Goal: Information Seeking & Learning: Learn about a topic

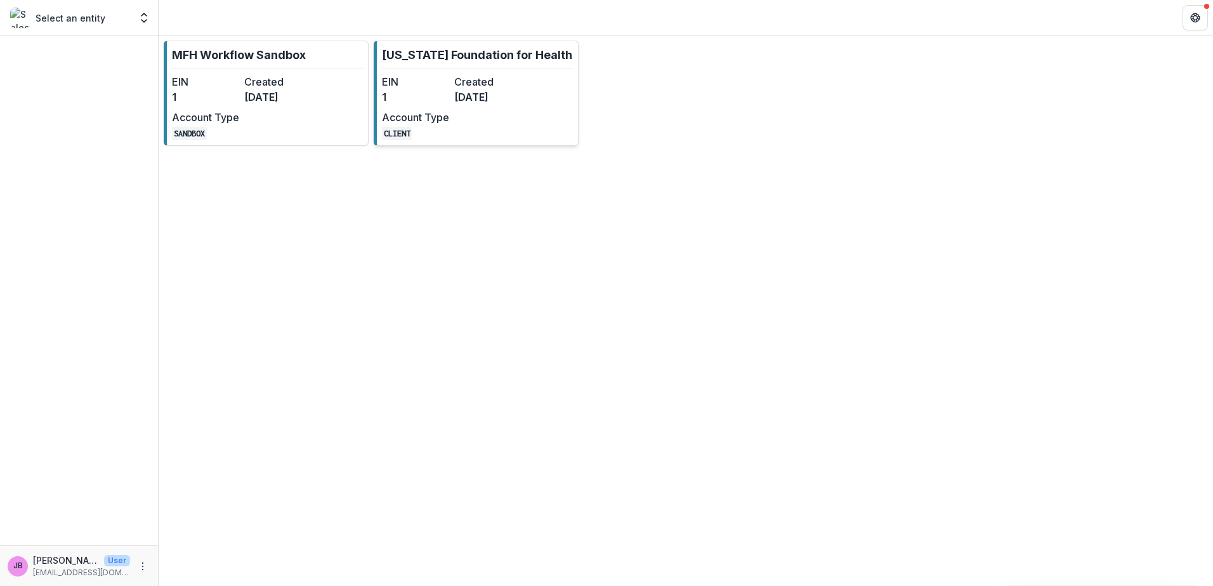
click at [490, 93] on dd "[DATE]" at bounding box center [487, 96] width 67 height 15
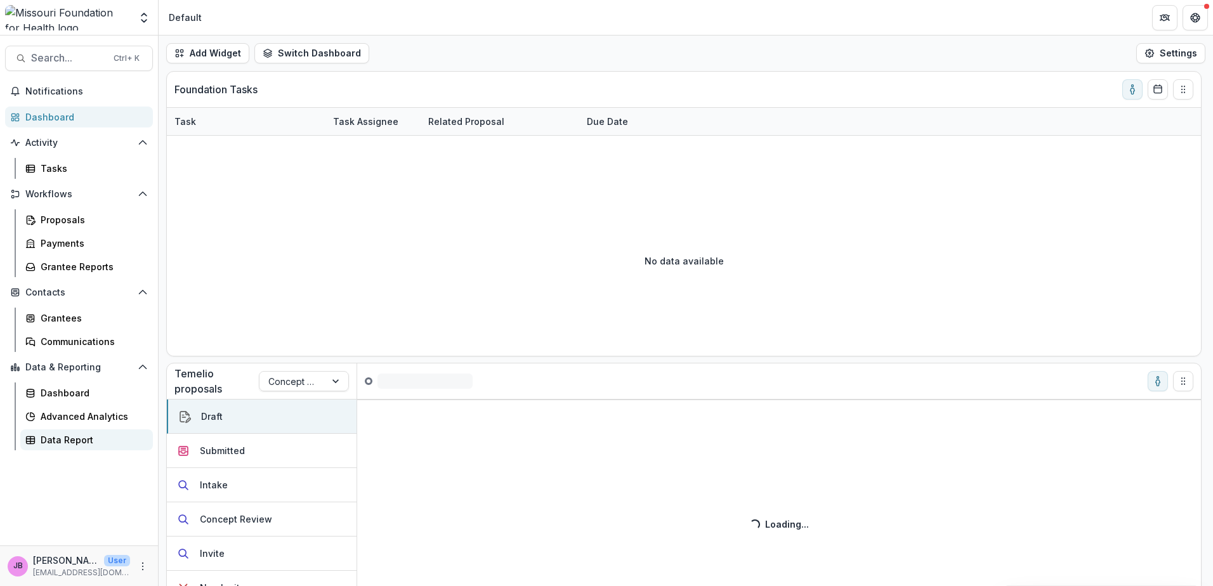
click at [41, 434] on div "Data Report" at bounding box center [92, 439] width 102 height 13
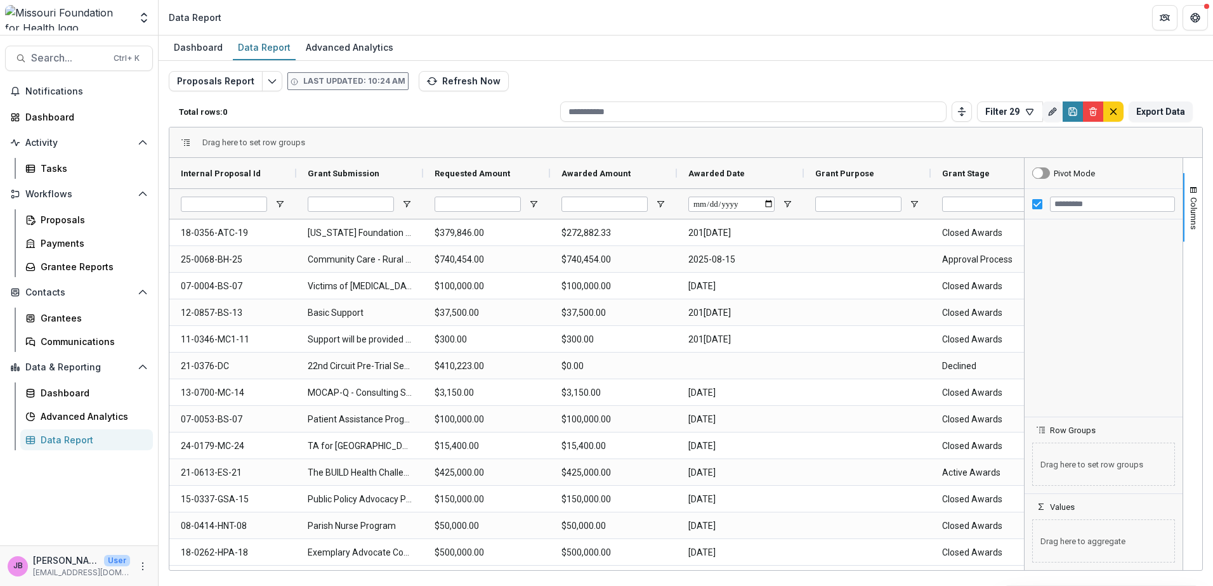
type input "**********"
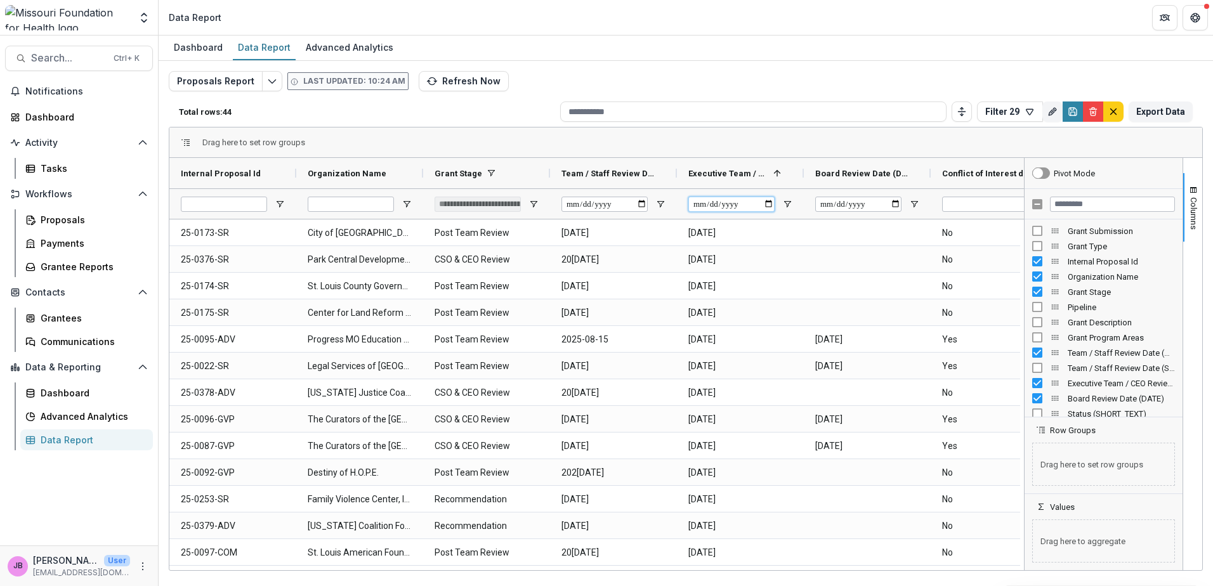
click at [770, 205] on input "Executive Team / CEO Review Date (DATE) Filter Input" at bounding box center [731, 204] width 86 height 15
type input "**********"
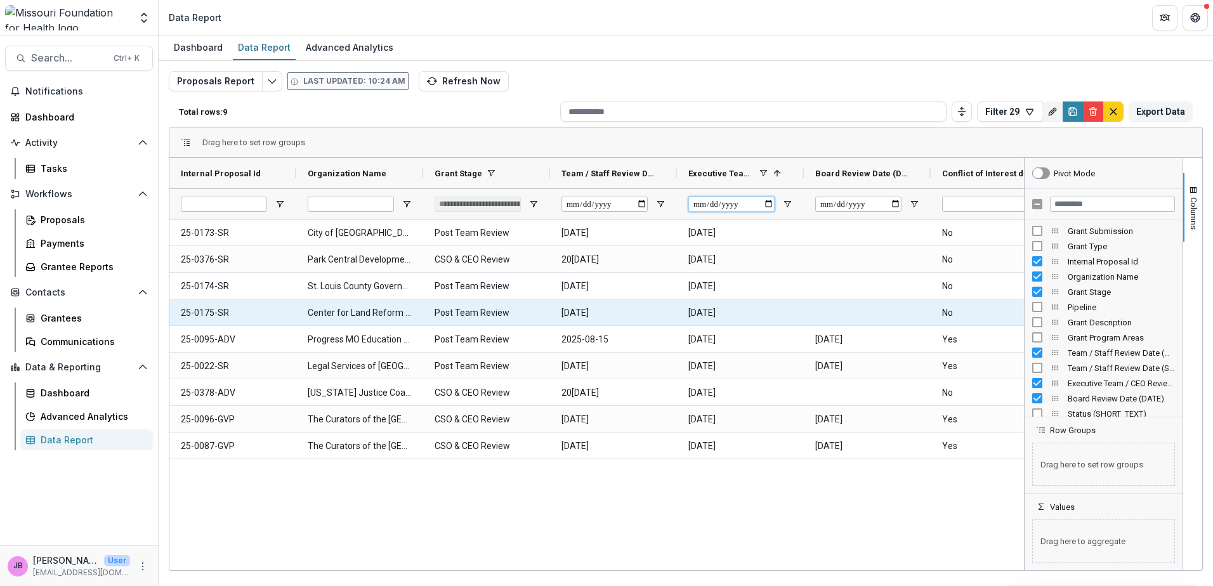
type input "**********"
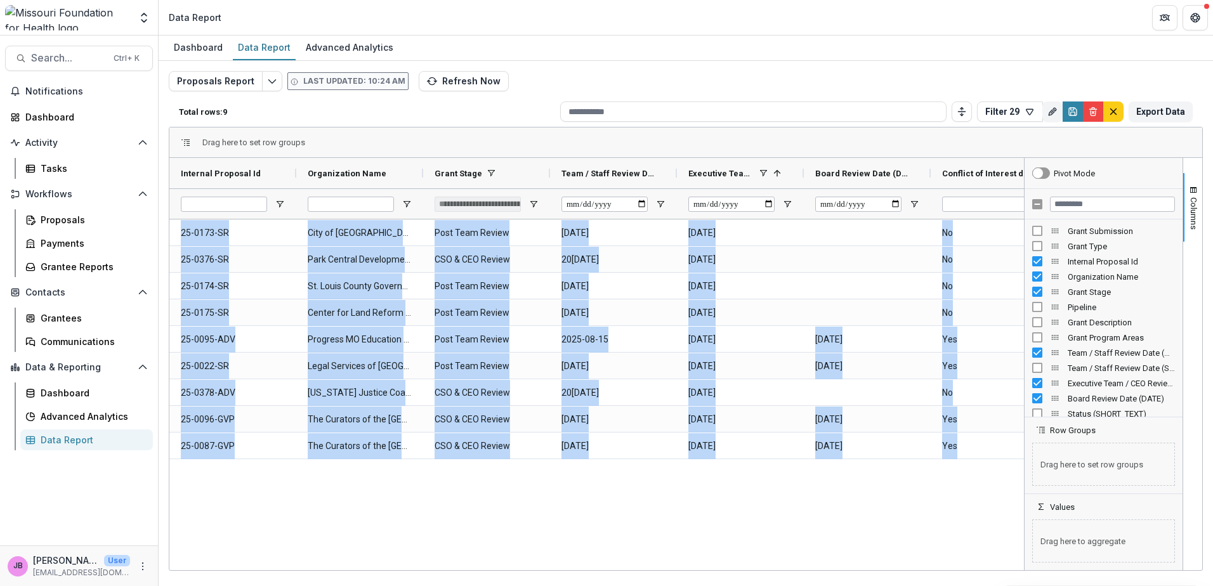
drag, startPoint x: 386, startPoint y: 566, endPoint x: 449, endPoint y: 567, distance: 63.4
click at [449, 567] on div "Internal Proposal Id Organization Name Grant Stage" at bounding box center [596, 364] width 854 height 412
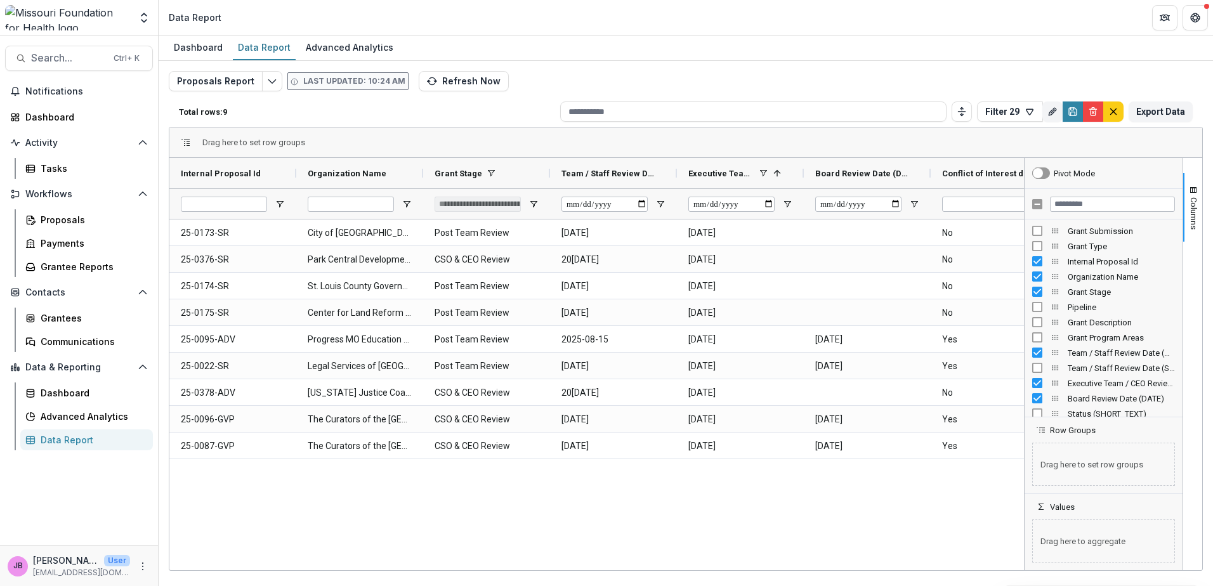
drag, startPoint x: 449, startPoint y: 567, endPoint x: 367, endPoint y: 505, distance: 103.3
click at [367, 505] on div "25-0173-SR City of [GEOGRAPHIC_DATA] Post Team Review [DATE] [DATE] No 25-0376-…" at bounding box center [596, 392] width 854 height 347
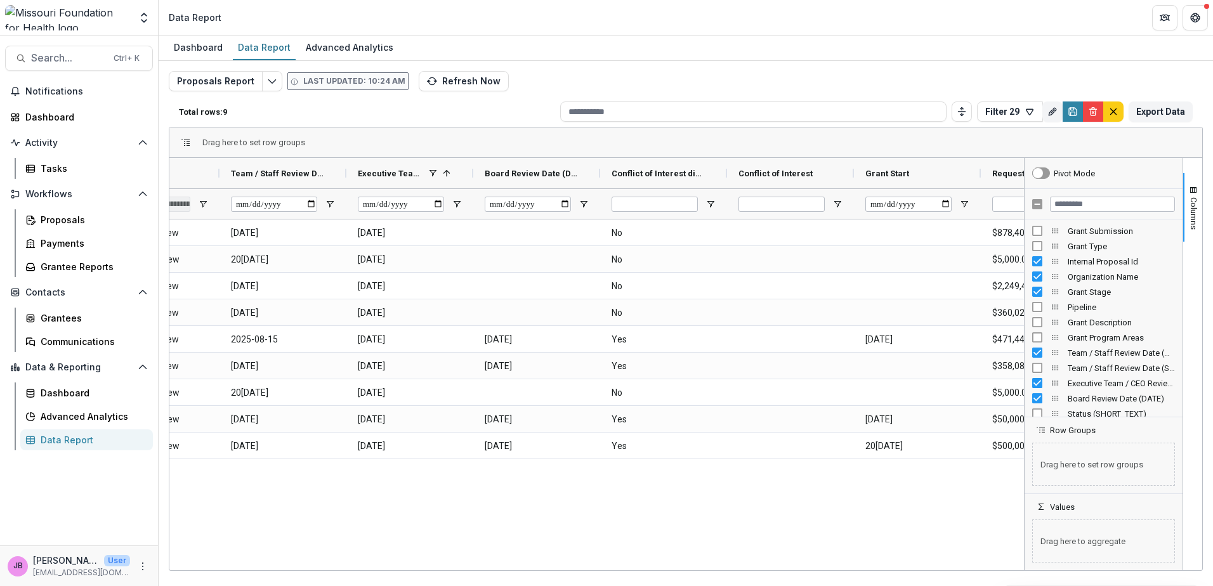
scroll to position [0, 390]
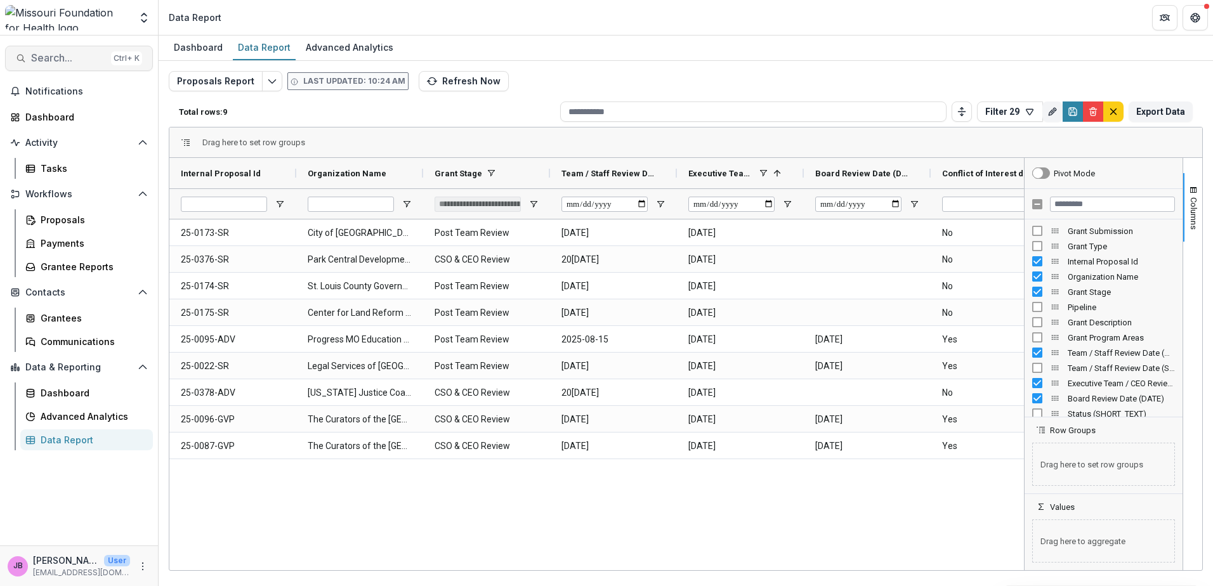
click at [49, 60] on span "Search..." at bounding box center [68, 58] width 75 height 12
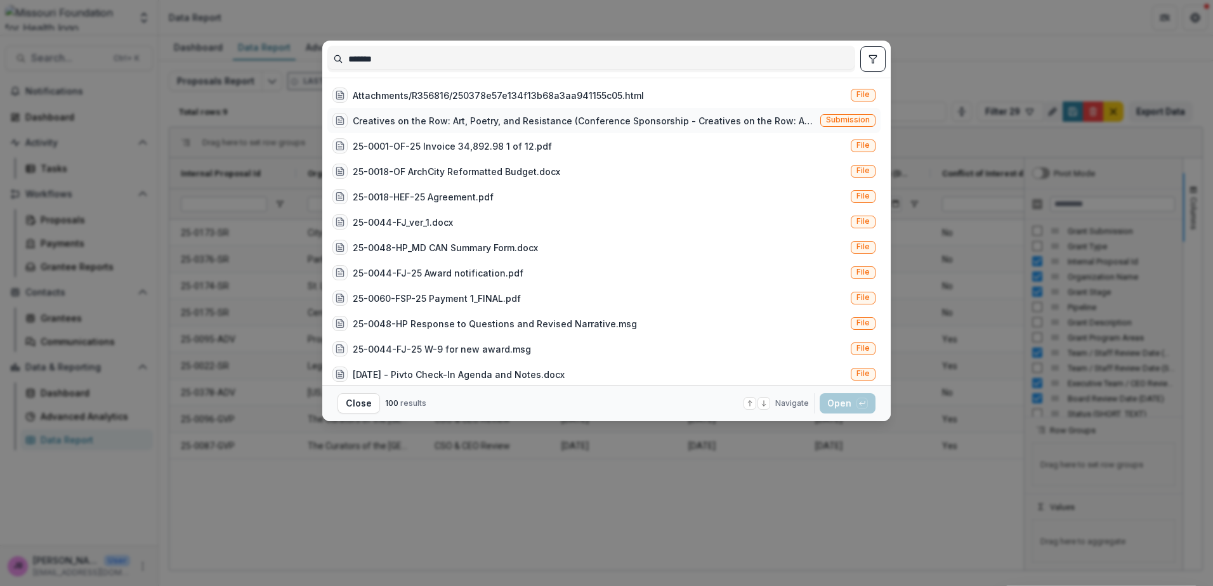
type input "*******"
click at [541, 118] on div "Creatives on the Row: Art, Poetry, and Resistance (Conference Sponsorship - Cre…" at bounding box center [584, 120] width 462 height 13
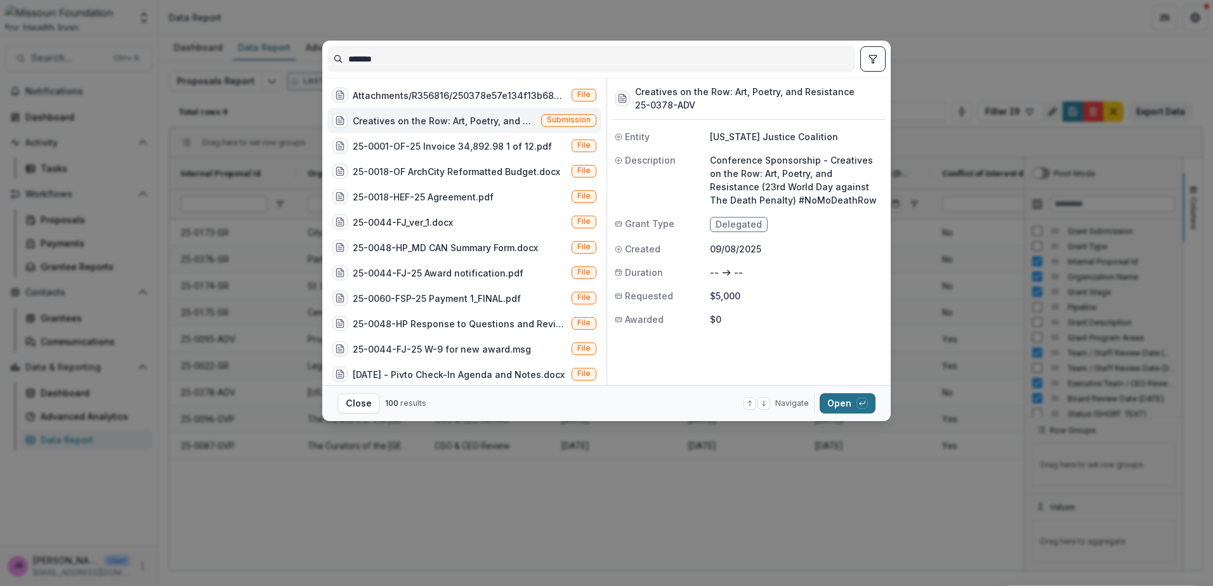
click at [870, 406] on button "Open with enter key" at bounding box center [847, 403] width 56 height 20
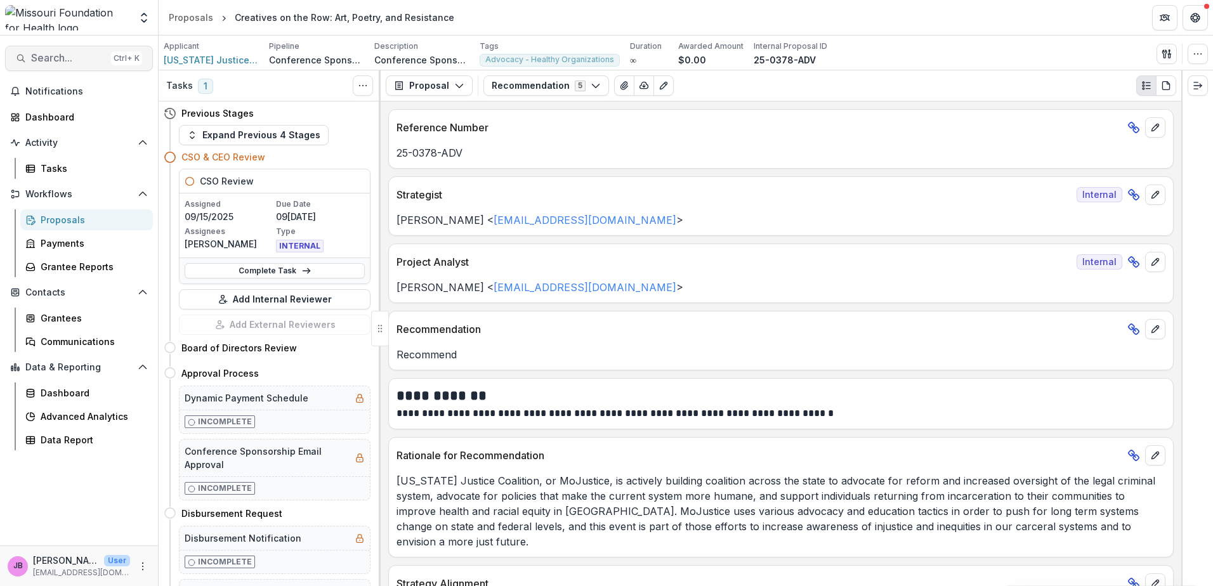
click at [72, 53] on span "Search..." at bounding box center [68, 58] width 75 height 12
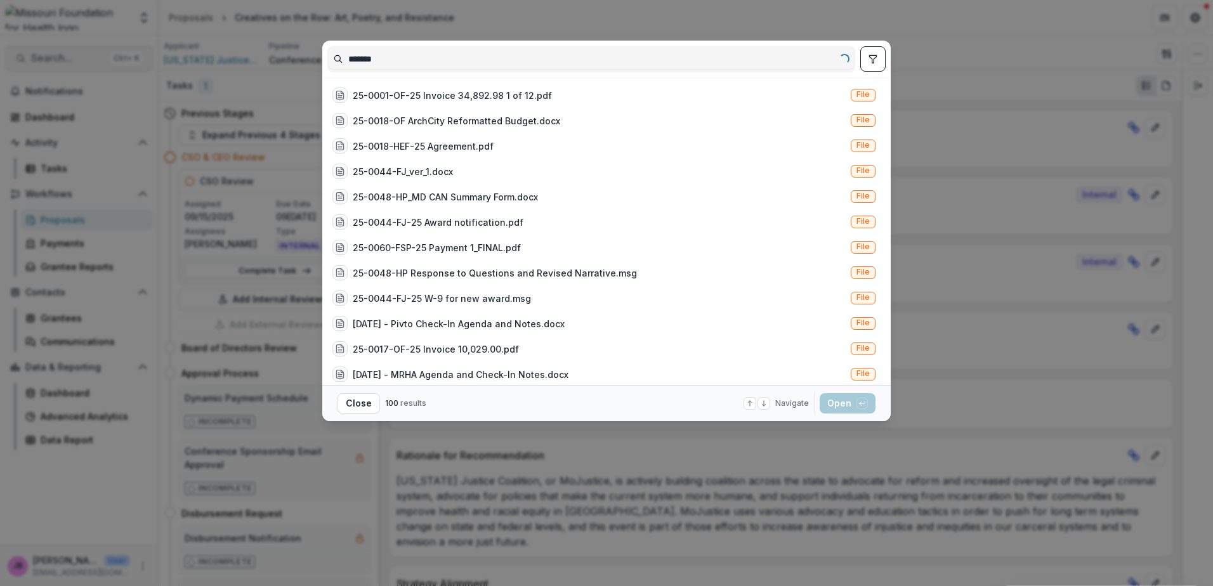
type input "*******"
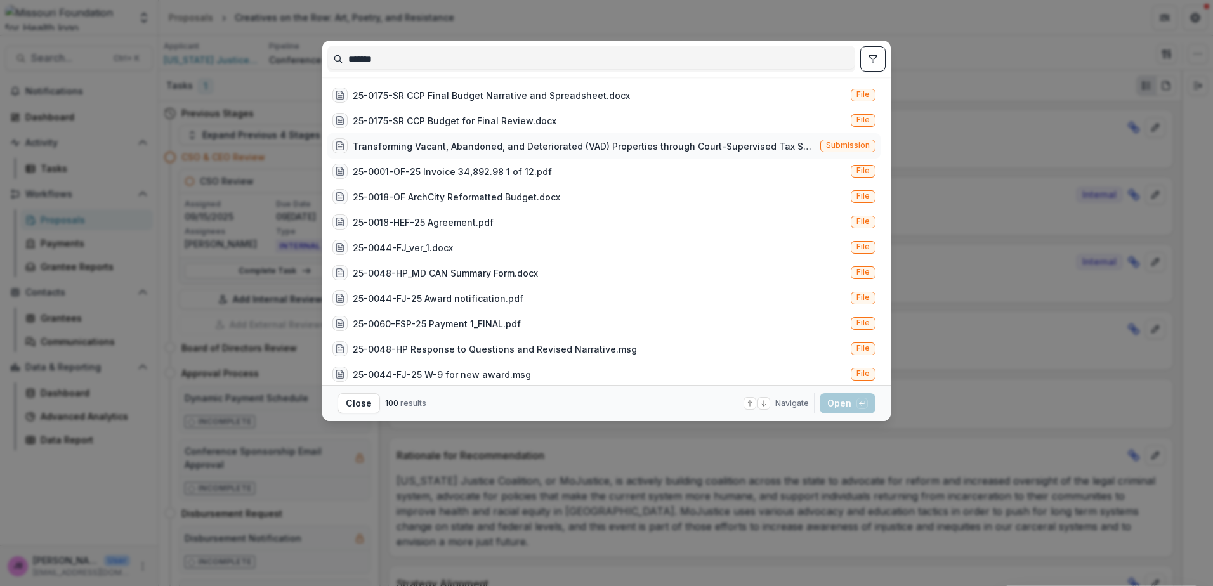
click at [520, 143] on div "Transforming Vacant, Abandoned, and Deteriorated (VAD) Properties through Court…" at bounding box center [584, 146] width 462 height 13
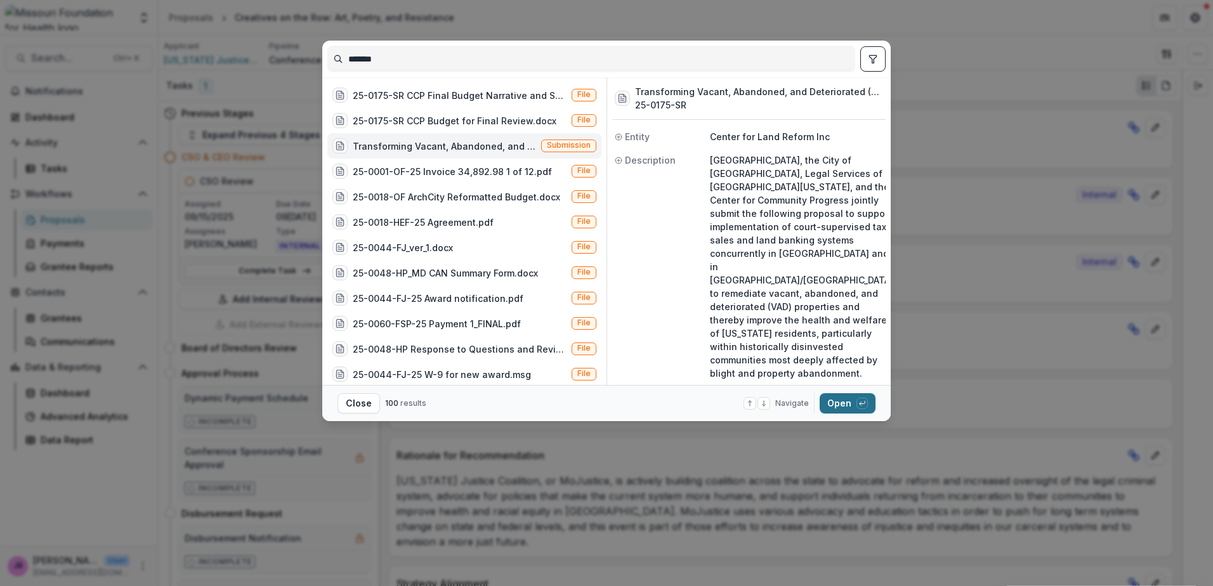
click at [860, 408] on div "button" at bounding box center [861, 403] width 11 height 11
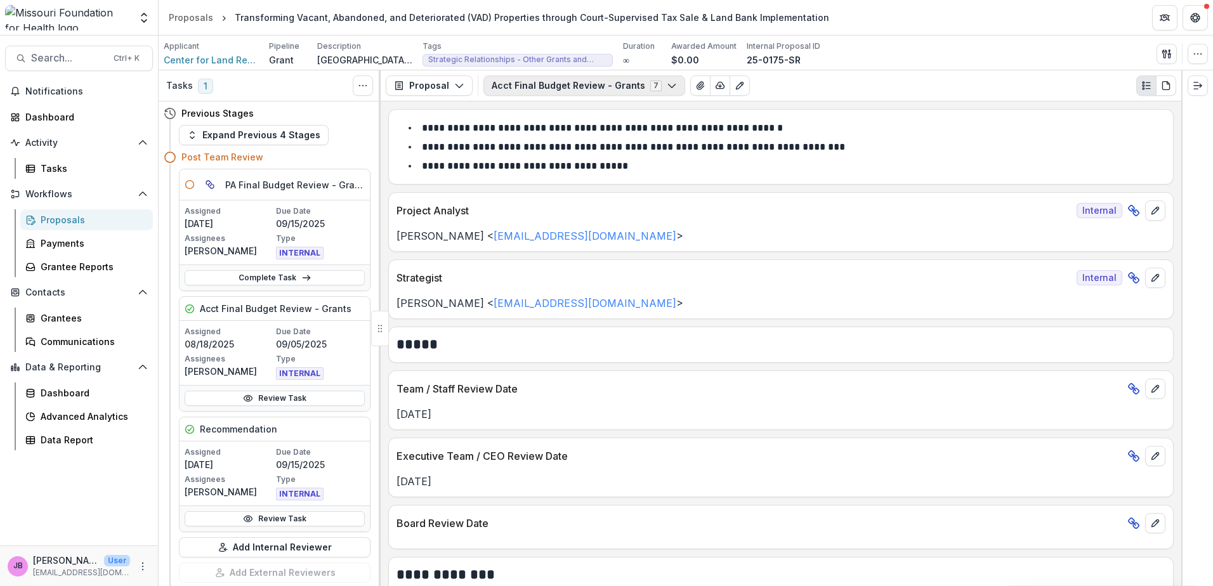
click at [667, 88] on icon "button" at bounding box center [672, 86] width 10 height 10
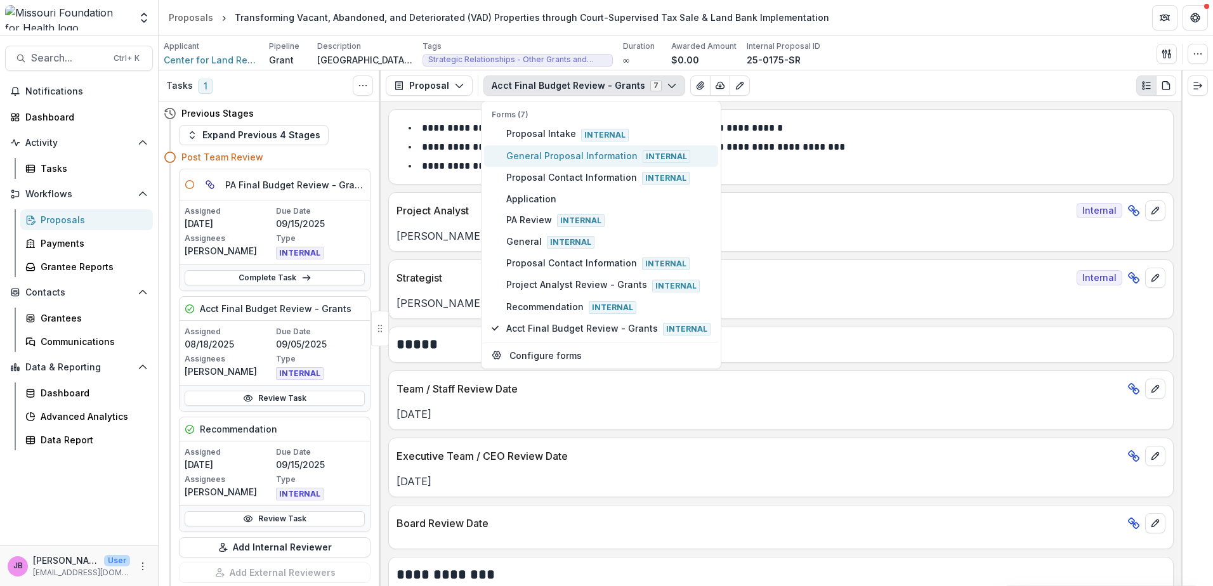
click at [582, 152] on span "General Proposal Information Internal" at bounding box center [608, 156] width 204 height 14
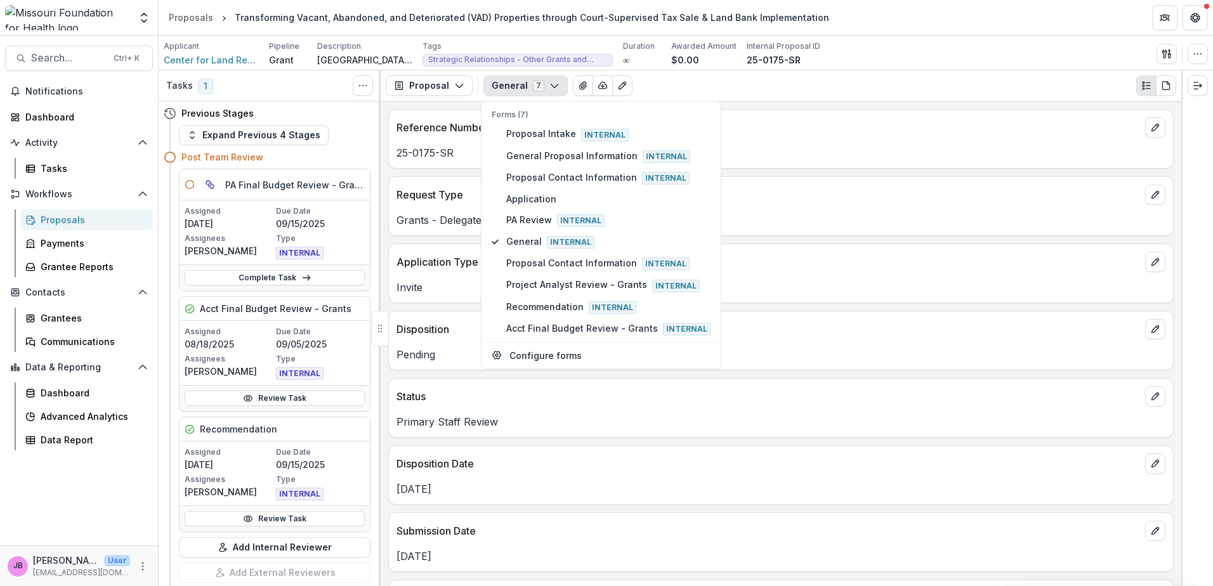
click at [868, 143] on div "25-0175-SR" at bounding box center [781, 149] width 784 height 23
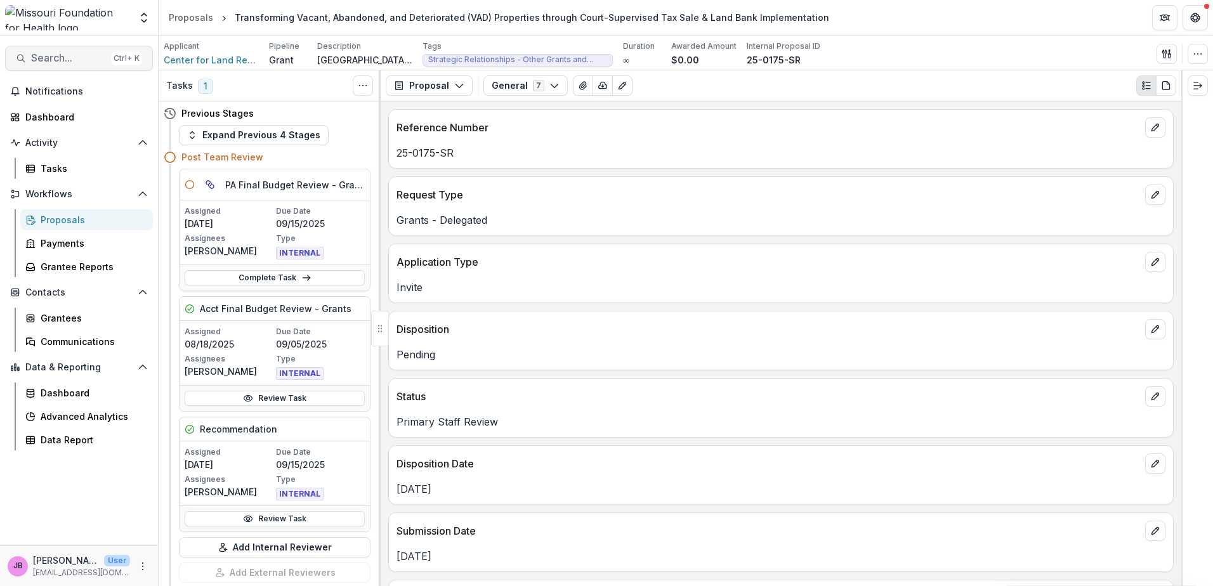
click at [78, 64] on span "Search..." at bounding box center [68, 58] width 75 height 12
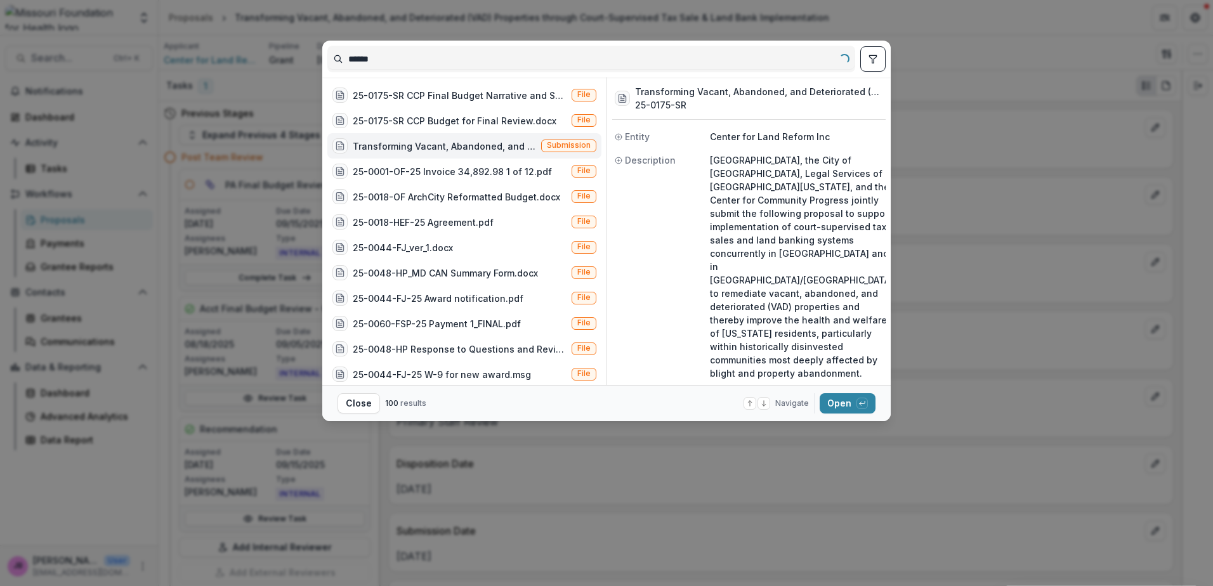
type input "*******"
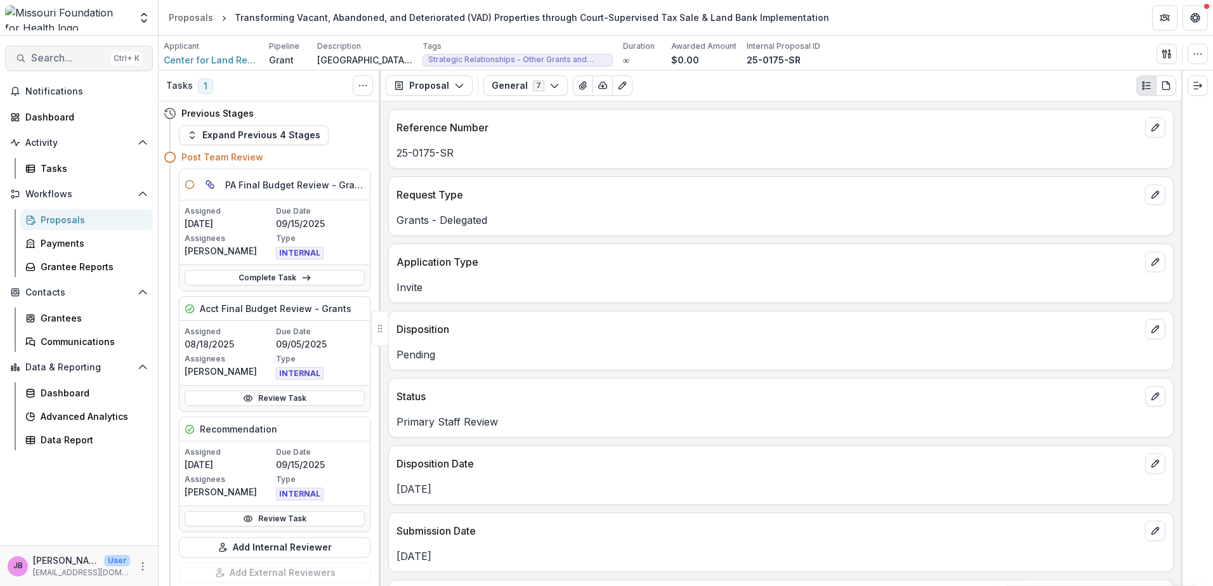
click at [61, 60] on span "Search..." at bounding box center [68, 58] width 75 height 12
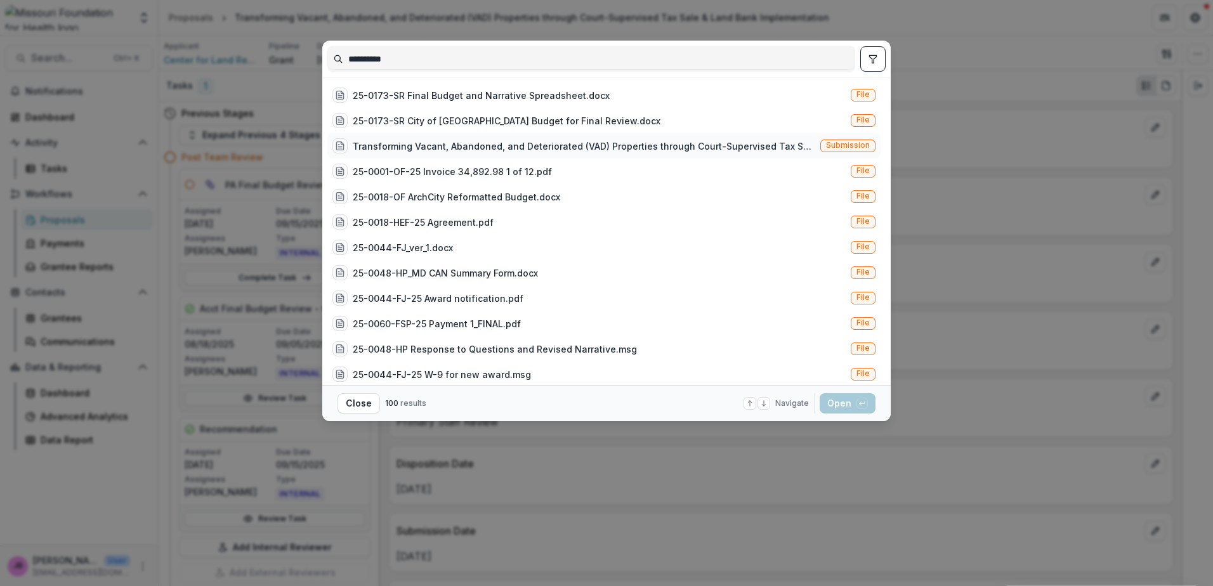
type input "**********"
click at [566, 143] on div "Transforming Vacant, Abandoned, and Deteriorated (VAD) Properties through Court…" at bounding box center [584, 146] width 462 height 13
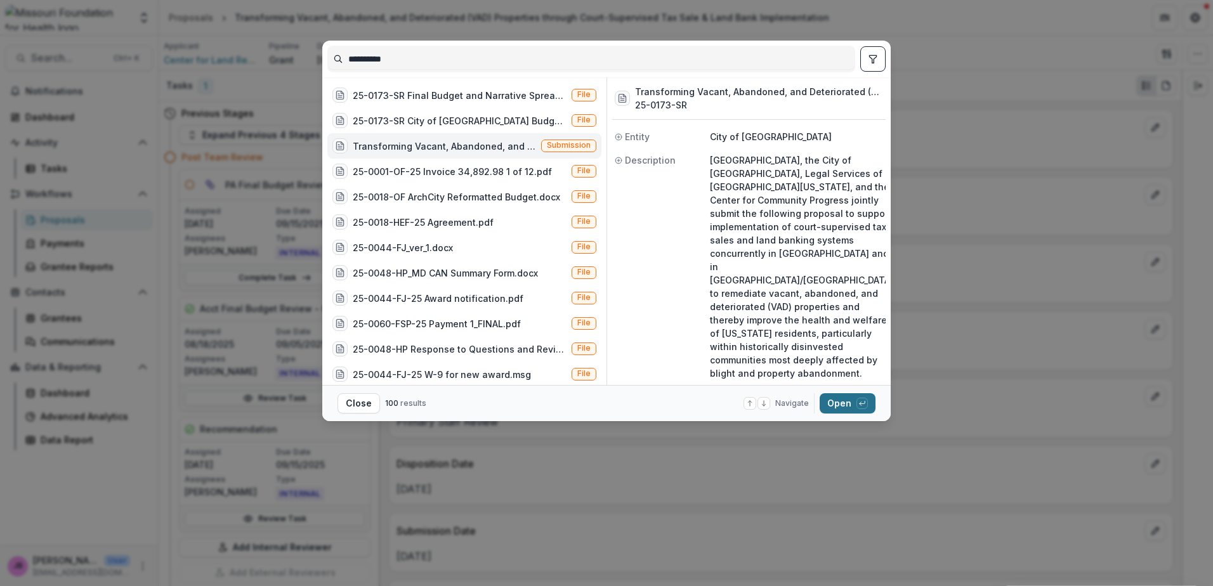
click at [854, 408] on button "Open with enter key" at bounding box center [847, 403] width 56 height 20
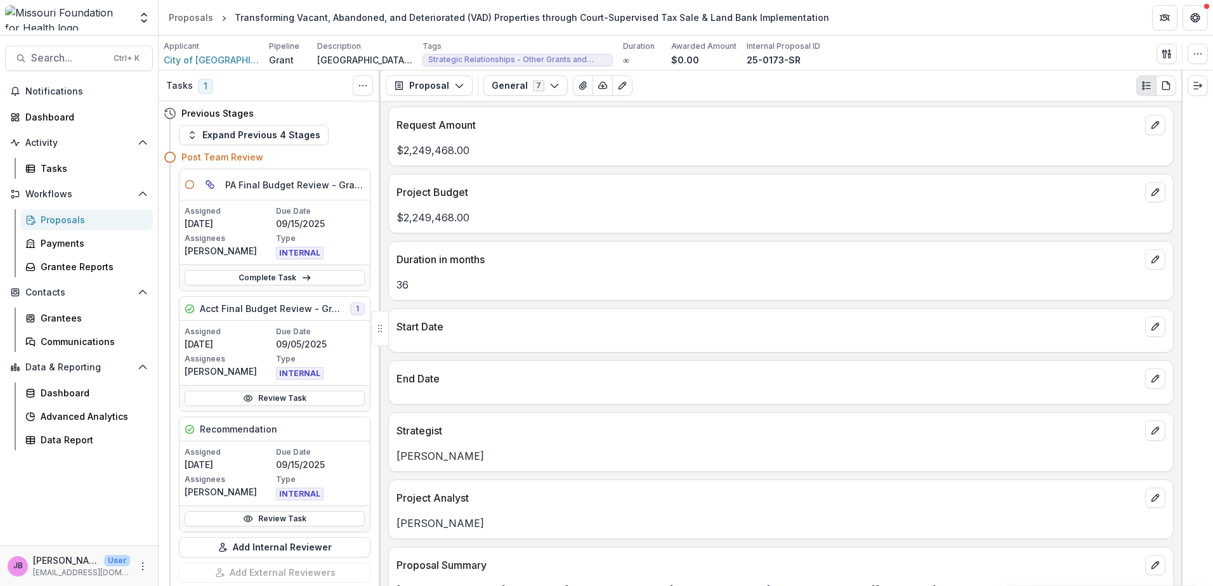
scroll to position [698, 0]
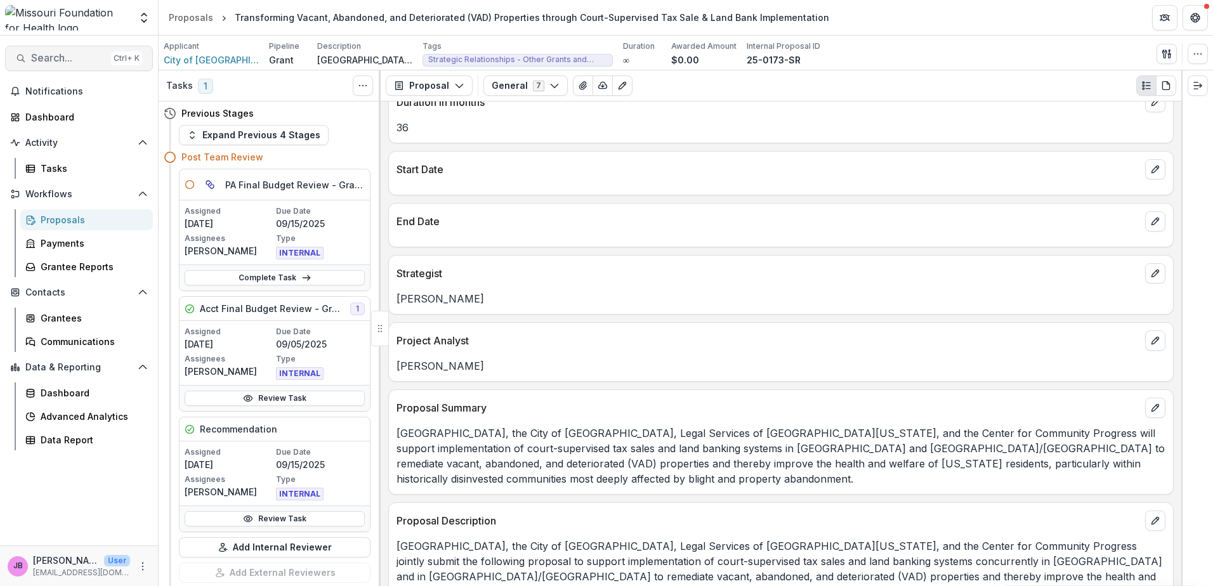
click at [62, 60] on span "Search..." at bounding box center [68, 58] width 75 height 12
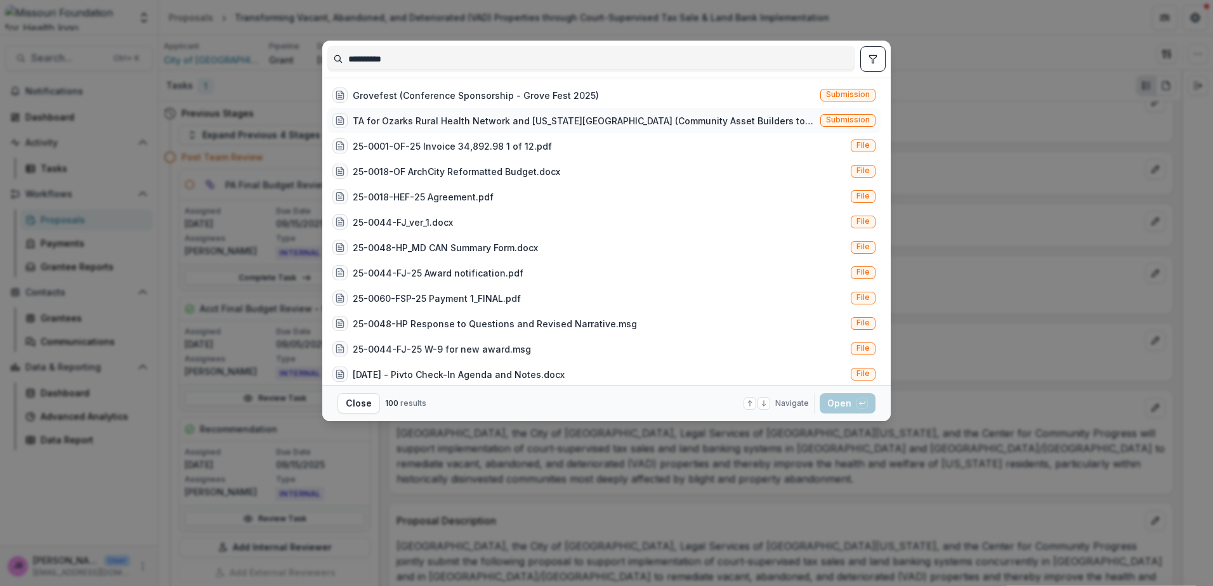
type input "**********"
click at [439, 121] on div "TA for Ozarks Rural Health Network and [US_STATE][GEOGRAPHIC_DATA] (Community A…" at bounding box center [584, 120] width 462 height 13
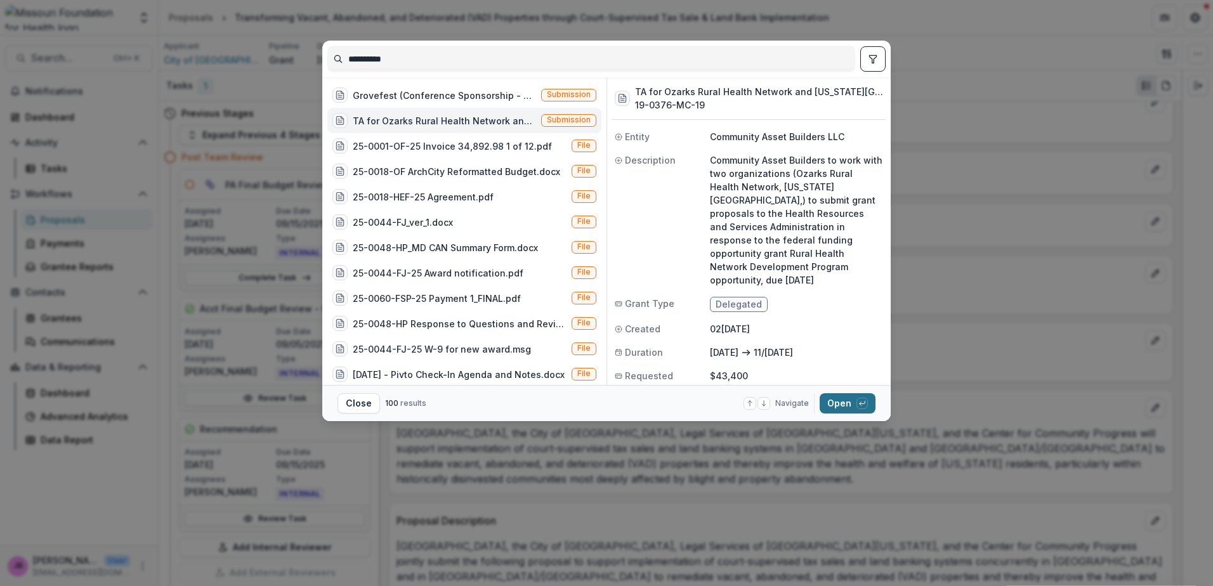
click at [852, 400] on button "Open with enter key" at bounding box center [847, 403] width 56 height 20
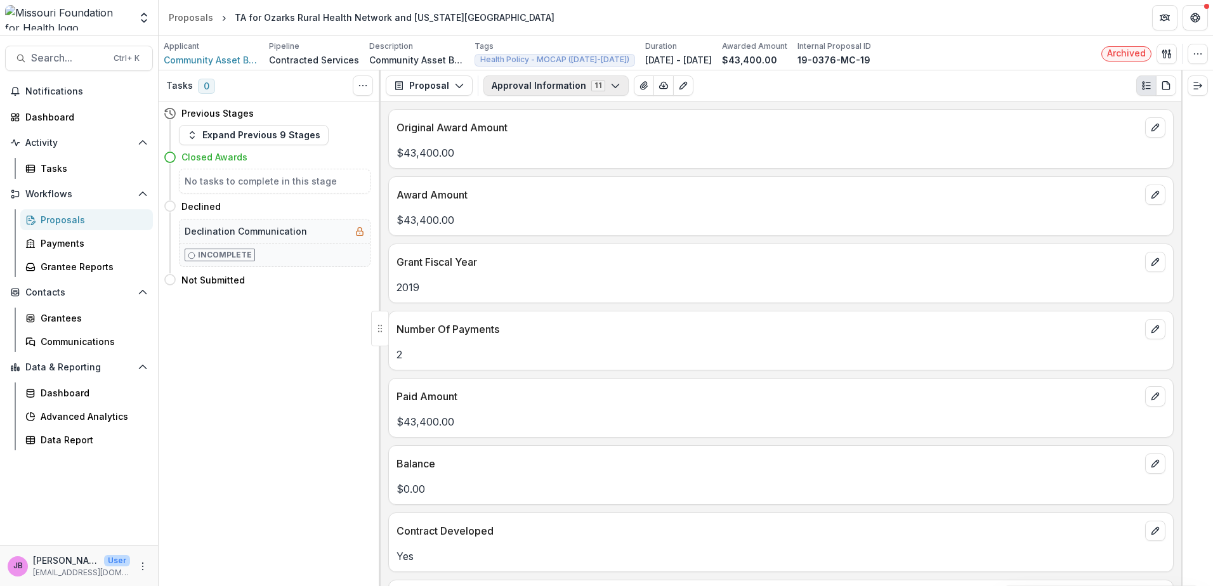
click at [615, 82] on button "Approval Information 11" at bounding box center [555, 85] width 145 height 20
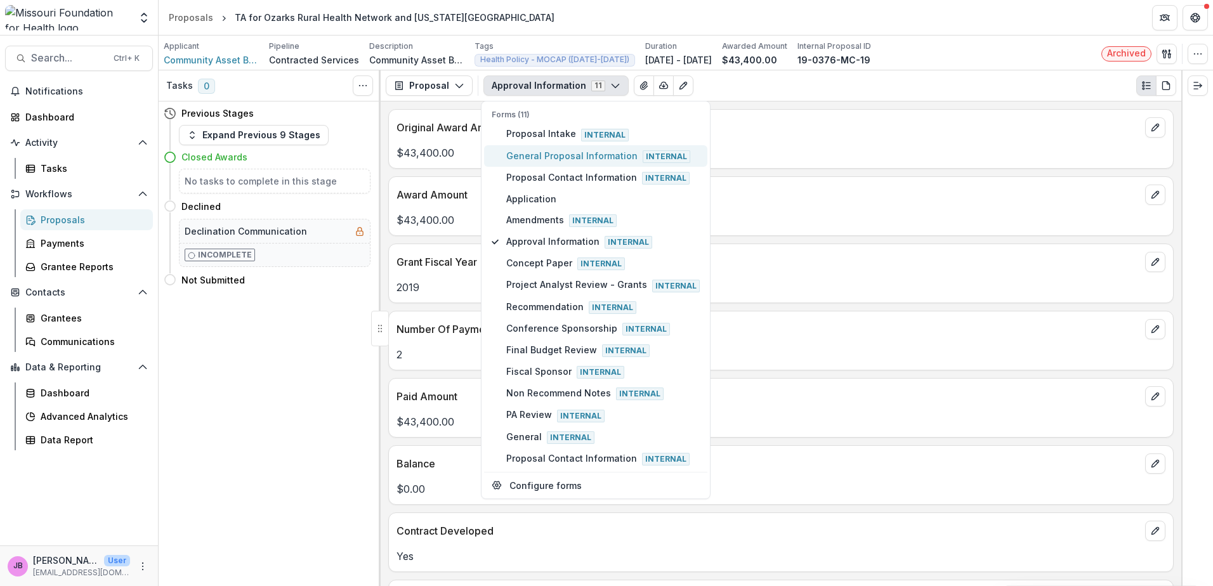
click at [552, 160] on span "General Proposal Information Internal" at bounding box center [602, 156] width 193 height 14
click at [552, 152] on span "General Proposal Information Internal" at bounding box center [602, 156] width 193 height 14
click at [525, 160] on span "General Proposal Information Internal" at bounding box center [602, 156] width 193 height 14
click at [642, 154] on span "Internal" at bounding box center [666, 156] width 48 height 13
click at [850, 118] on div "Original Award Amount" at bounding box center [781, 124] width 784 height 28
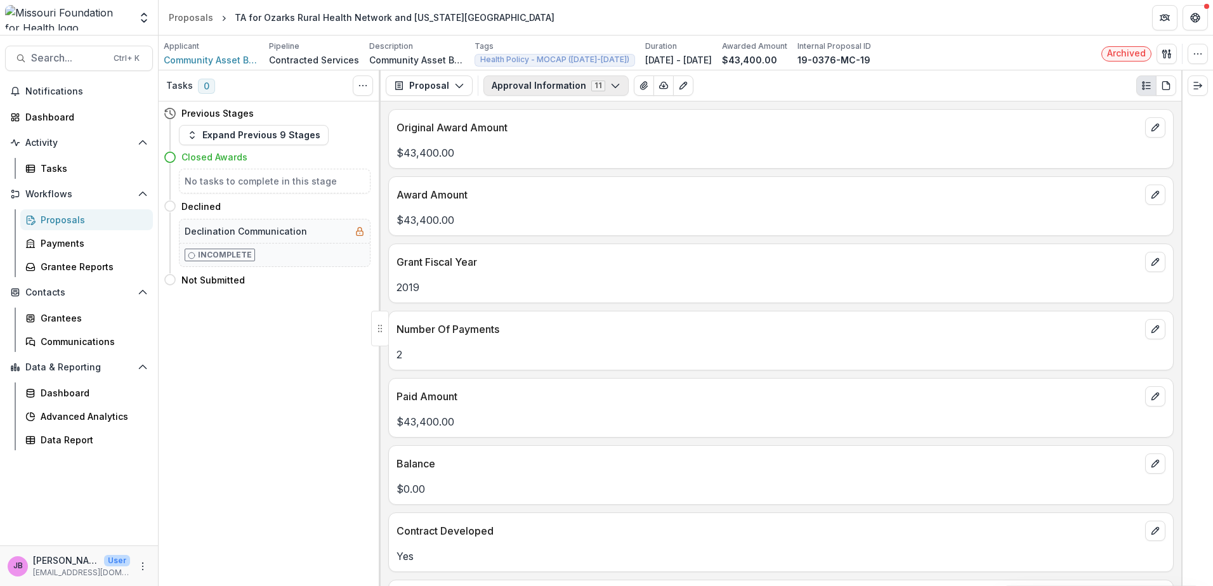
click at [610, 84] on icon "button" at bounding box center [615, 86] width 10 height 10
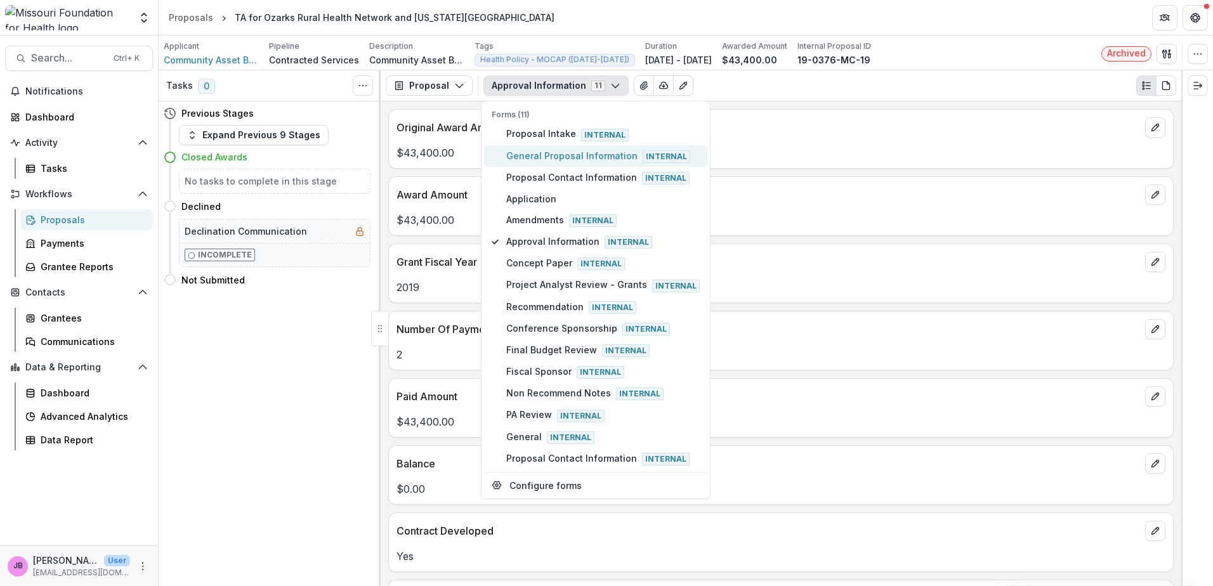
click at [545, 152] on span "General Proposal Information Internal" at bounding box center [602, 156] width 193 height 14
click at [916, 287] on p "2019" at bounding box center [780, 287] width 769 height 15
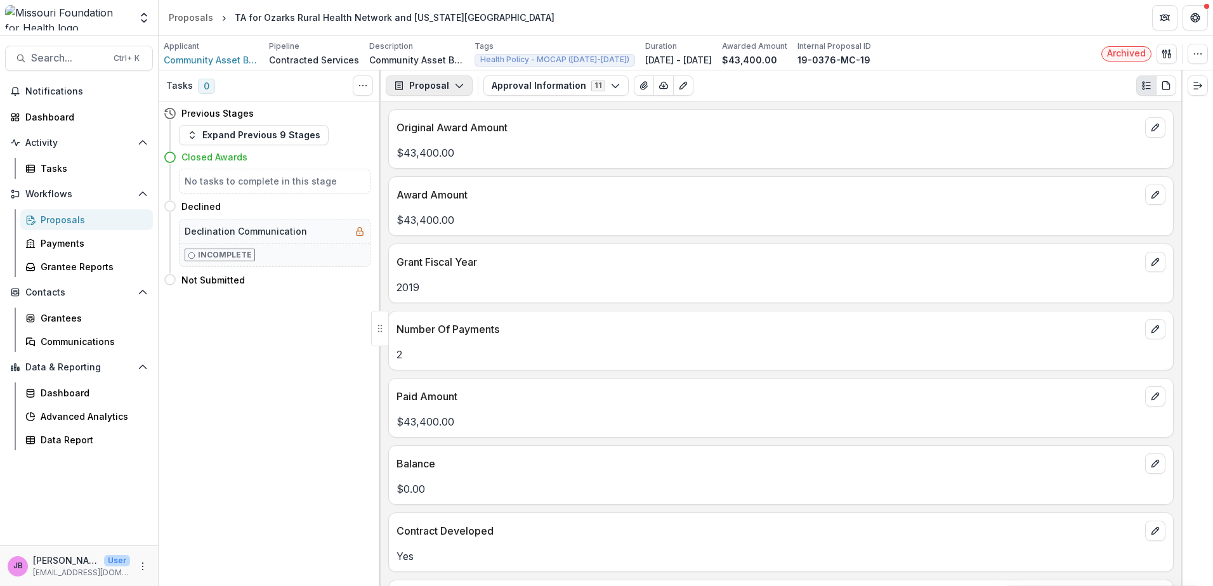
click at [454, 84] on icon "button" at bounding box center [459, 86] width 10 height 10
drag, startPoint x: 698, startPoint y: 269, endPoint x: 612, endPoint y: 91, distance: 197.4
click at [698, 268] on p "Grant Fiscal Year" at bounding box center [767, 261] width 743 height 15
click at [603, 78] on button "Approval Information 11" at bounding box center [555, 85] width 145 height 20
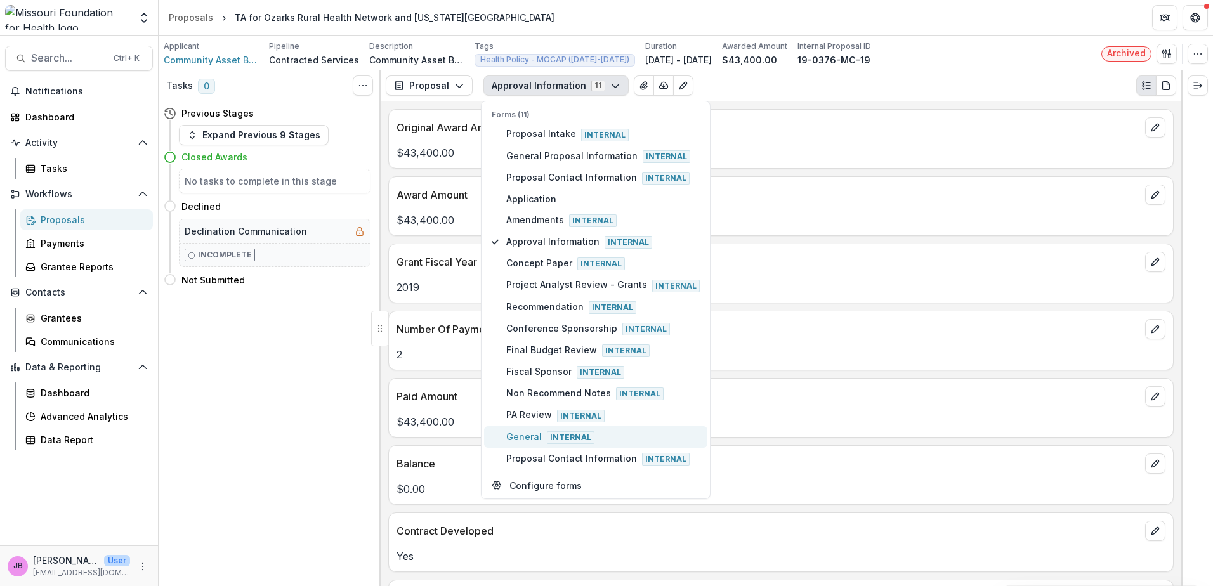
drag, startPoint x: 535, startPoint y: 426, endPoint x: 533, endPoint y: 433, distance: 6.6
click at [535, 427] on button "General Internal" at bounding box center [595, 437] width 223 height 22
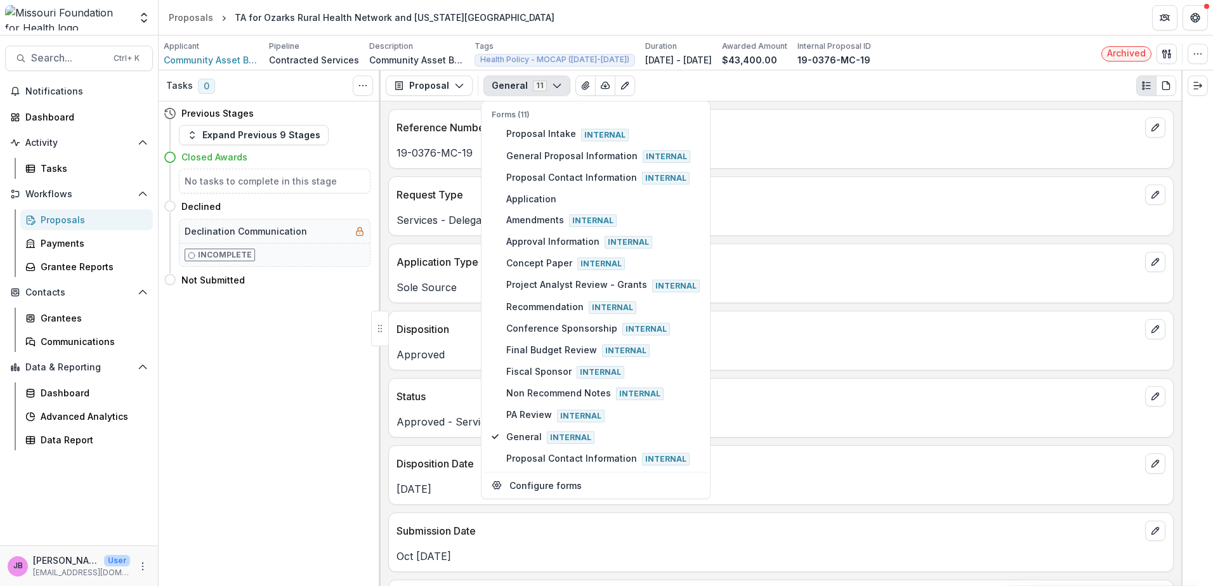
drag, startPoint x: 975, startPoint y: 318, endPoint x: 975, endPoint y: 270, distance: 48.8
click at [975, 318] on div "Disposition" at bounding box center [781, 325] width 784 height 28
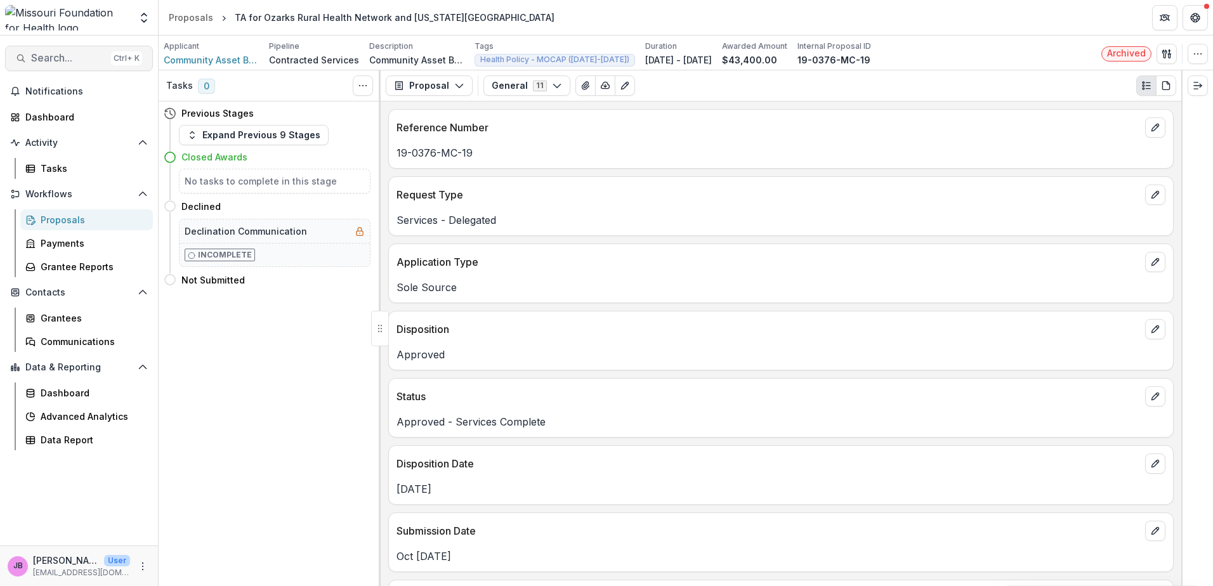
click at [79, 56] on span "Search..." at bounding box center [68, 58] width 75 height 12
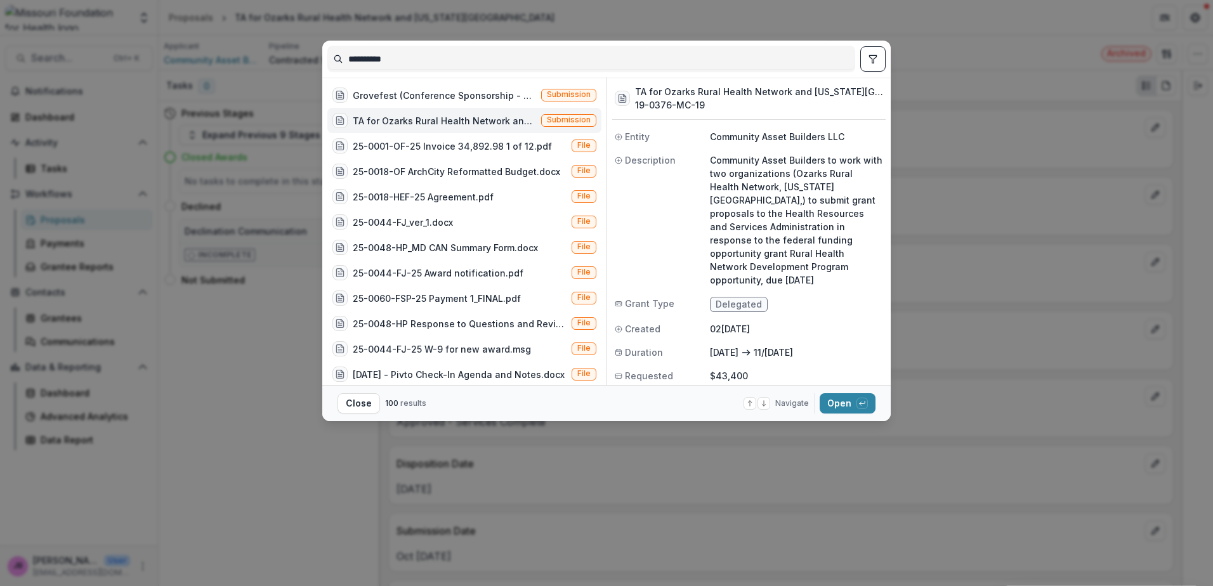
click at [447, 118] on div "TA for Ozarks Rural Health Network and [US_STATE][GEOGRAPHIC_DATA] (Community A…" at bounding box center [444, 120] width 183 height 13
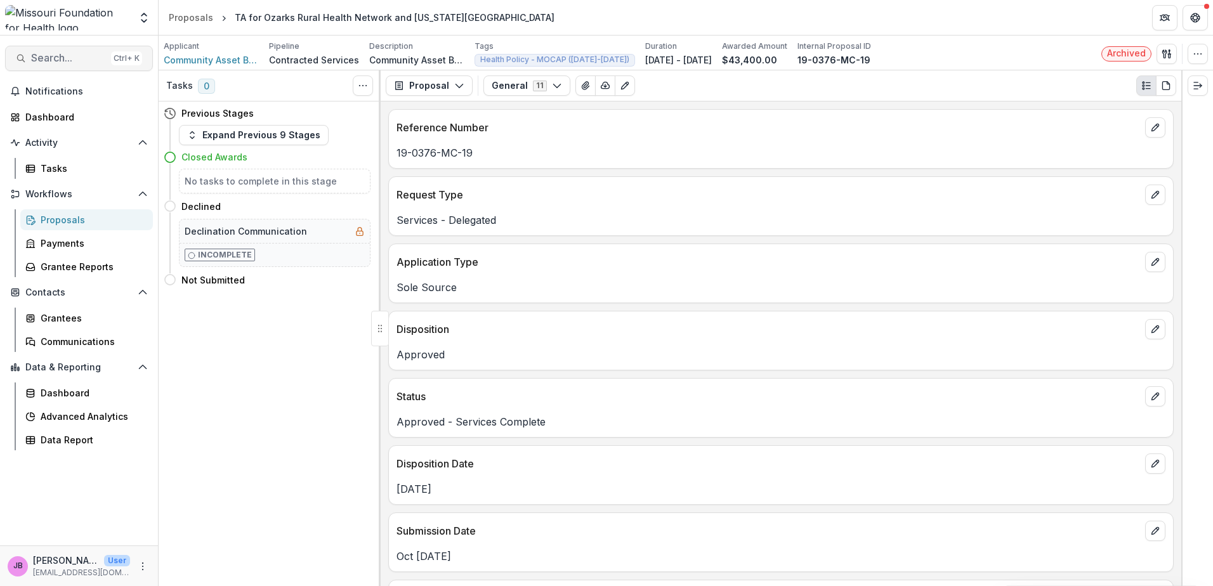
click at [56, 61] on span "Search..." at bounding box center [68, 58] width 75 height 12
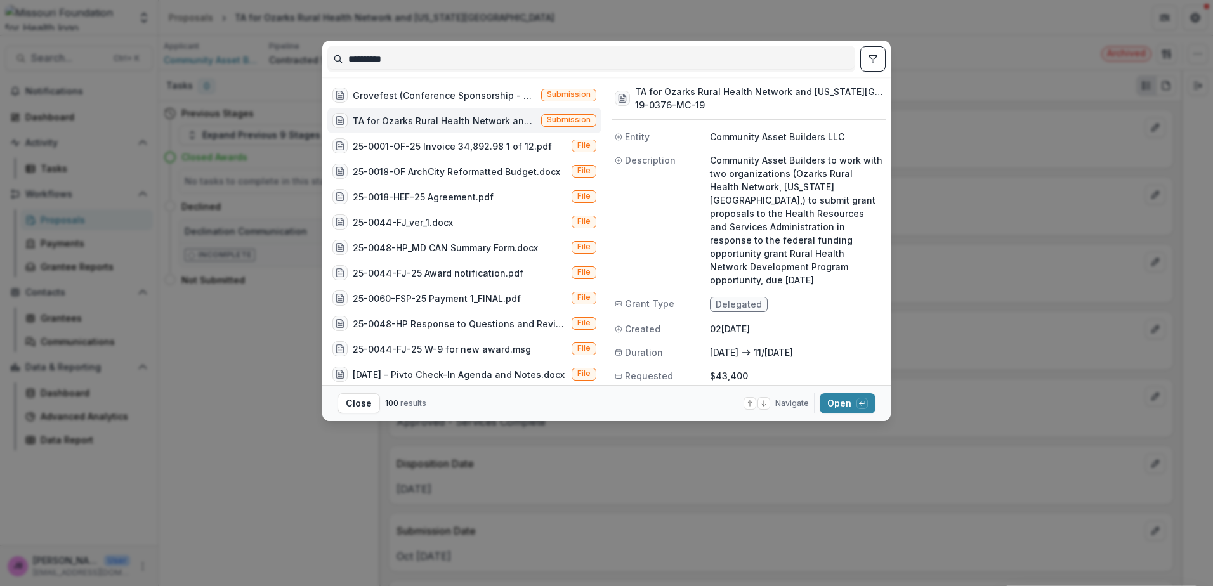
scroll to position [13, 0]
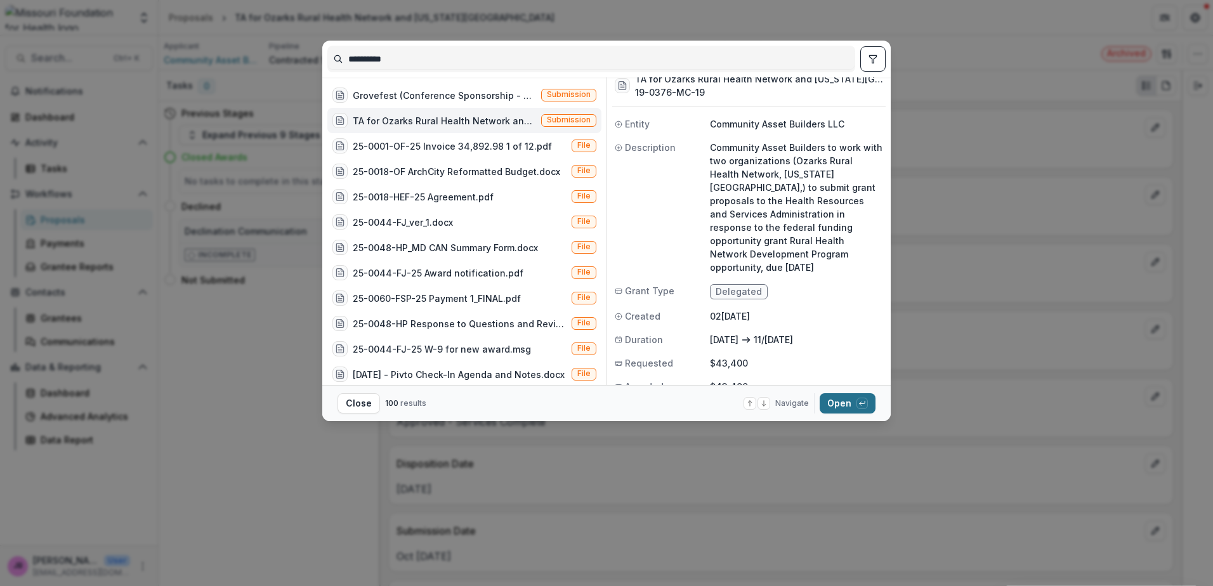
click at [845, 407] on button "Open with enter key" at bounding box center [847, 403] width 56 height 20
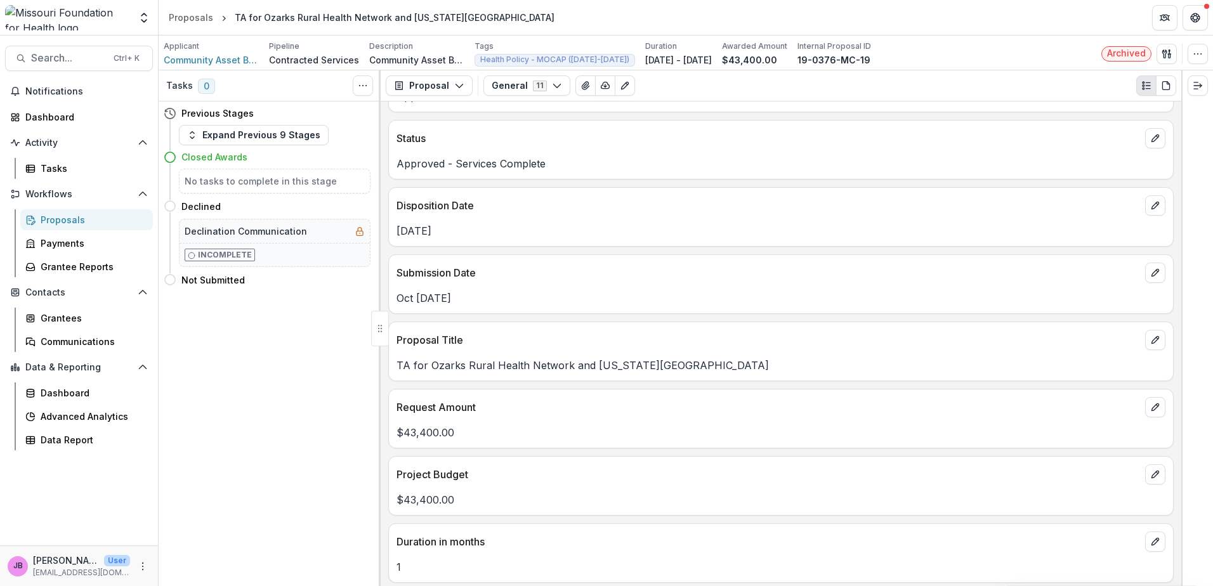
scroll to position [0, 0]
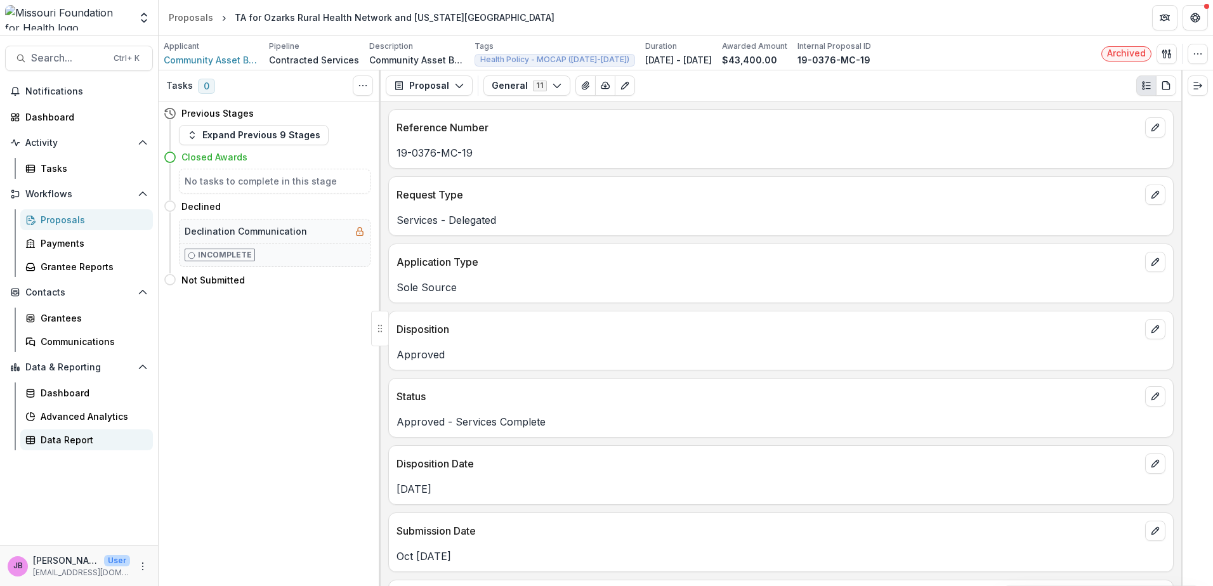
click at [56, 440] on div "Data Report" at bounding box center [92, 439] width 102 height 13
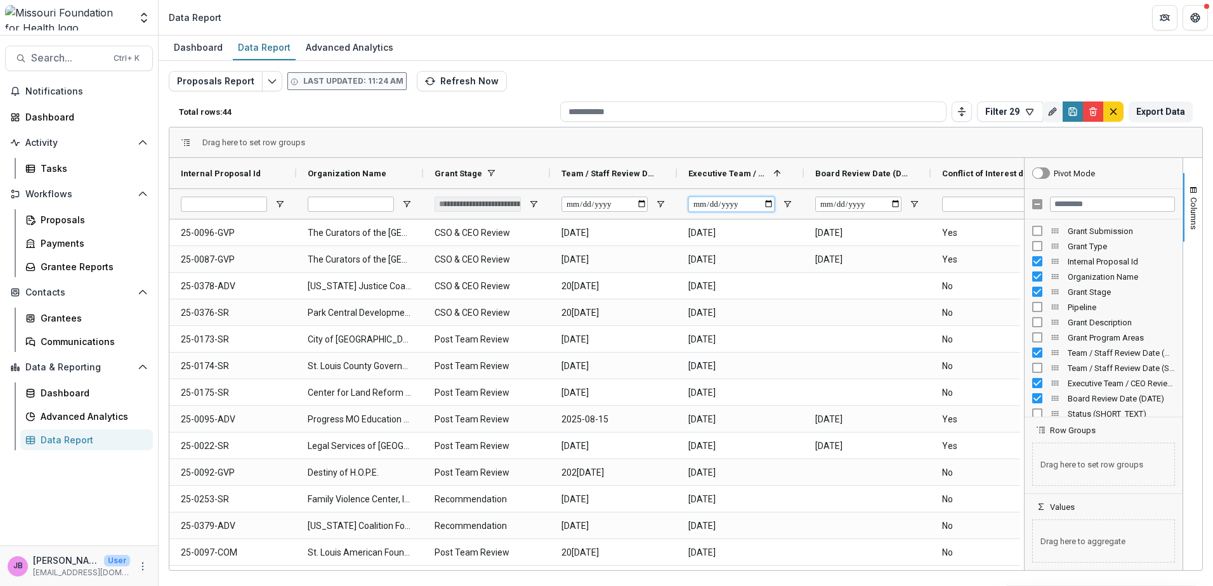
click at [772, 203] on input "Executive Team / CEO Review Date (DATE) Filter Input" at bounding box center [731, 204] width 86 height 15
type input "**********"
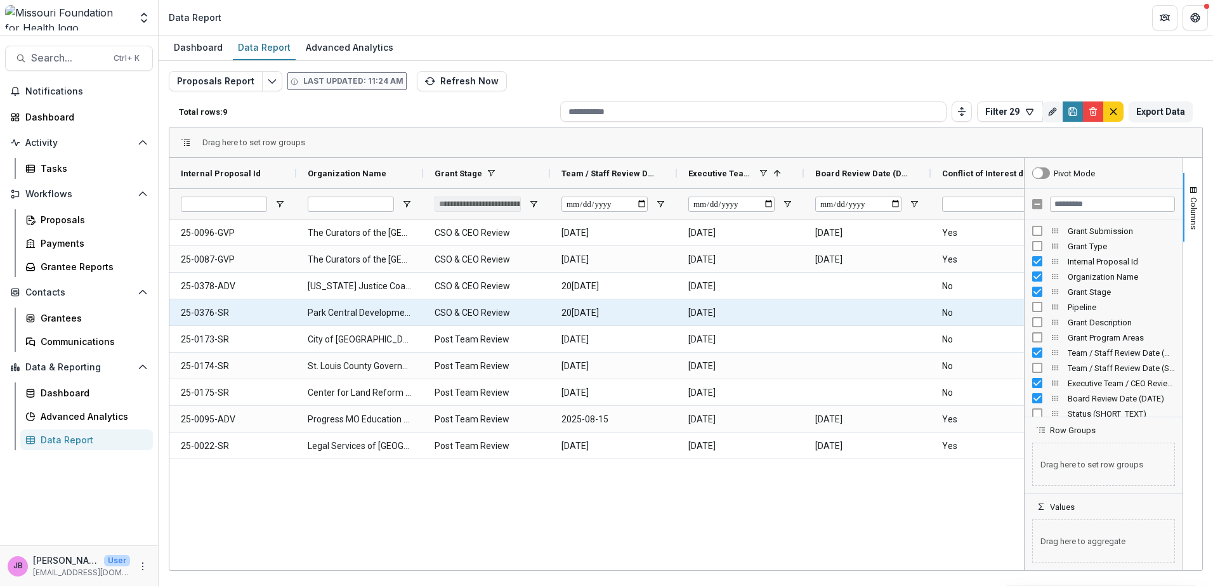
click at [405, 311] on Name-2008 "Park Central Development Corporation" at bounding box center [360, 313] width 104 height 26
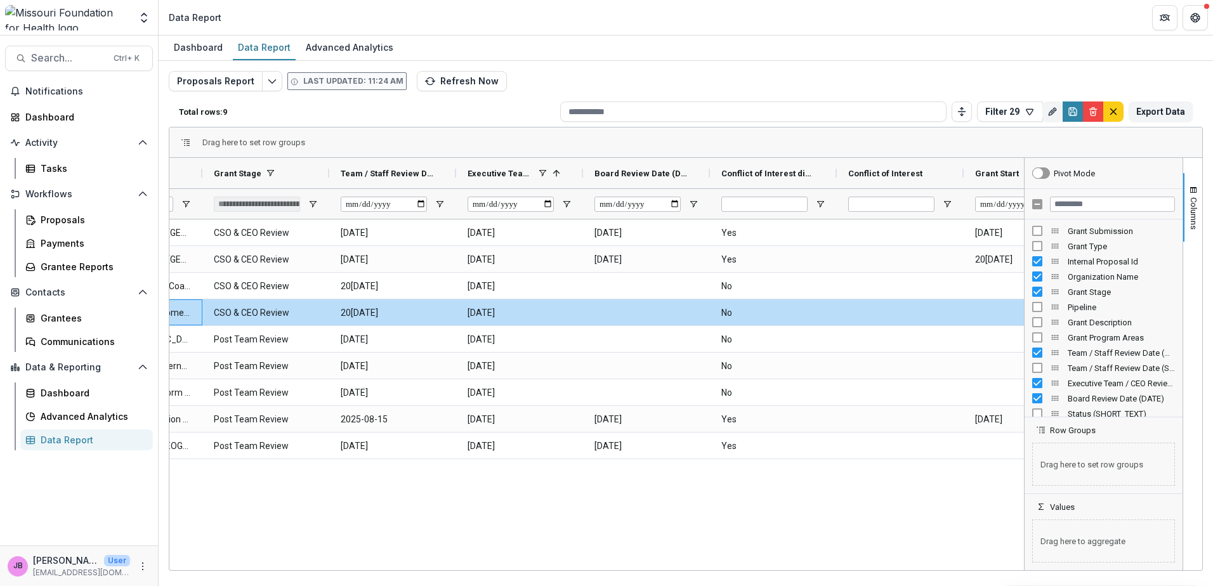
scroll to position [0, 398]
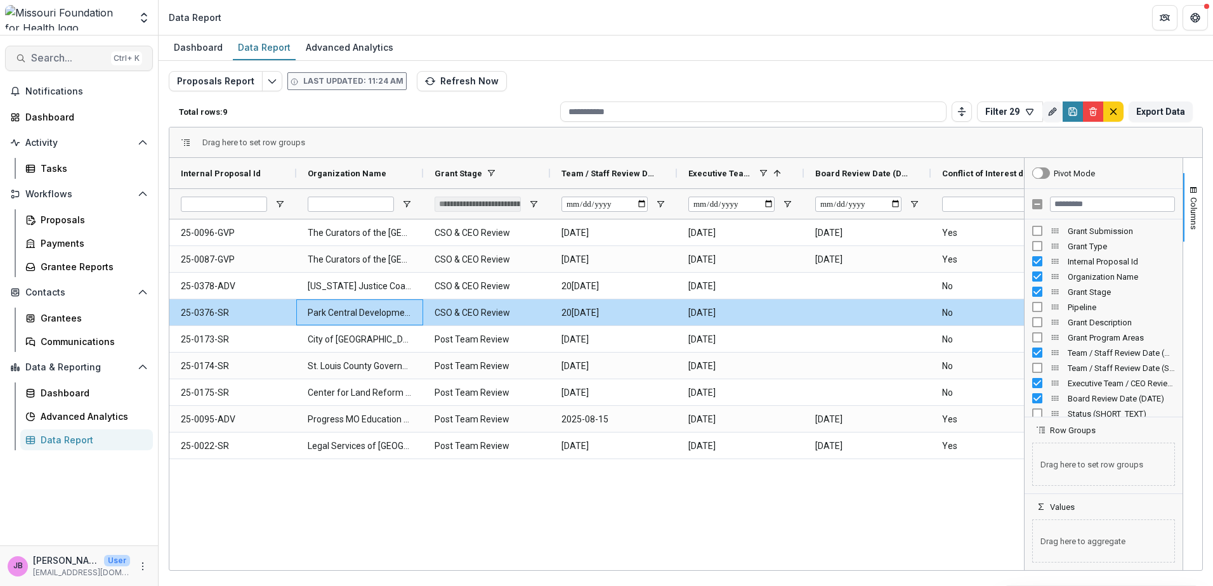
click at [36, 55] on span "Search..." at bounding box center [68, 58] width 75 height 12
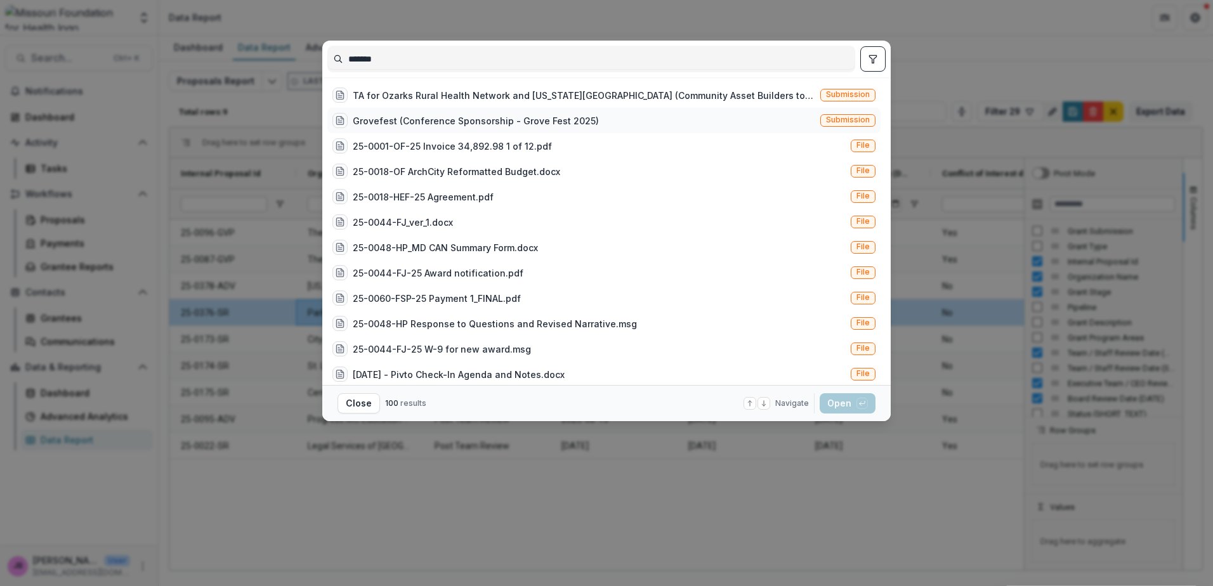
type input "*******"
click at [441, 120] on div "Grovefest (Conference Sponsorship - Grove Fest 2025)" at bounding box center [476, 120] width 246 height 13
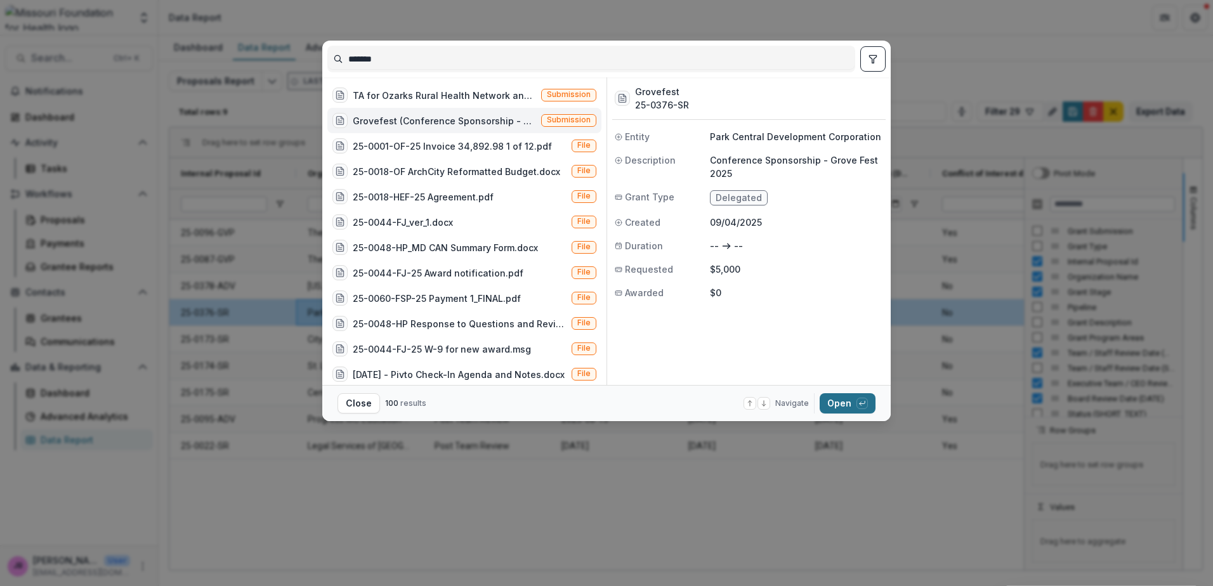
click at [858, 407] on icon "button" at bounding box center [862, 404] width 8 height 8
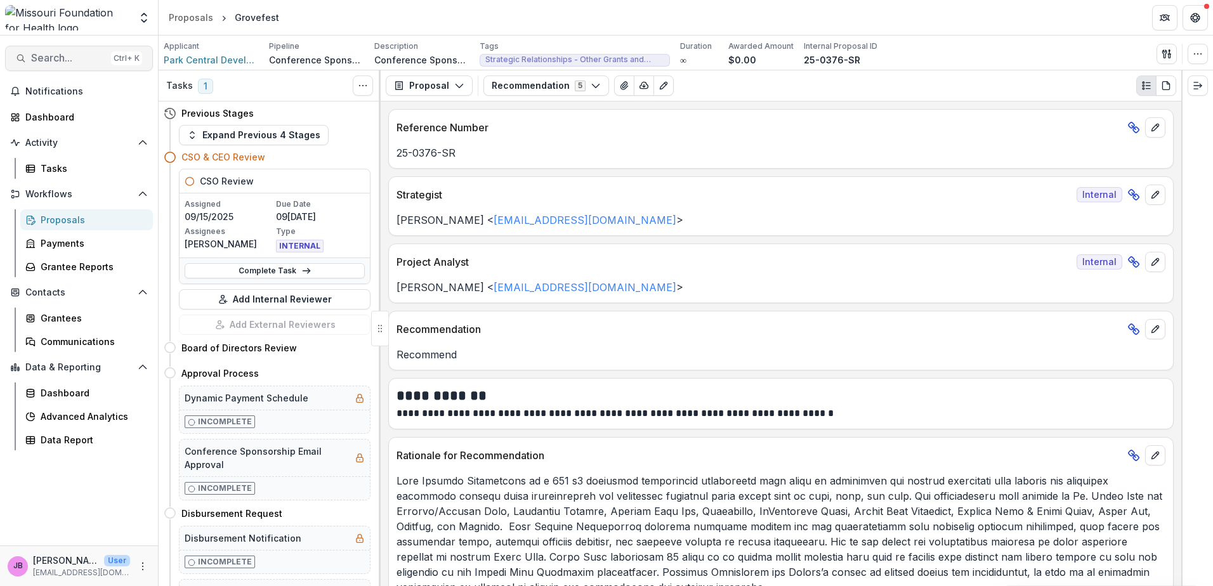
click at [71, 67] on button "Search... Ctrl + K" at bounding box center [79, 58] width 148 height 25
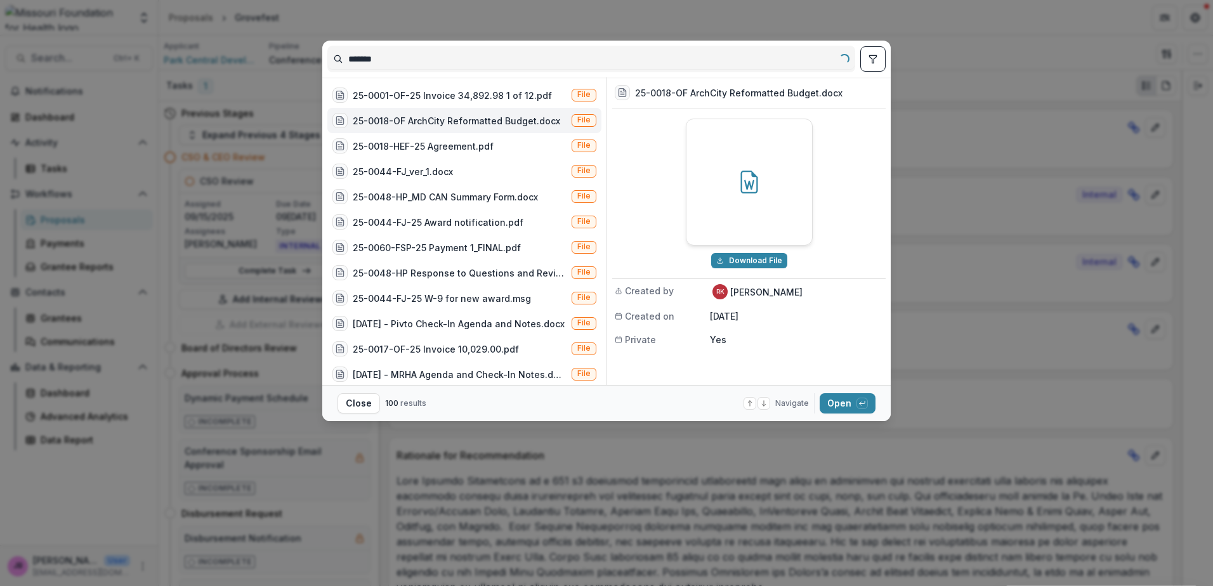
type input "*******"
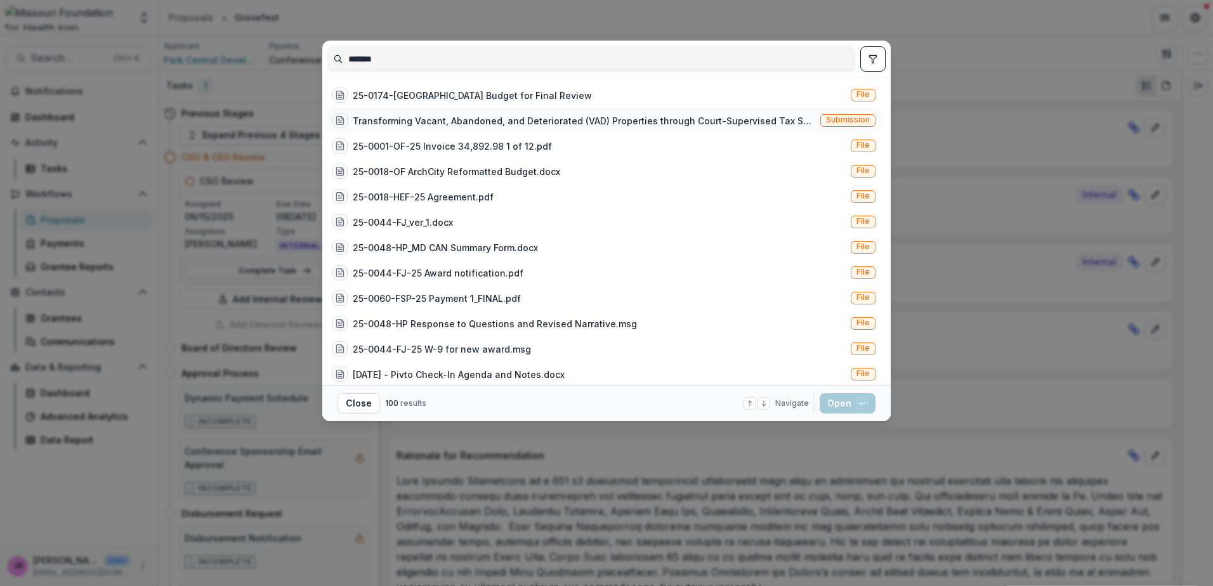
click at [571, 118] on div "Transforming Vacant, Abandoned, and Deteriorated (VAD) Properties through Court…" at bounding box center [584, 120] width 462 height 13
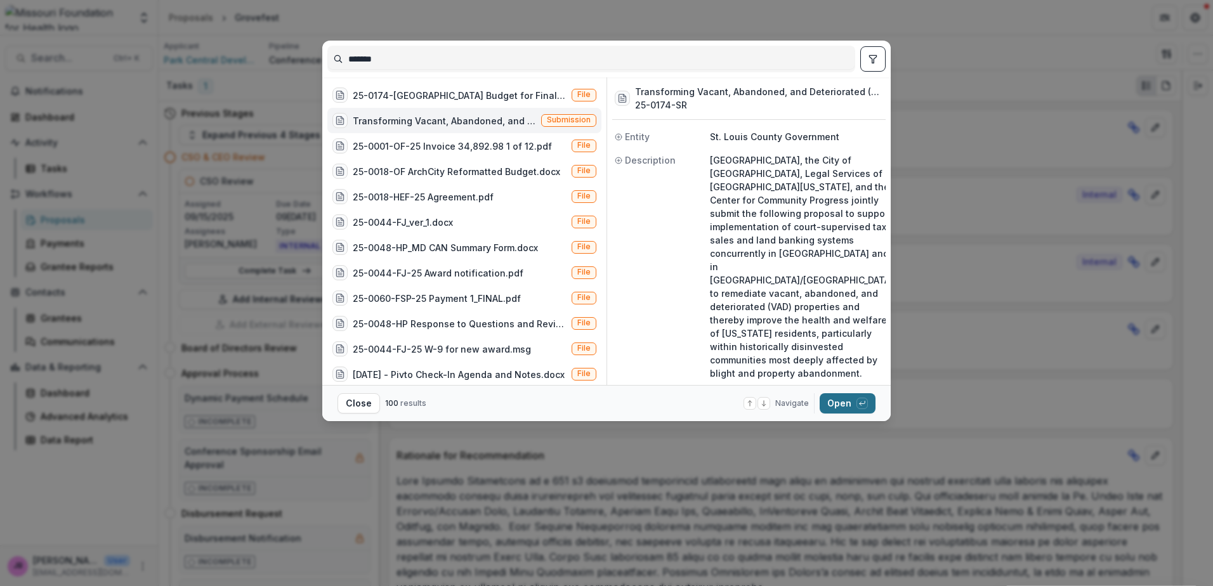
click at [862, 404] on icon "button" at bounding box center [861, 402] width 5 height 3
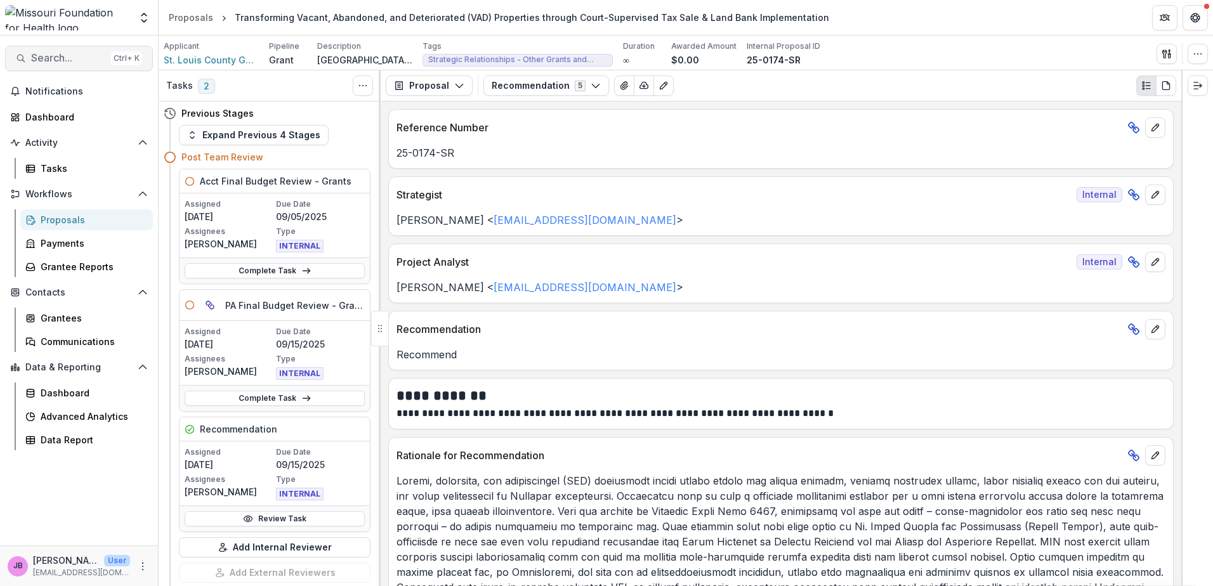
click at [70, 60] on span "Search..." at bounding box center [68, 58] width 75 height 12
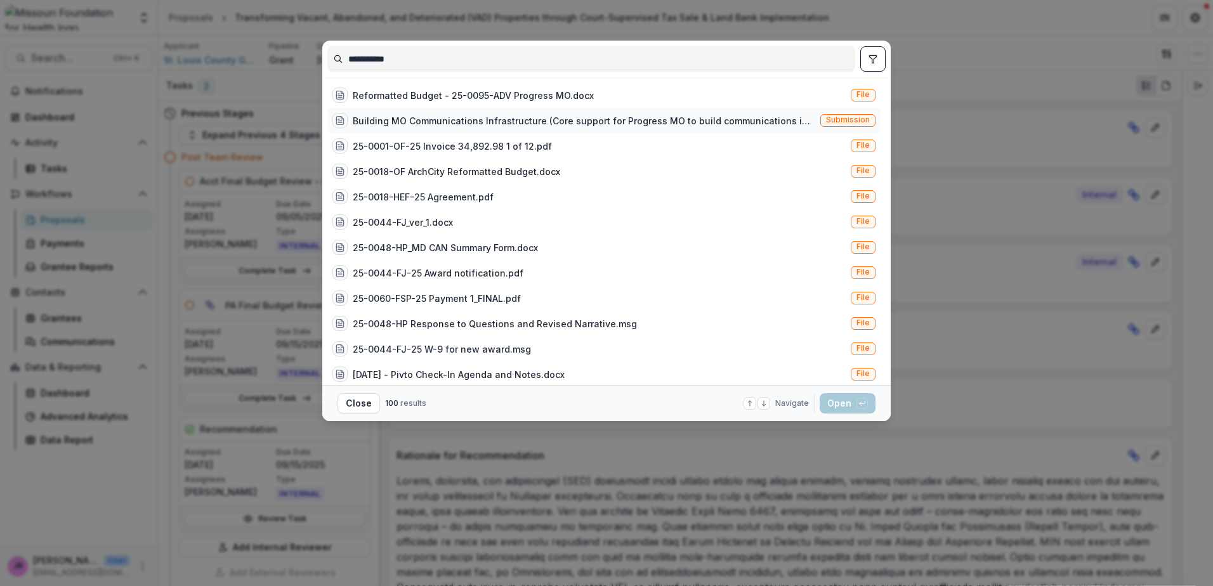
type input "**********"
click at [518, 122] on div "Building MO Communications Infrastructure (Core support for Progress MO to buil…" at bounding box center [584, 120] width 462 height 13
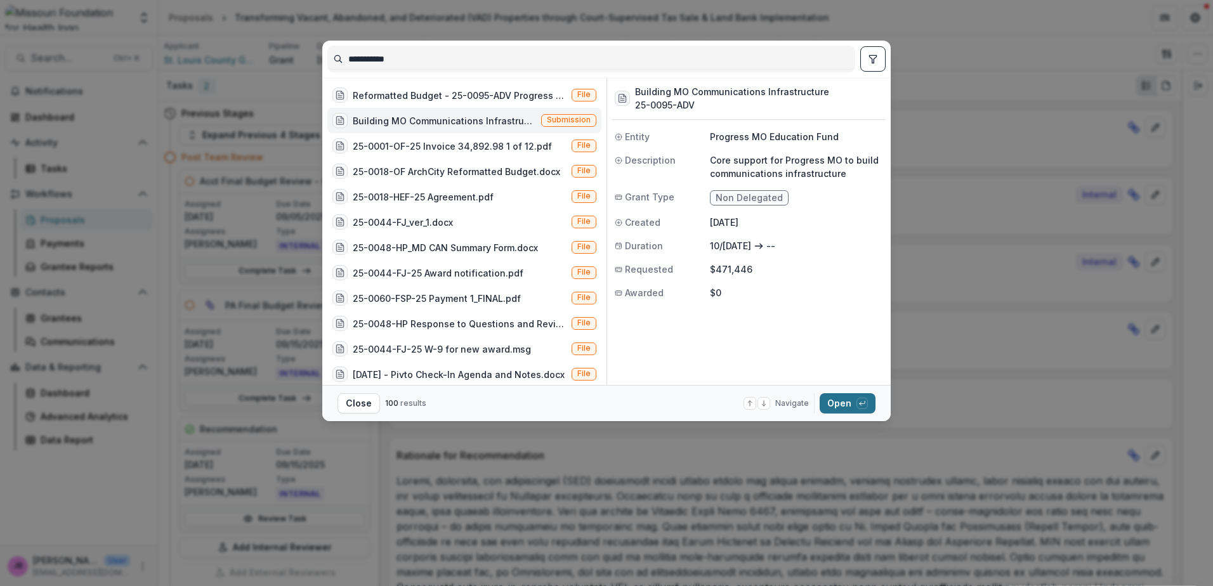
click at [860, 400] on icon "button" at bounding box center [862, 404] width 8 height 8
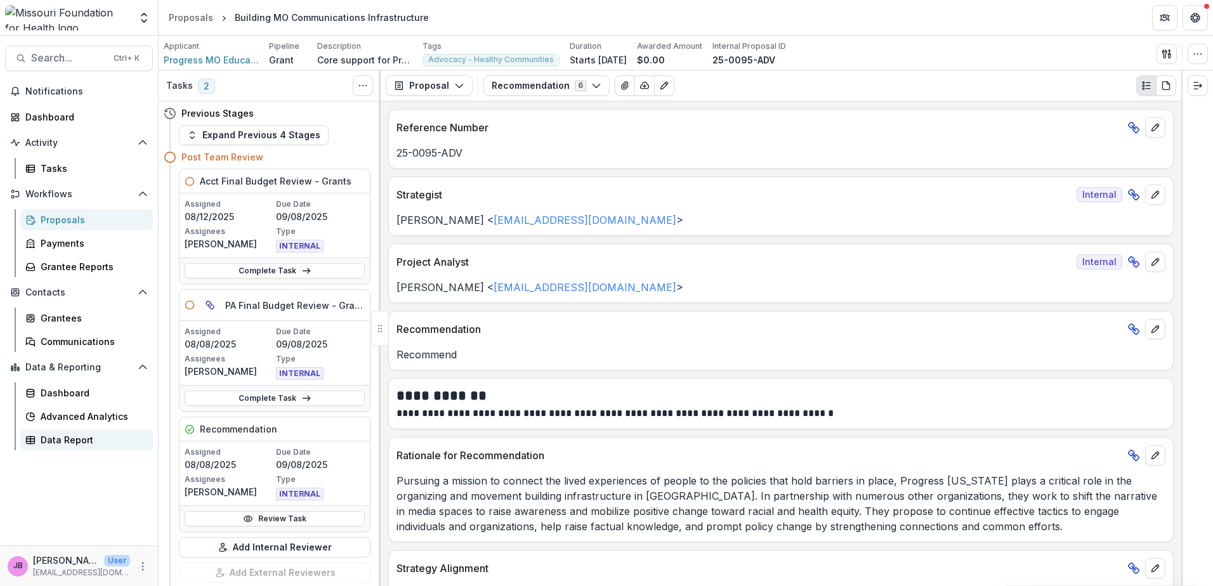
click at [73, 440] on div "Data Report" at bounding box center [92, 439] width 102 height 13
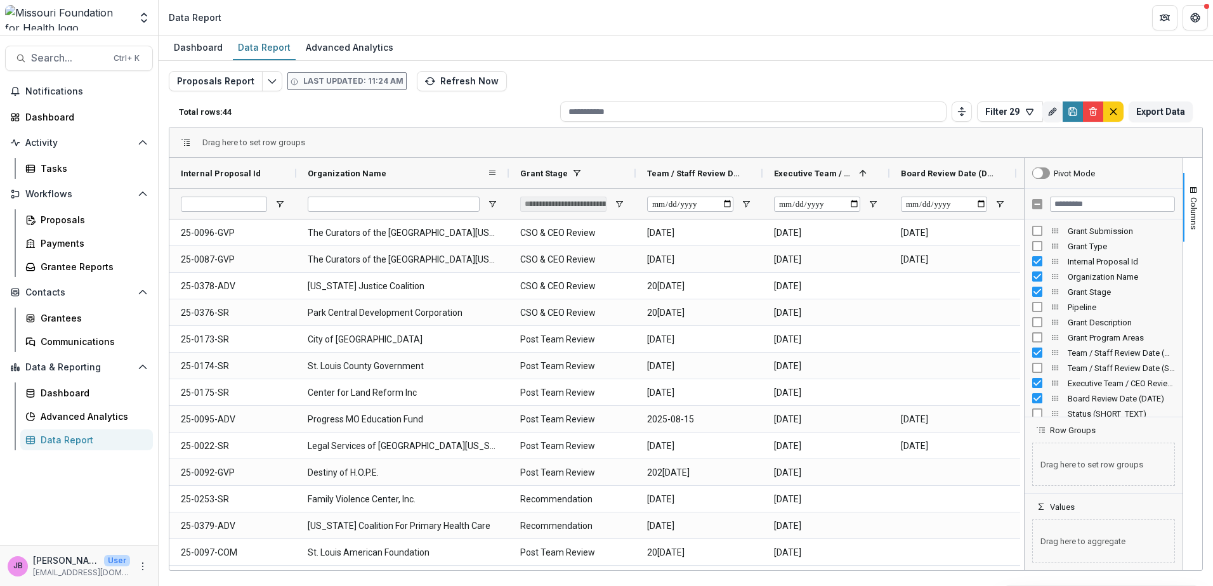
drag, startPoint x: 420, startPoint y: 174, endPoint x: 506, endPoint y: 179, distance: 85.8
click at [506, 179] on div at bounding box center [508, 173] width 5 height 30
click at [856, 203] on input "Executive Team / CEO Review Date (DATE) Filter Input" at bounding box center [817, 204] width 86 height 15
type input "**********"
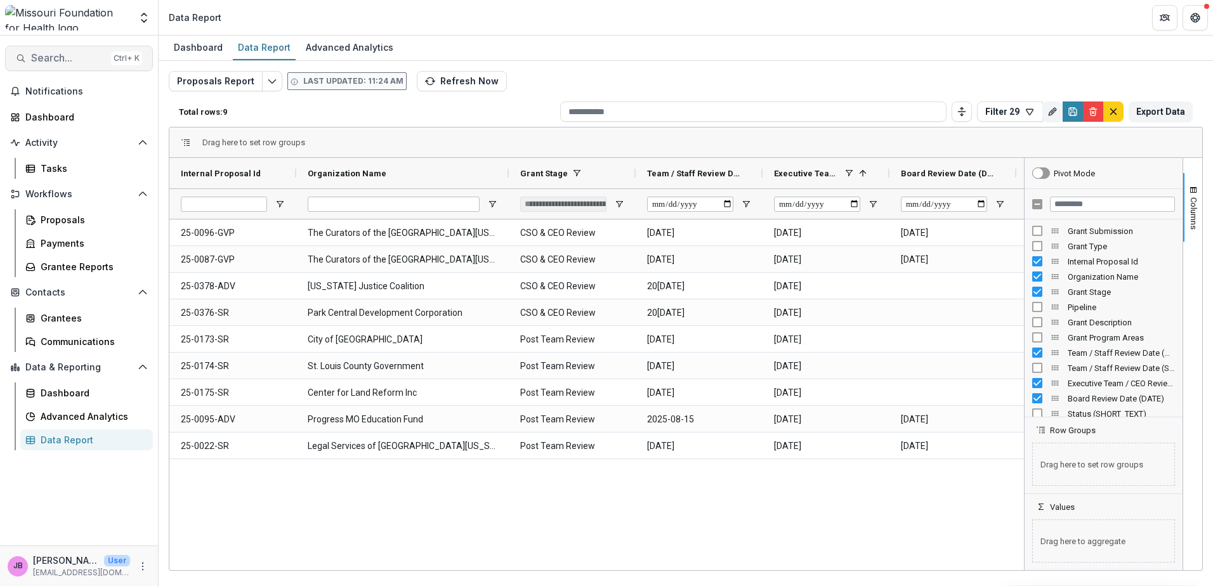
click at [86, 54] on span "Search..." at bounding box center [68, 58] width 75 height 12
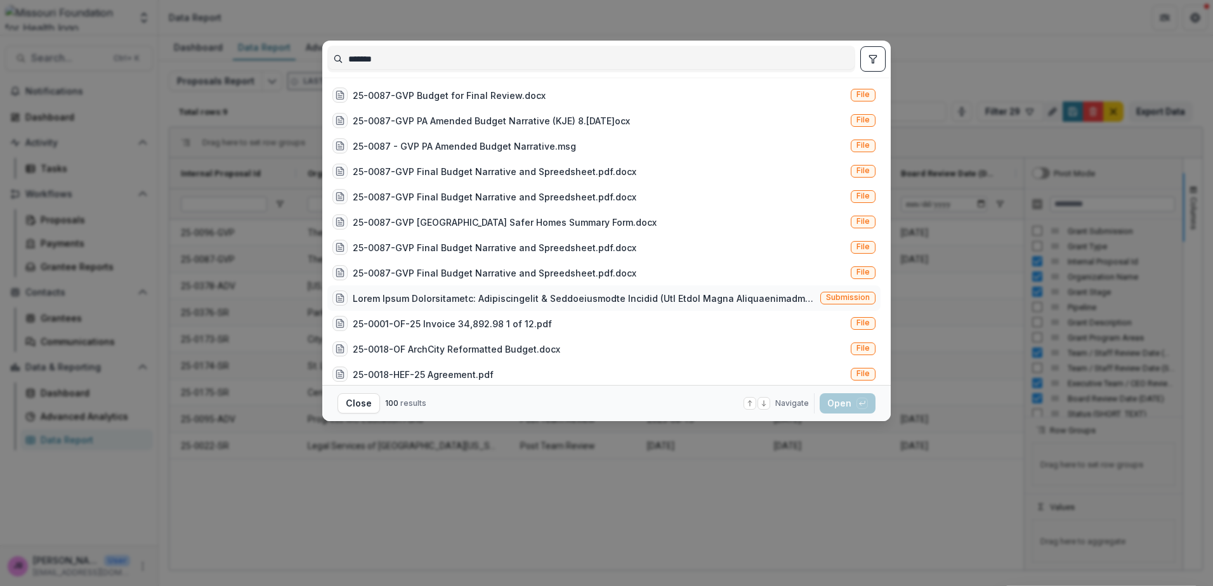
type input "*******"
click at [560, 297] on div at bounding box center [584, 298] width 462 height 13
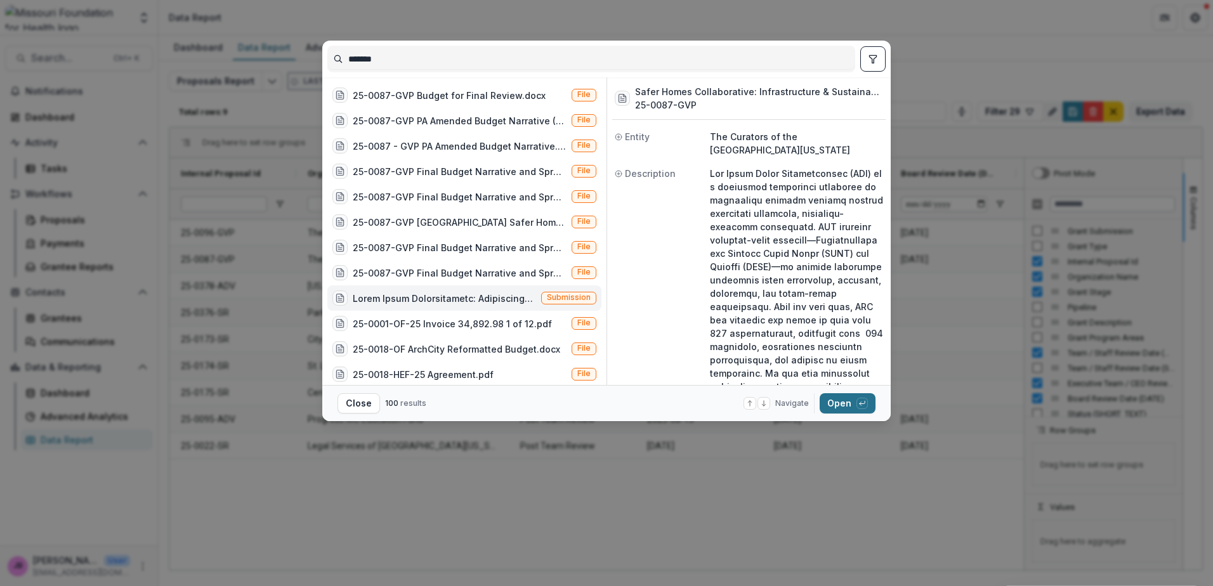
click at [843, 407] on button "Open with enter key" at bounding box center [847, 403] width 56 height 20
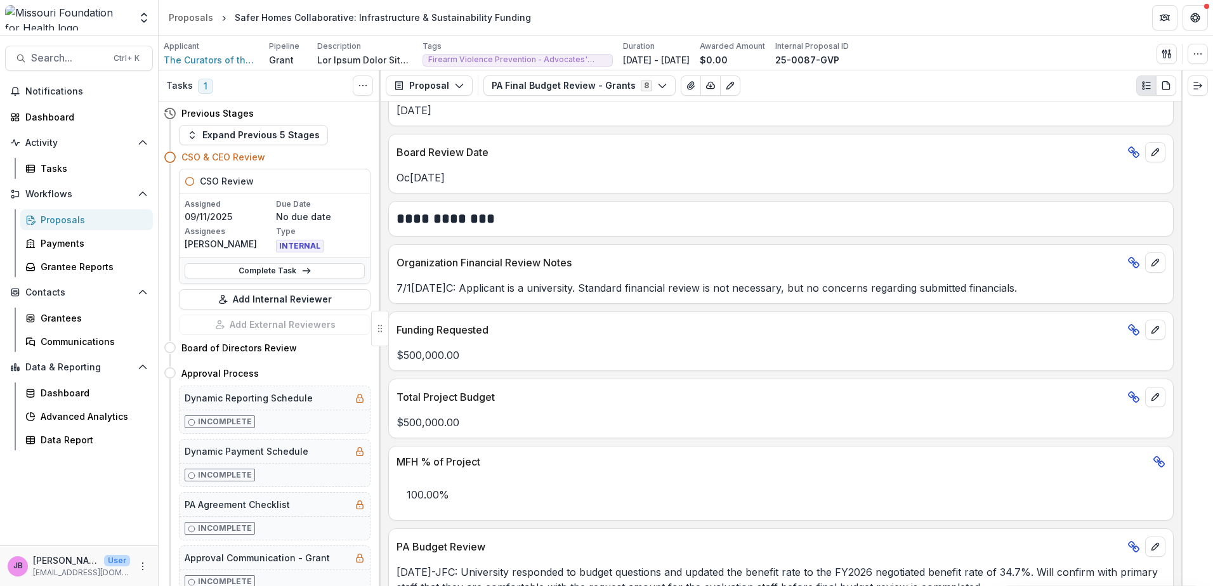
scroll to position [761, 0]
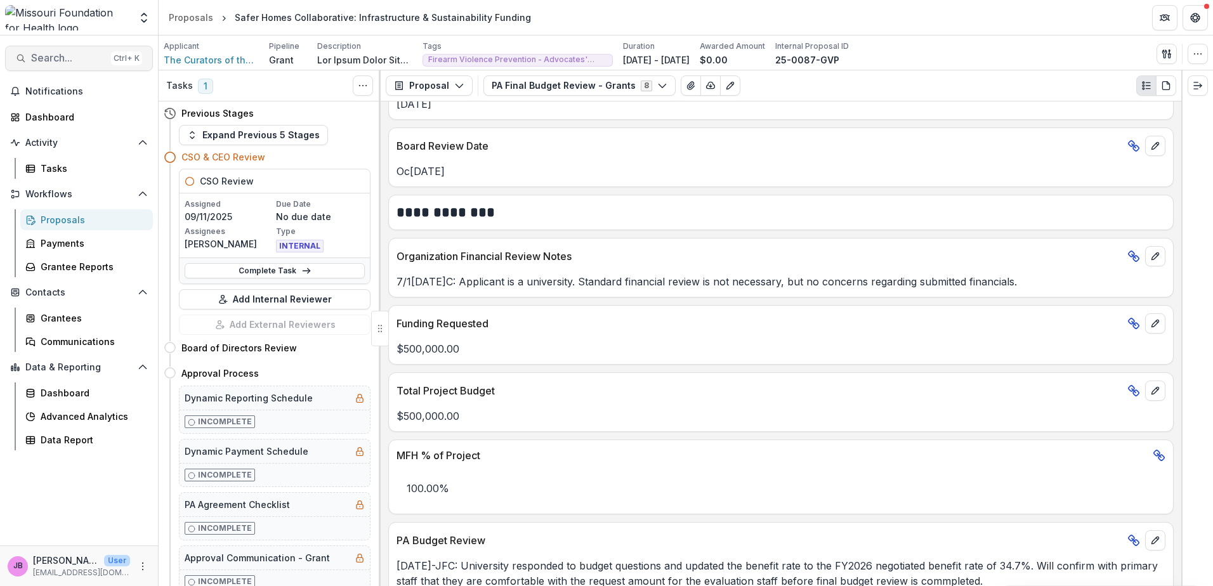
click at [63, 63] on span "Search..." at bounding box center [68, 58] width 75 height 12
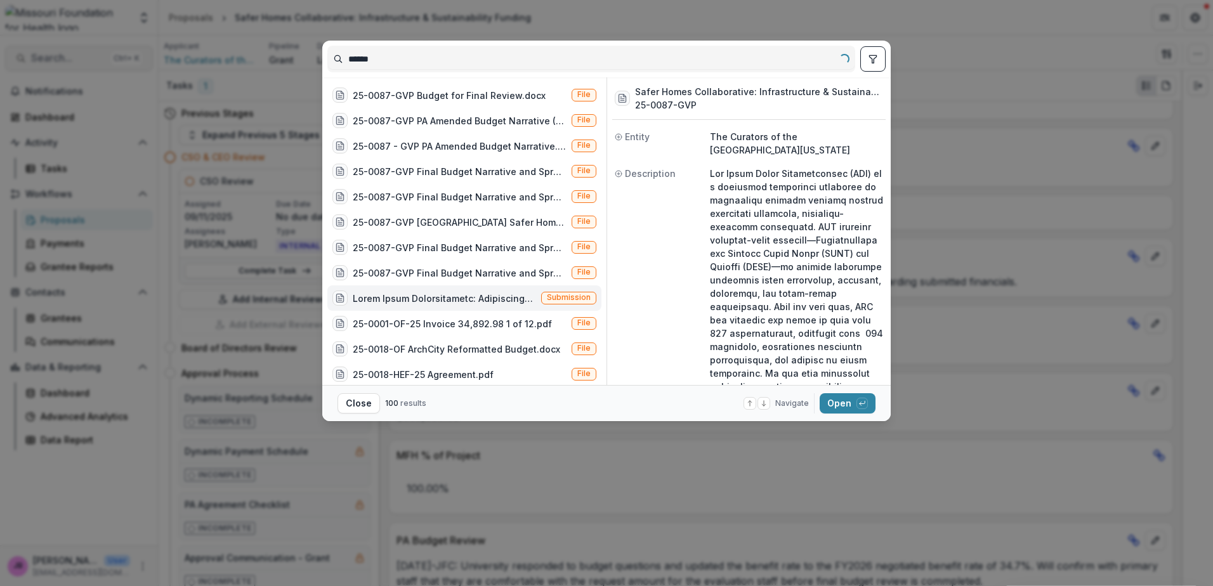
type input "*******"
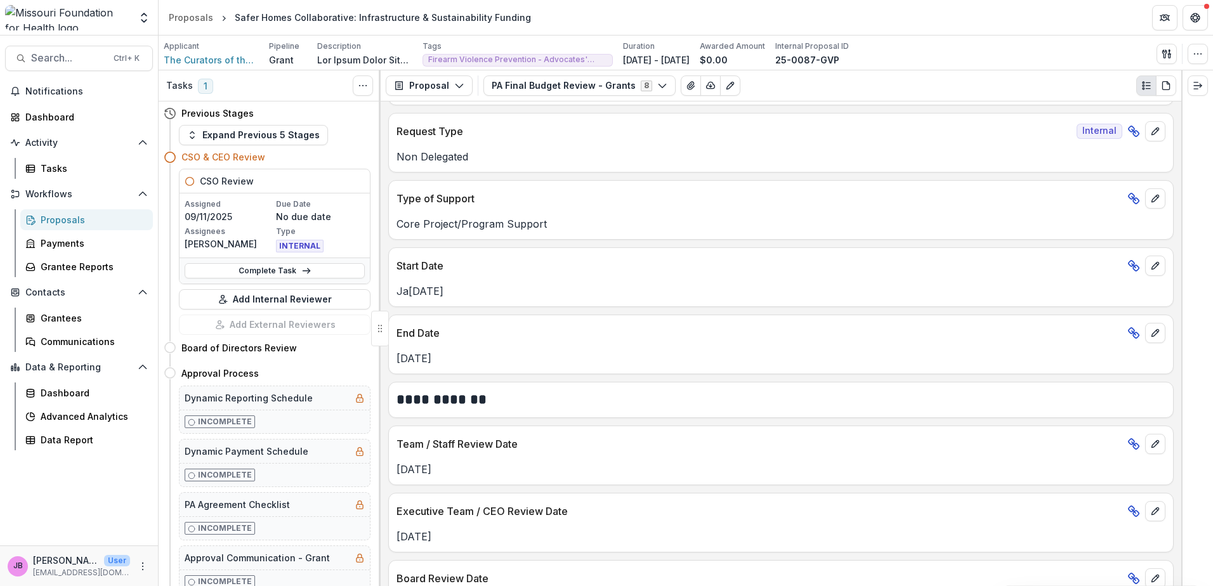
scroll to position [0, 0]
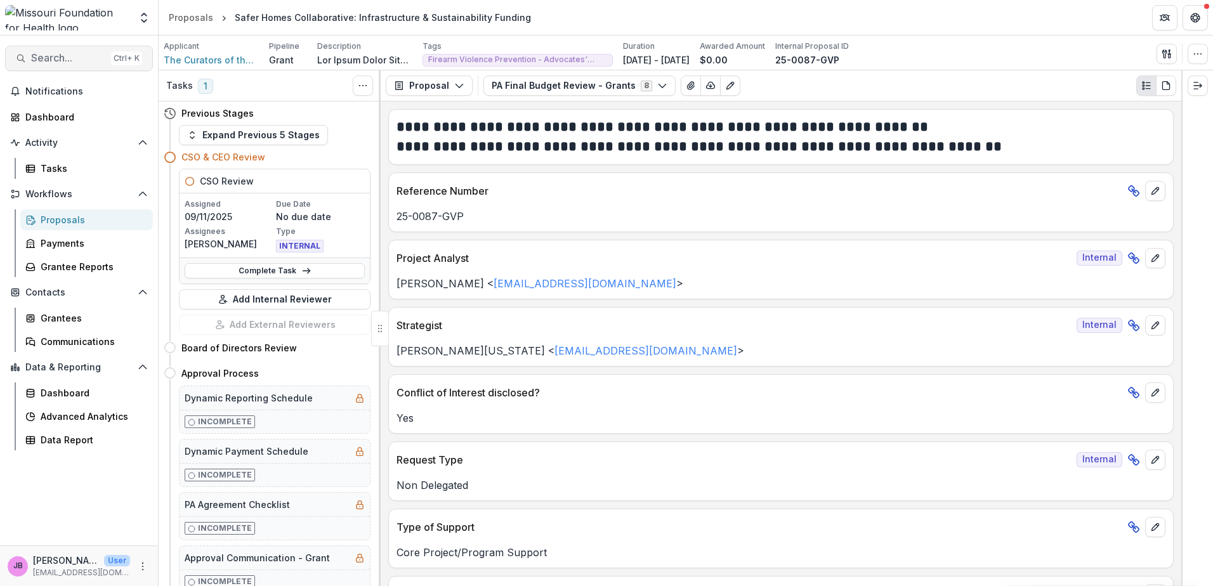
click at [76, 56] on span "Search..." at bounding box center [68, 58] width 75 height 12
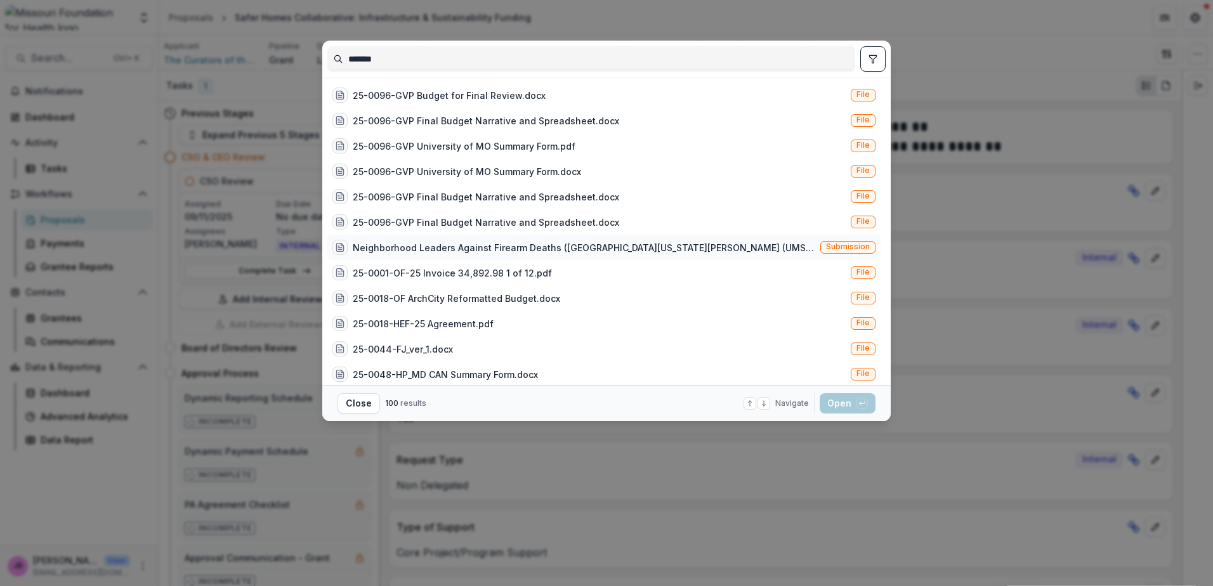
click at [557, 244] on div "Neighborhood Leaders Against Firearm Deaths ([GEOGRAPHIC_DATA][US_STATE][PERSON…" at bounding box center [584, 247] width 462 height 13
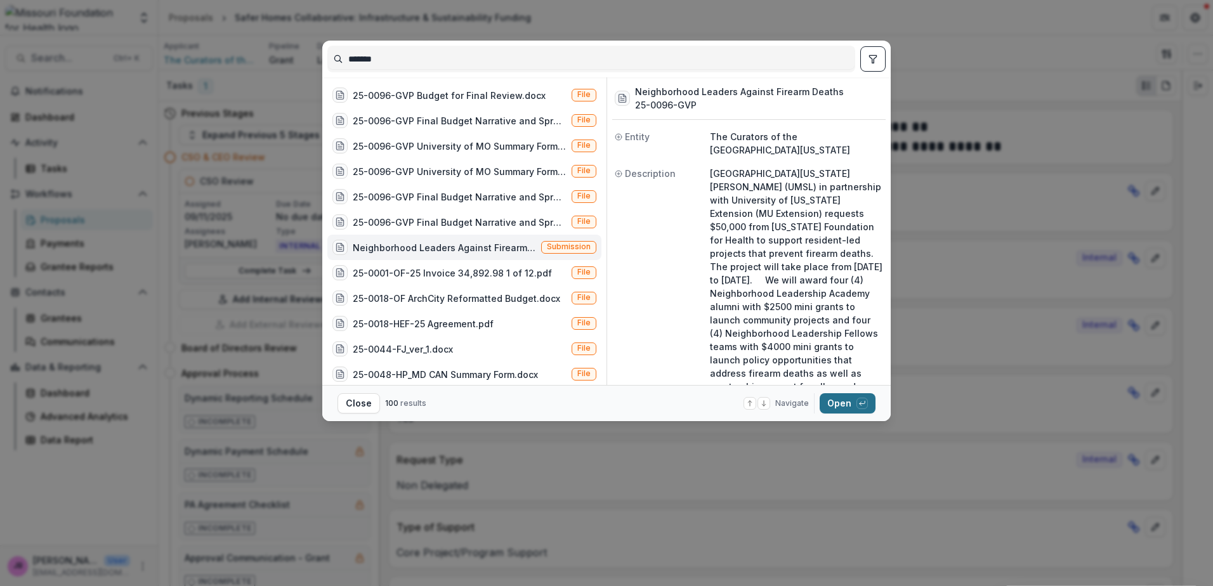
click at [840, 408] on button "Open with enter key" at bounding box center [847, 403] width 56 height 20
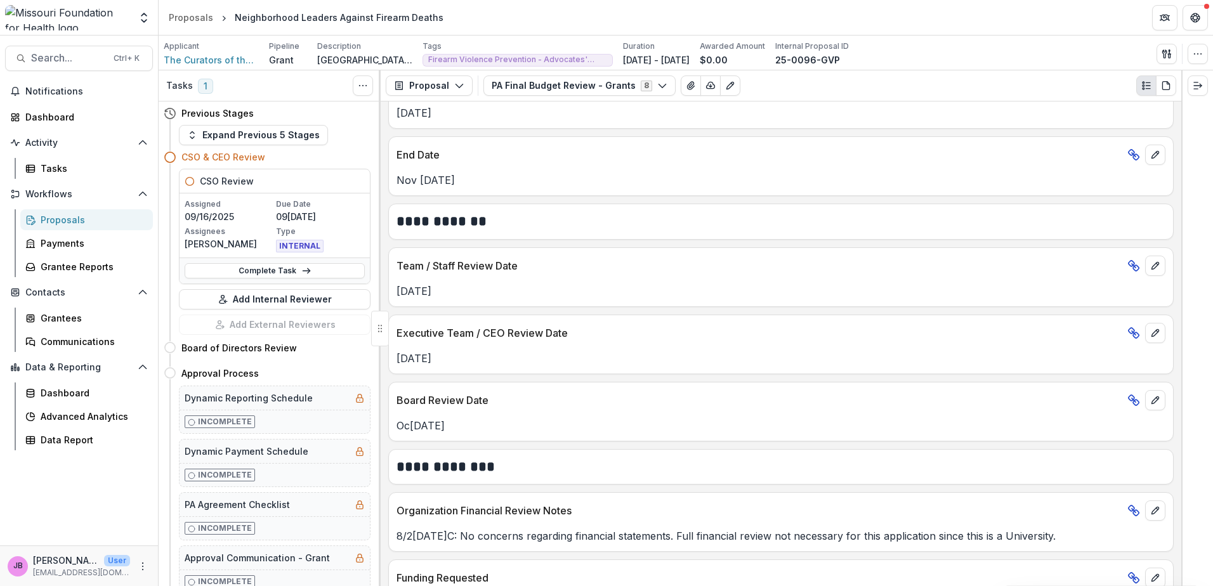
scroll to position [698, 0]
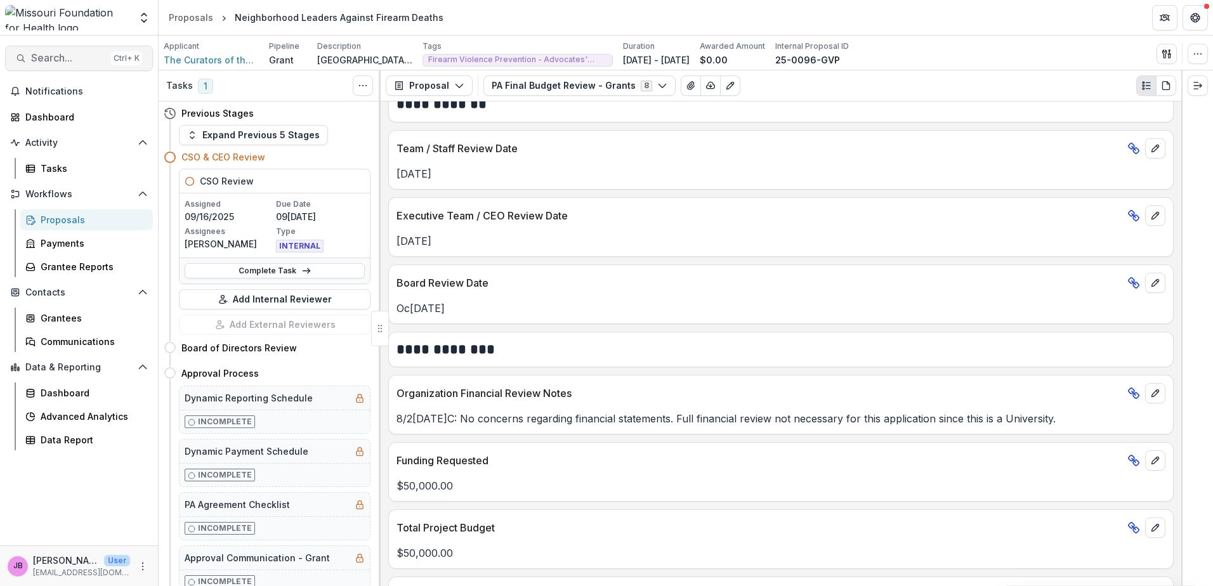
click at [51, 53] on span "Search..." at bounding box center [68, 58] width 75 height 12
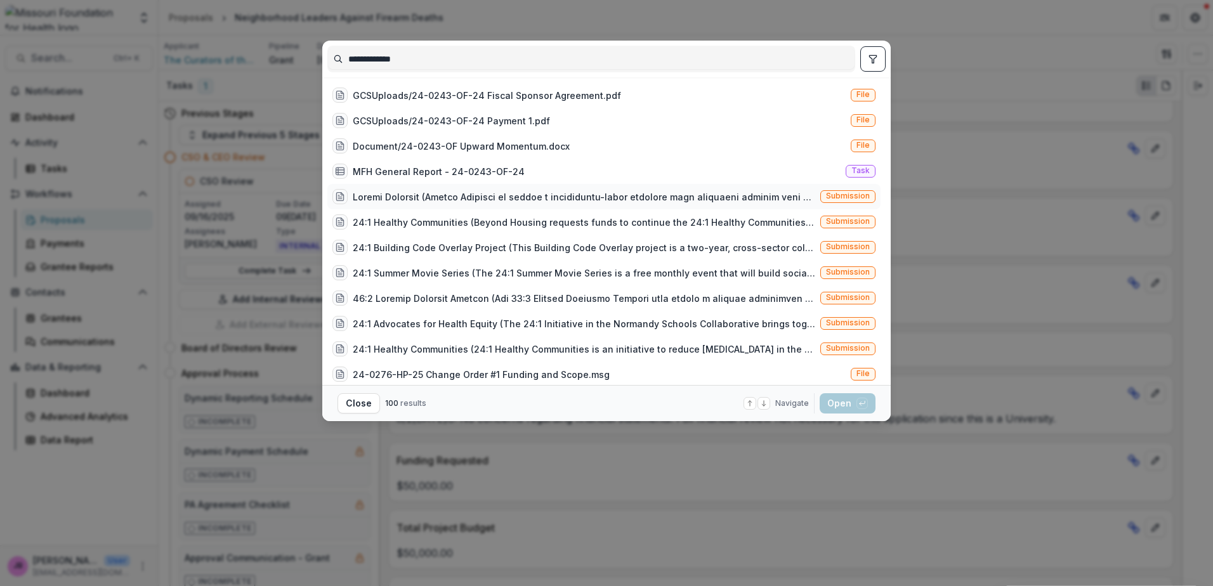
type input "**********"
click at [461, 199] on div at bounding box center [584, 196] width 462 height 13
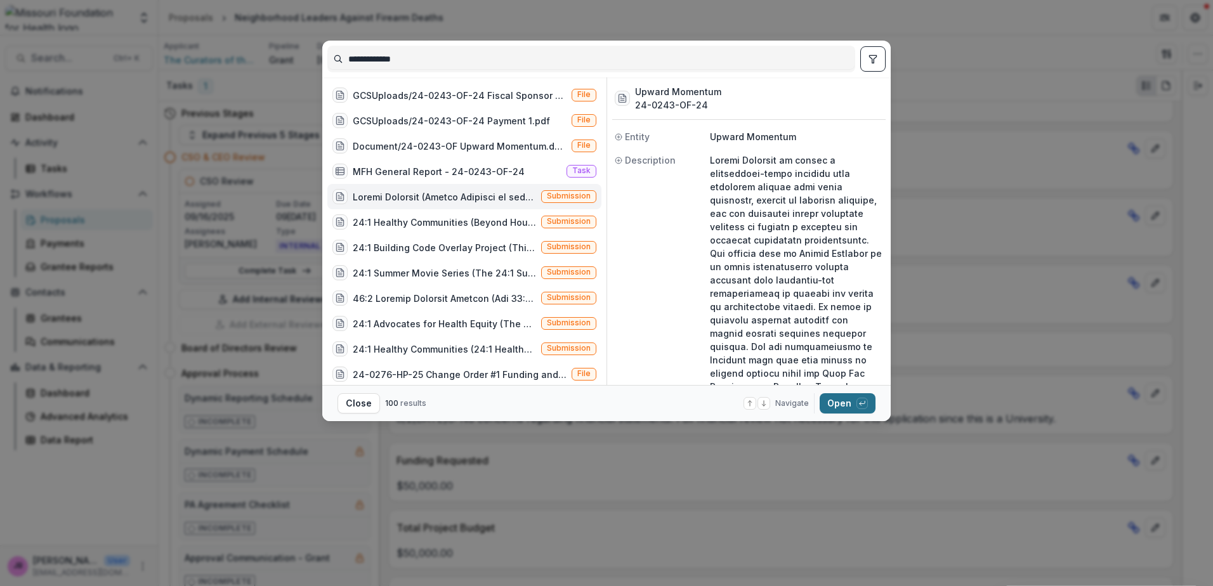
click at [856, 402] on button "Open with enter key" at bounding box center [847, 403] width 56 height 20
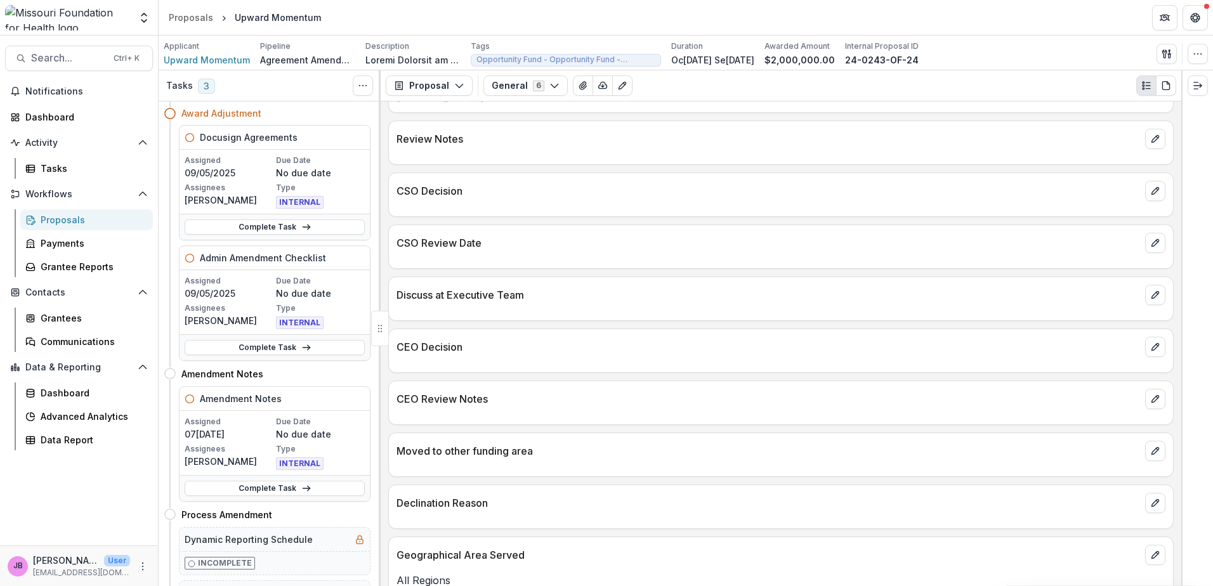
scroll to position [2669, 0]
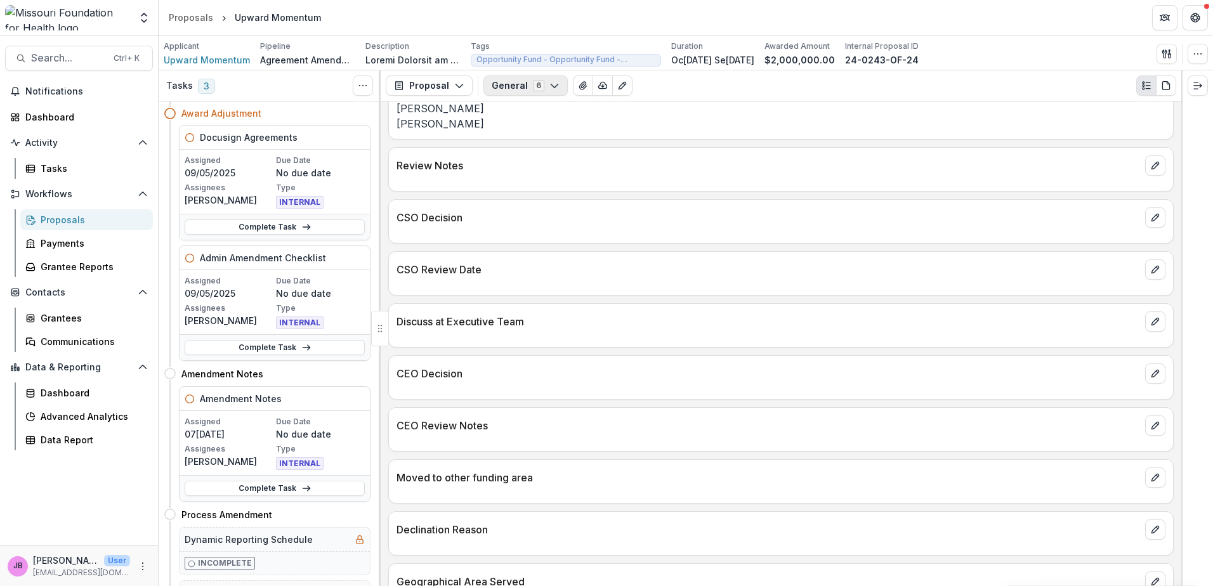
click at [549, 87] on icon "button" at bounding box center [554, 86] width 10 height 10
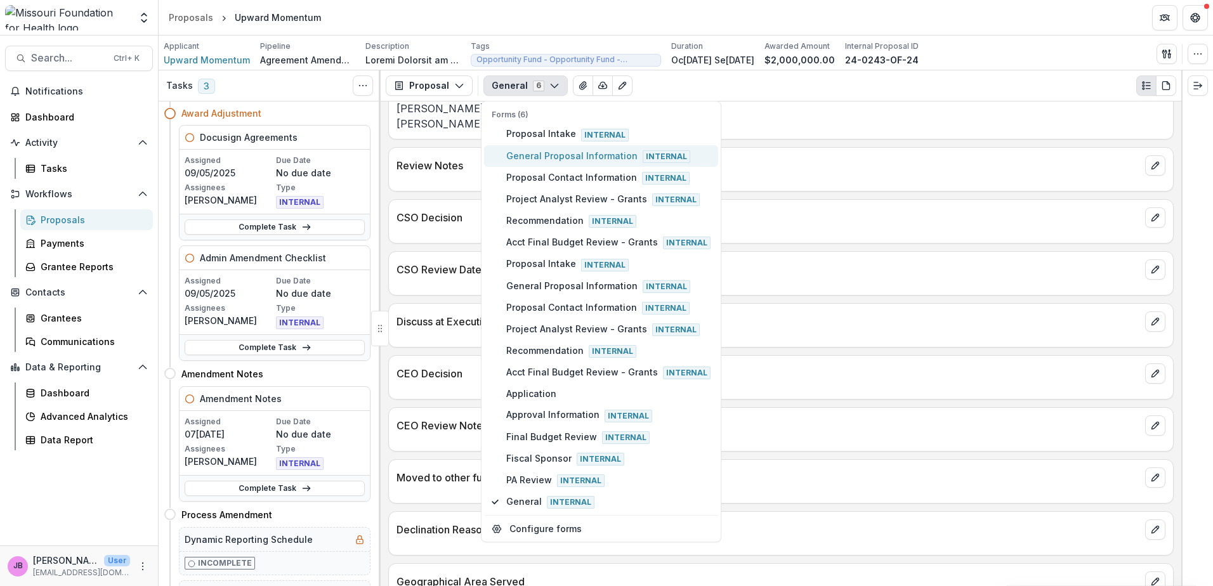
click at [552, 155] on span "General Proposal Information Internal" at bounding box center [608, 156] width 204 height 14
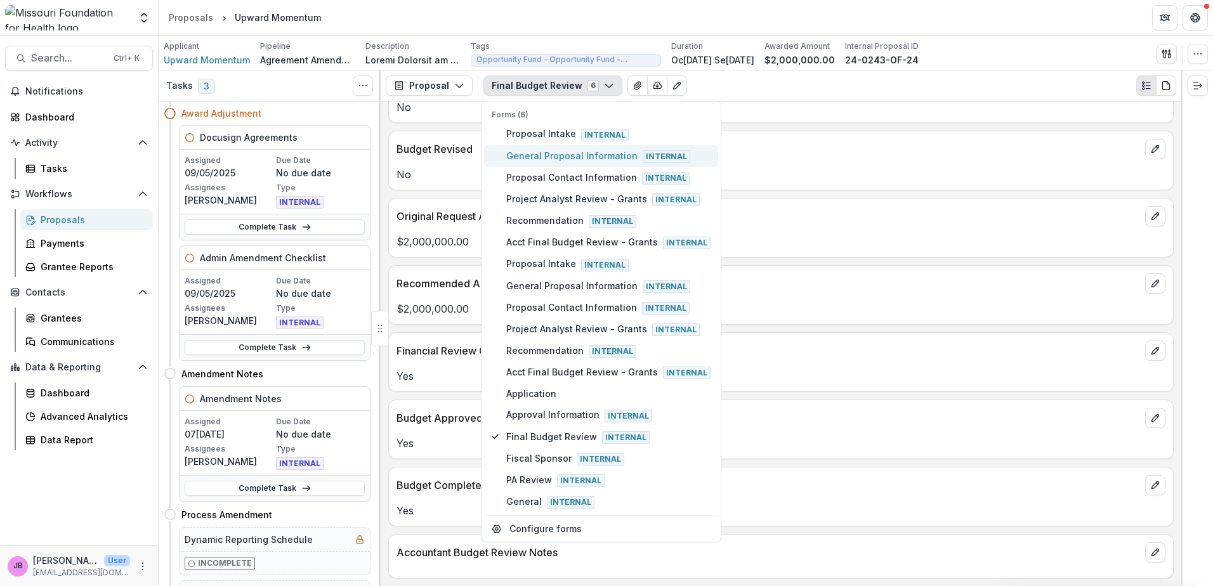
scroll to position [315, 0]
click at [892, 313] on p "$2,000,000.00" at bounding box center [780, 308] width 769 height 15
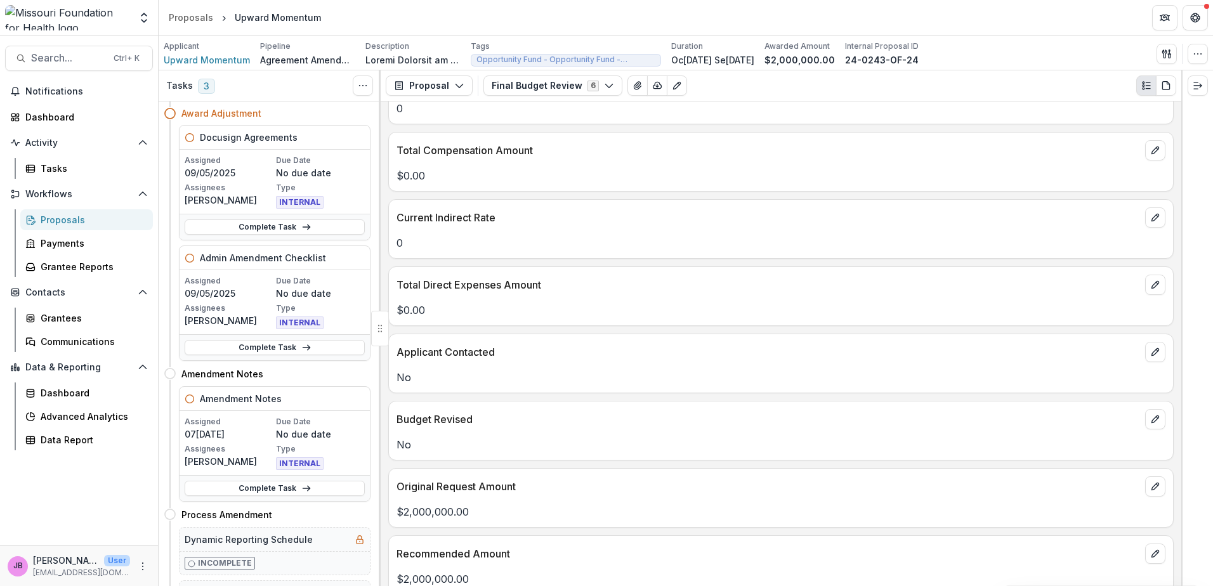
scroll to position [0, 0]
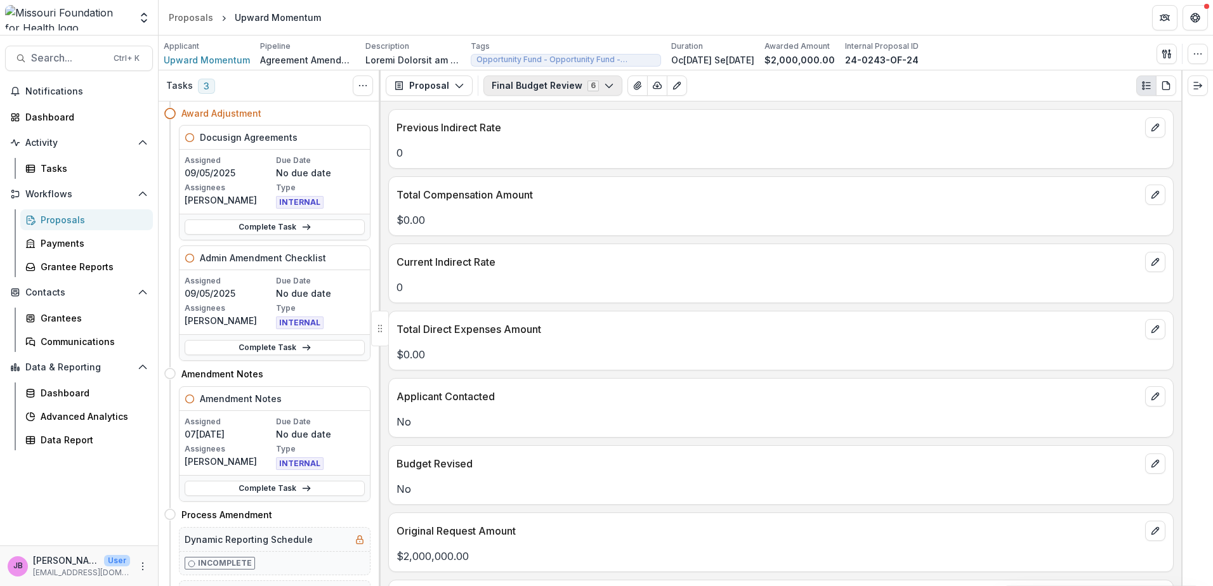
click at [605, 88] on polyline "button" at bounding box center [608, 86] width 7 height 4
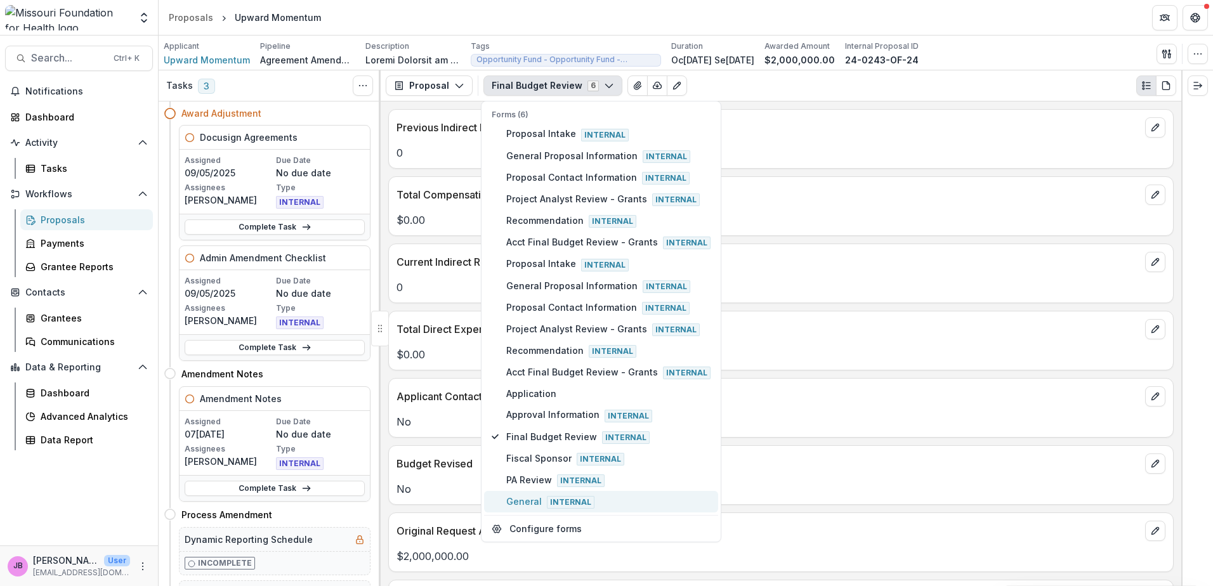
click at [577, 499] on span "Internal" at bounding box center [571, 502] width 48 height 13
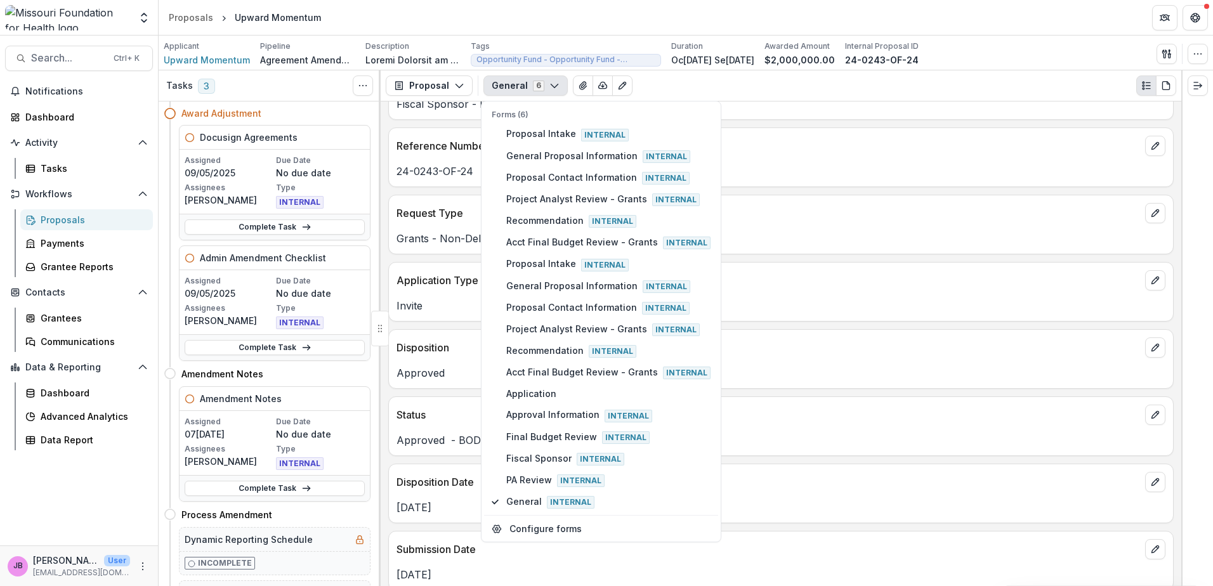
scroll to position [63, 0]
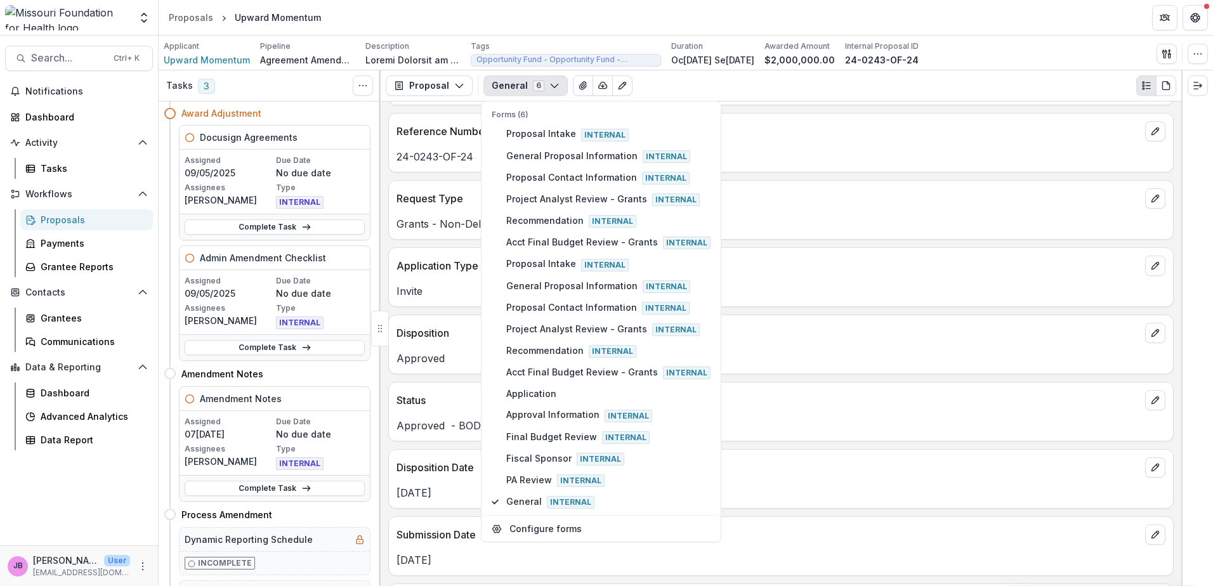
click at [911, 336] on p "Disposition" at bounding box center [767, 332] width 743 height 15
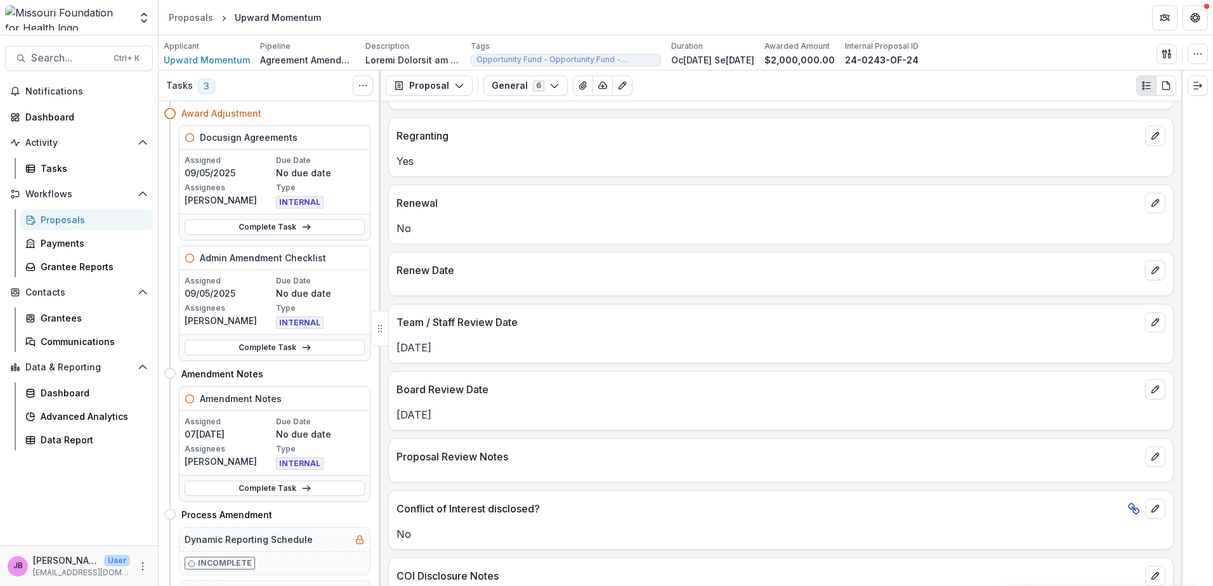
scroll to position [1712, 0]
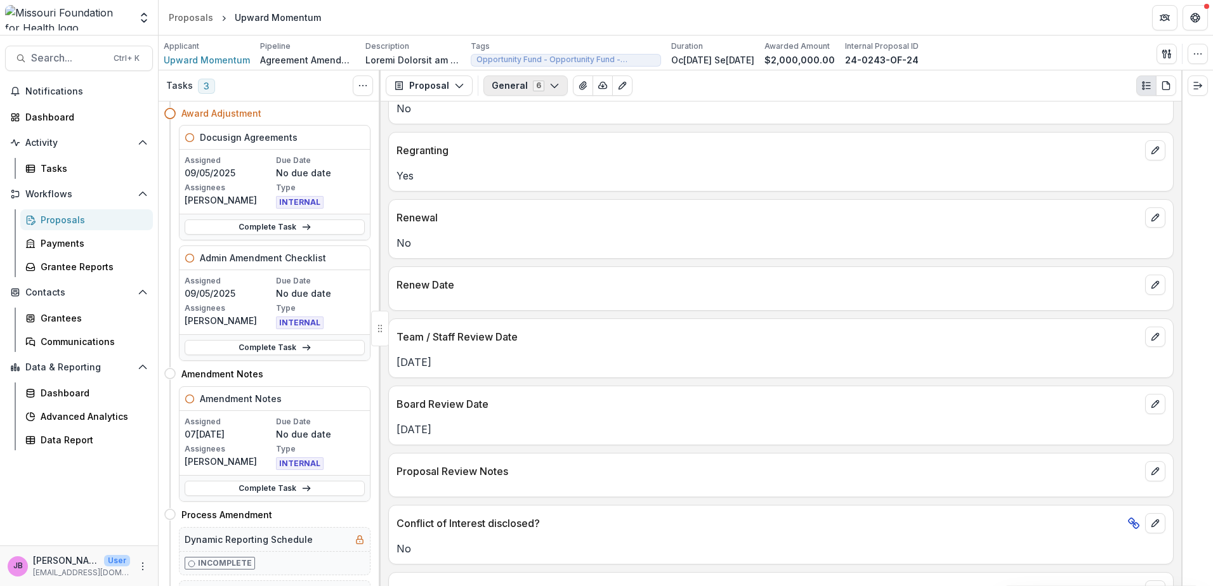
click at [552, 88] on icon "button" at bounding box center [554, 86] width 10 height 10
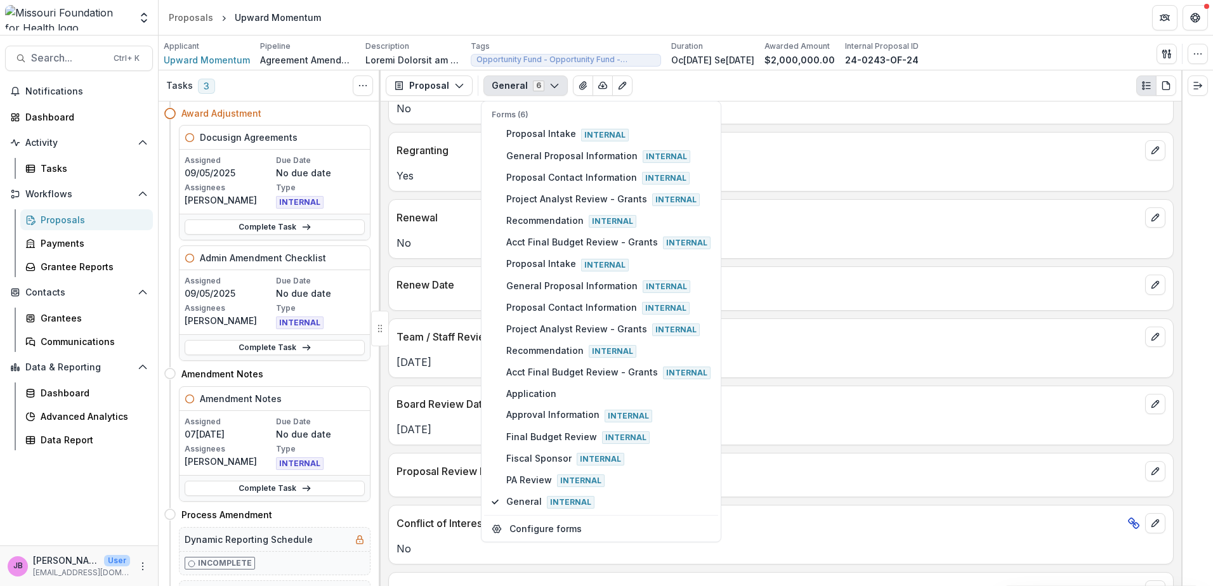
click at [232, 110] on h4 "Award Adjustment" at bounding box center [221, 113] width 80 height 13
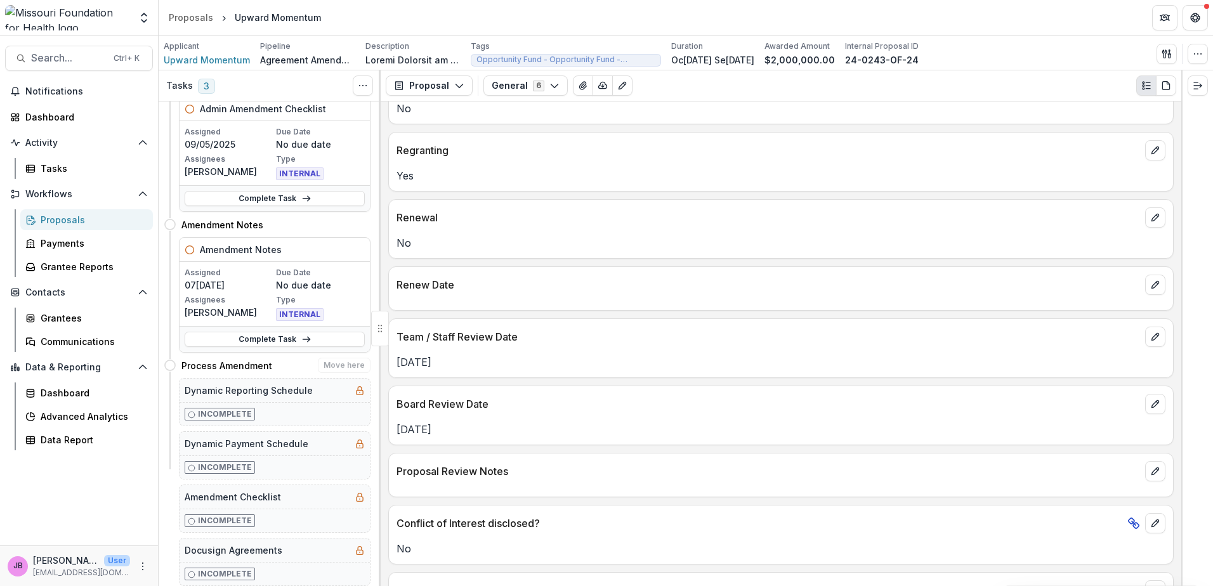
scroll to position [0, 0]
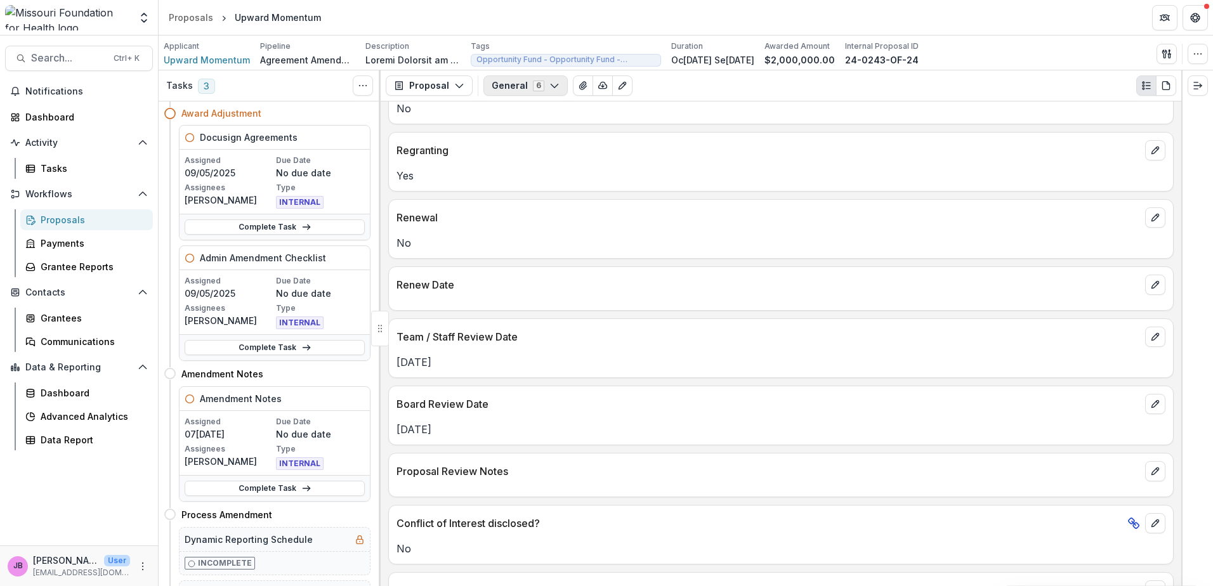
click at [549, 91] on icon "button" at bounding box center [554, 86] width 10 height 10
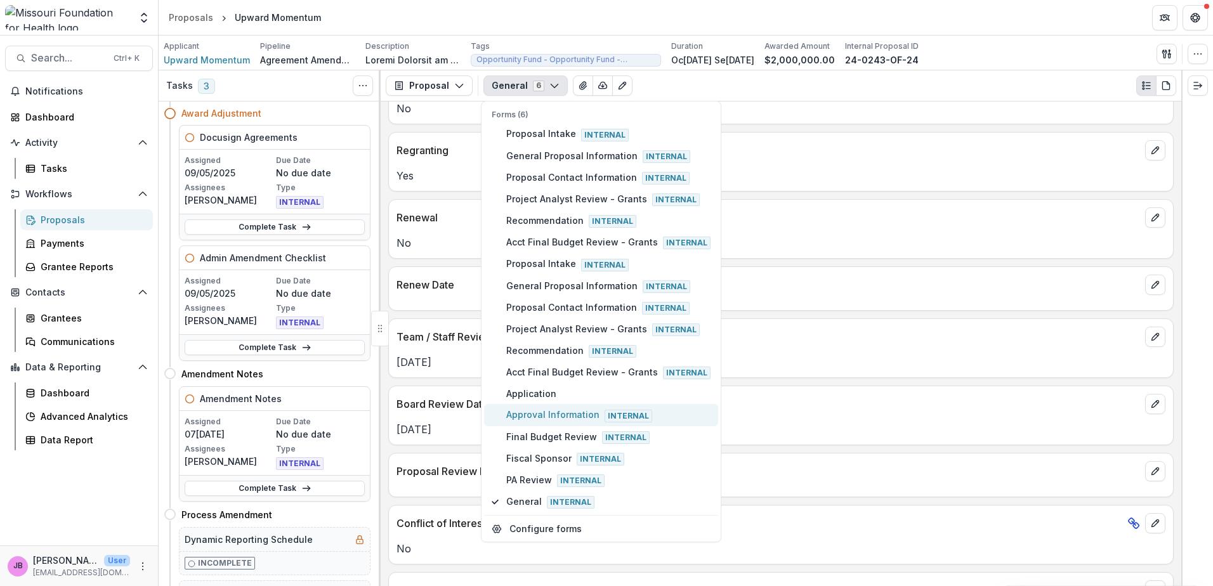
click at [559, 409] on span "Approval Information Internal" at bounding box center [608, 415] width 204 height 14
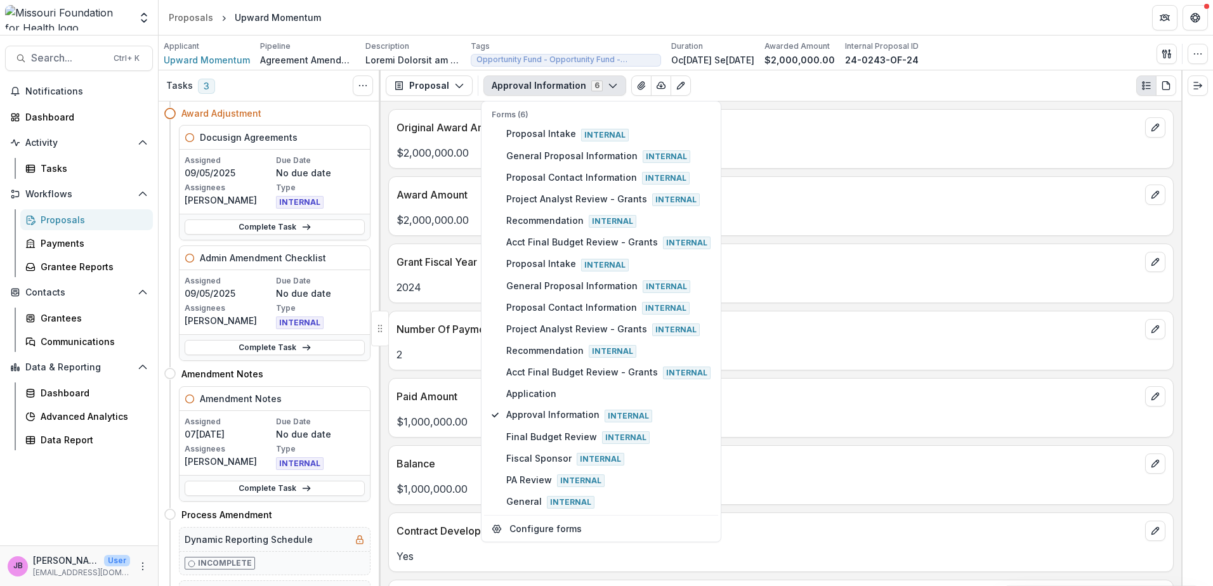
click at [830, 273] on div "2024" at bounding box center [781, 283] width 784 height 23
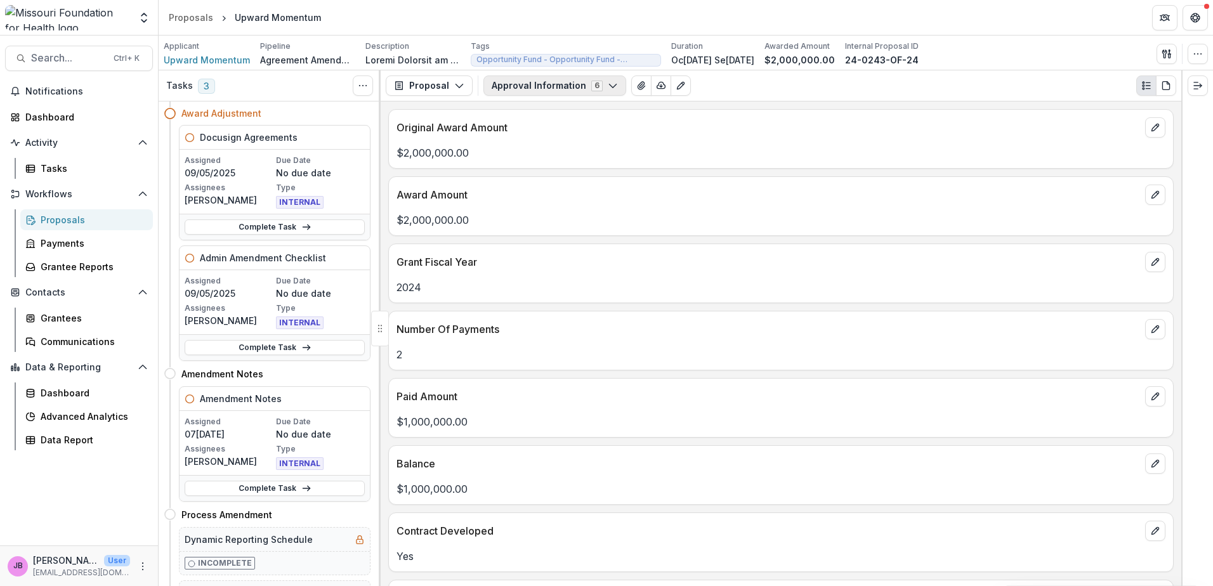
click at [608, 84] on icon "button" at bounding box center [613, 86] width 10 height 10
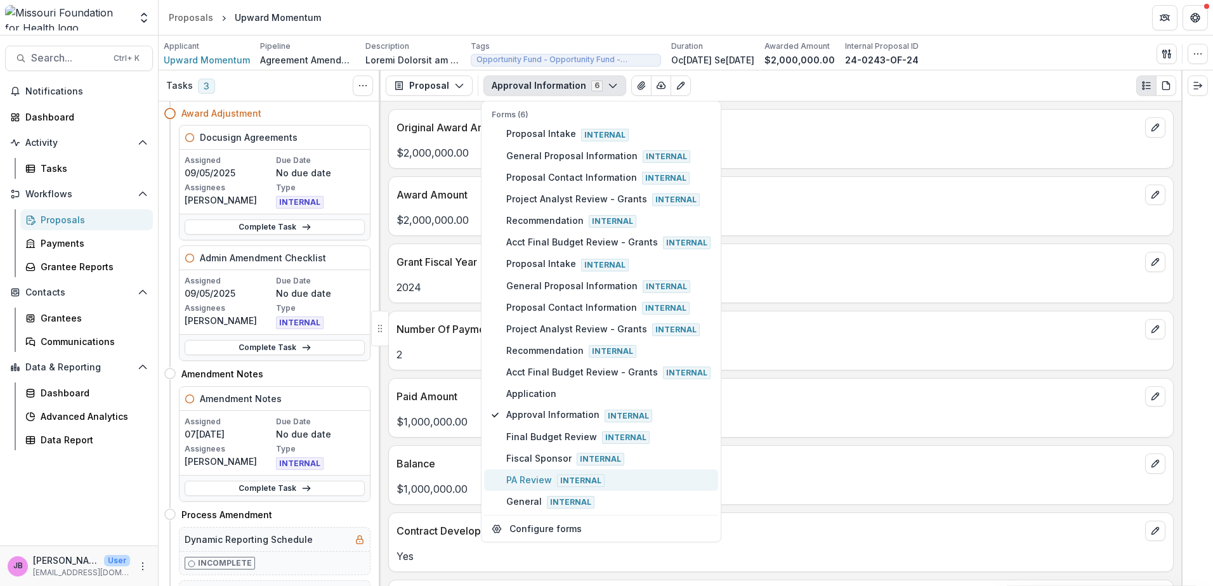
click at [527, 476] on span "PA Review Internal" at bounding box center [608, 480] width 204 height 14
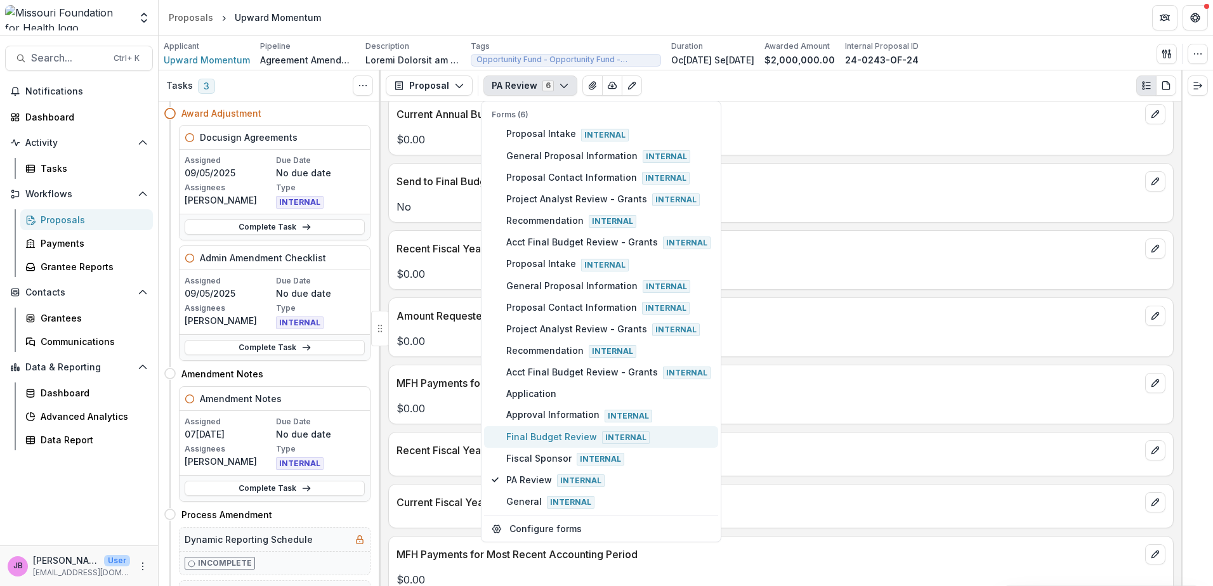
scroll to position [672, 0]
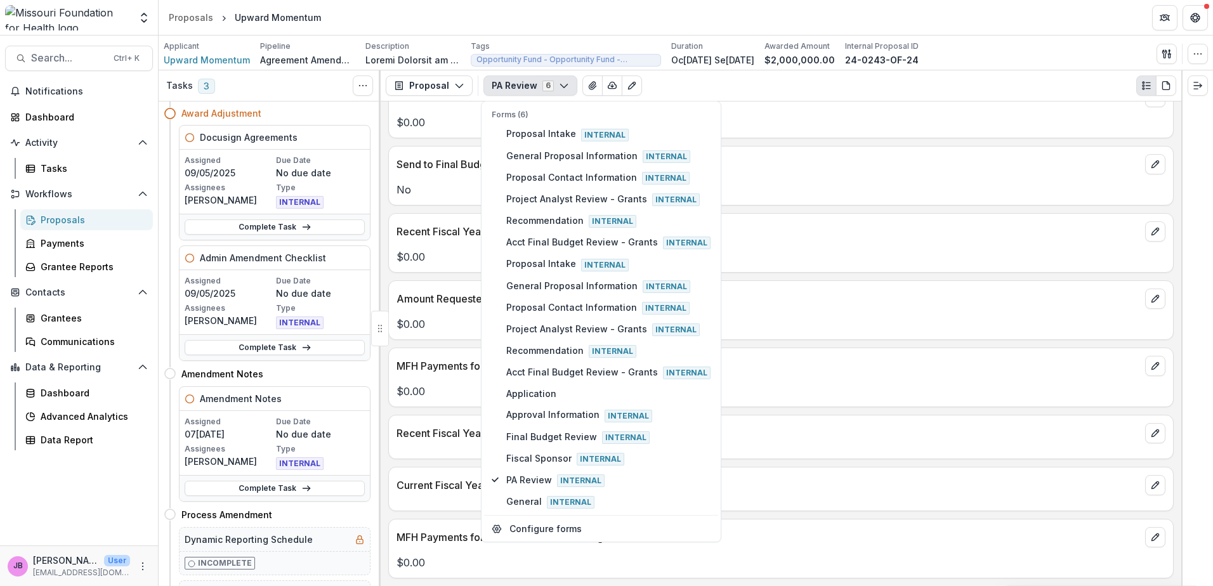
click at [889, 366] on p "MFH Payments for Current Year" at bounding box center [767, 365] width 743 height 15
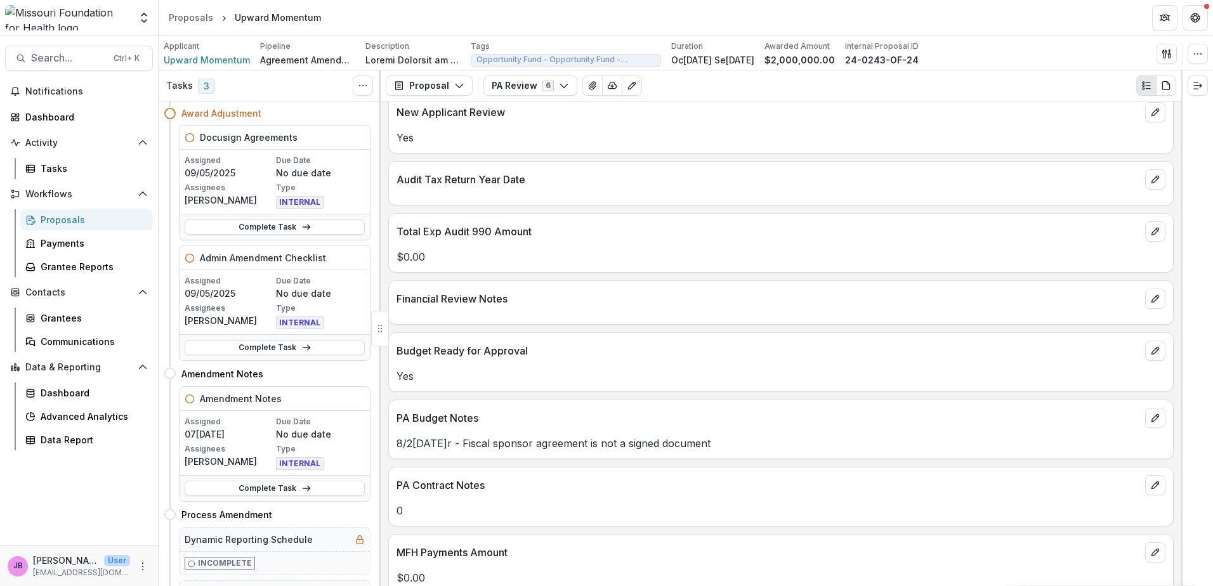
scroll to position [0, 0]
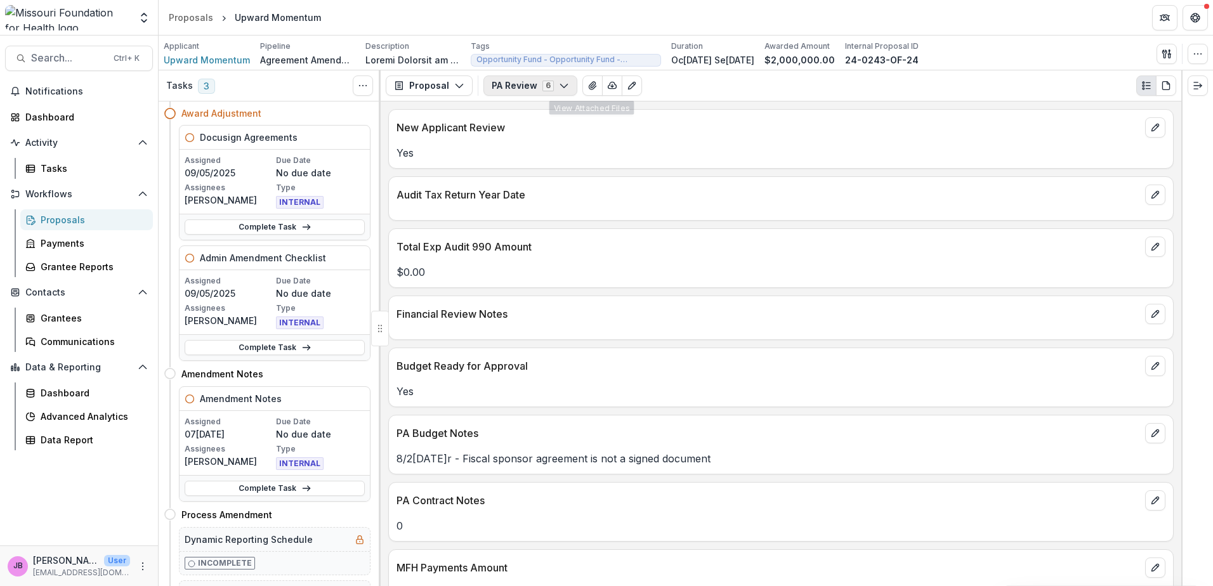
click at [570, 88] on button "PA Review 6" at bounding box center [530, 85] width 94 height 20
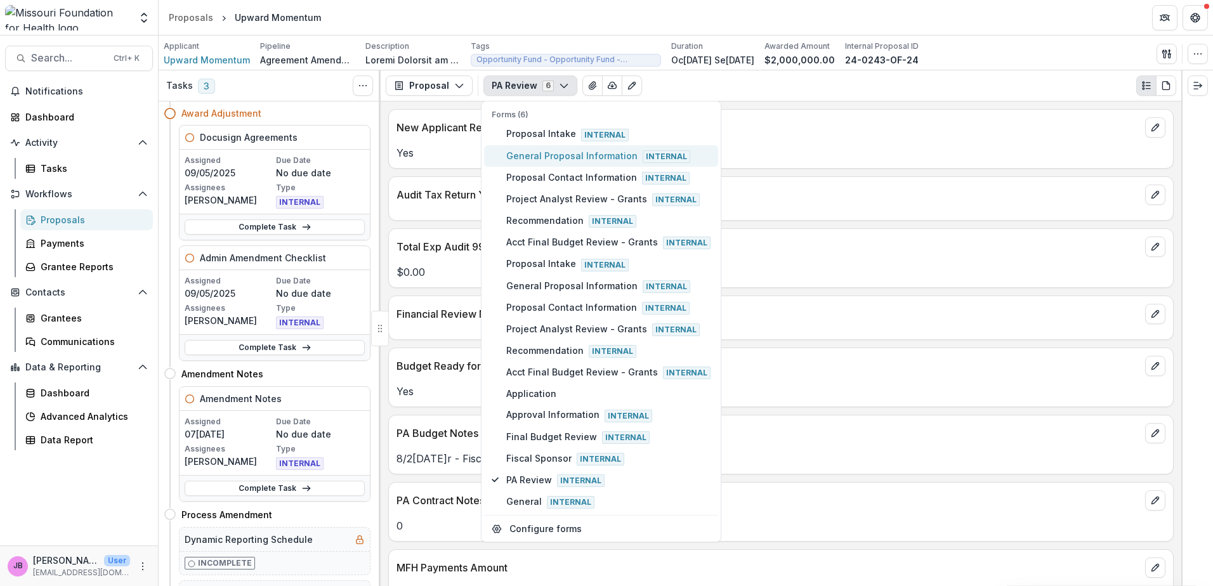
click at [548, 151] on span "General Proposal Information Internal" at bounding box center [608, 156] width 204 height 14
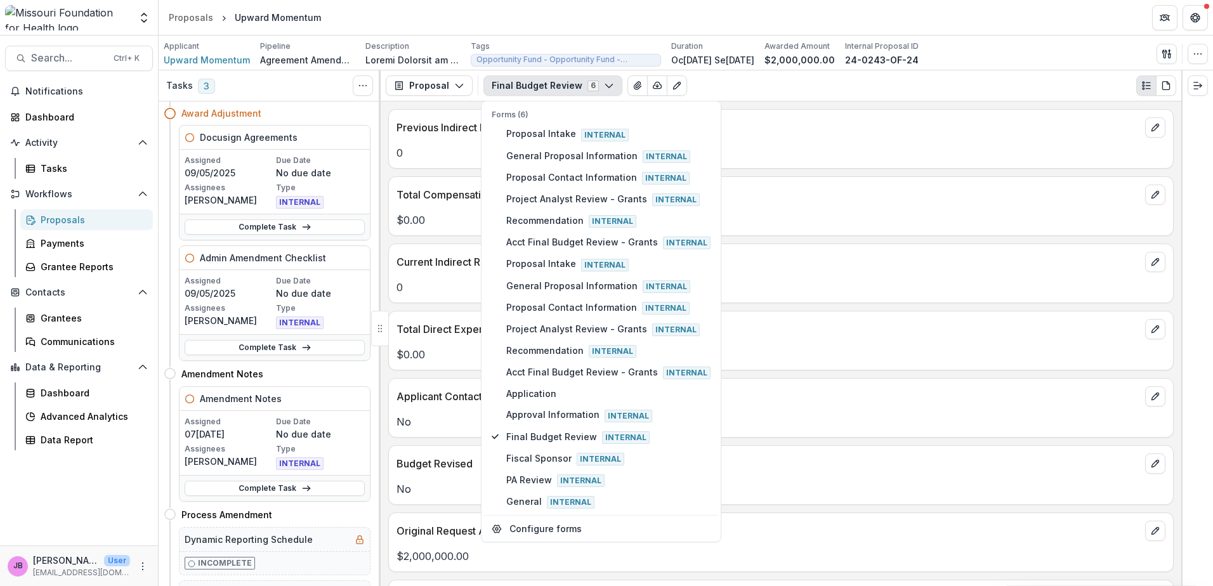
click at [875, 261] on p "Current Indirect Rate" at bounding box center [767, 261] width 743 height 15
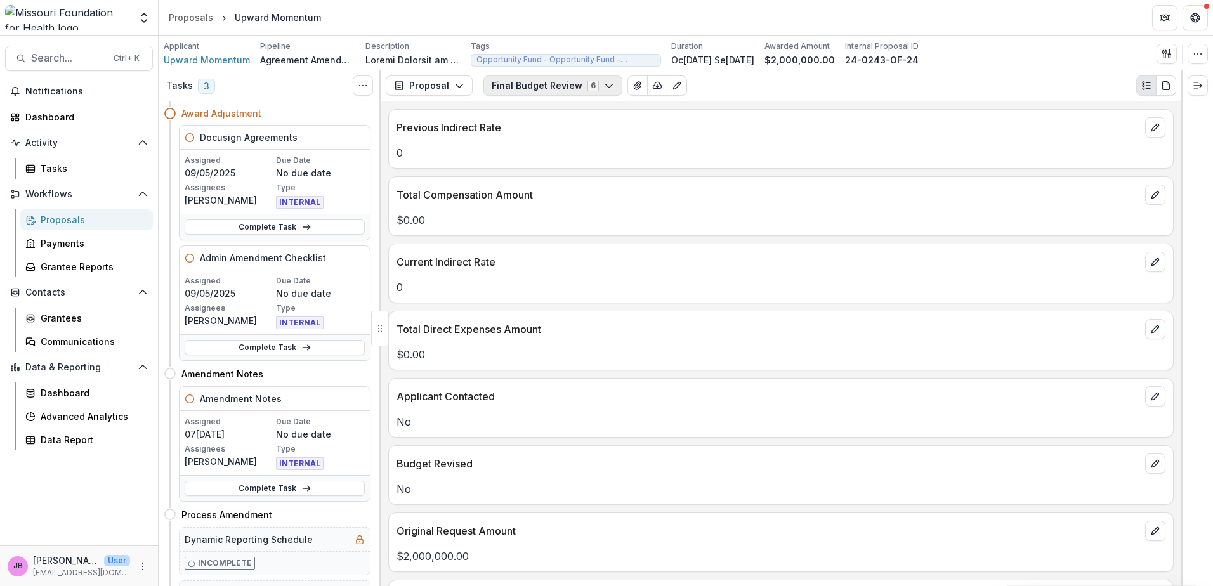
click at [604, 81] on icon "button" at bounding box center [609, 86] width 10 height 10
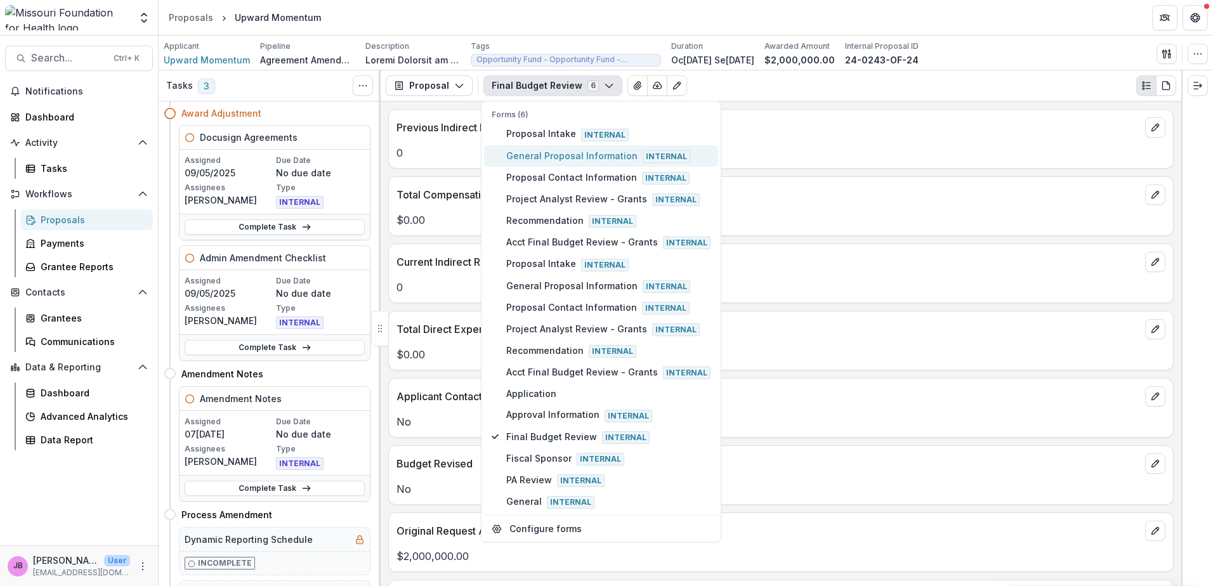
click at [539, 153] on span "General Proposal Information Internal" at bounding box center [608, 156] width 204 height 14
click at [542, 203] on span "Project Analyst Review - Grants Internal" at bounding box center [608, 199] width 204 height 14
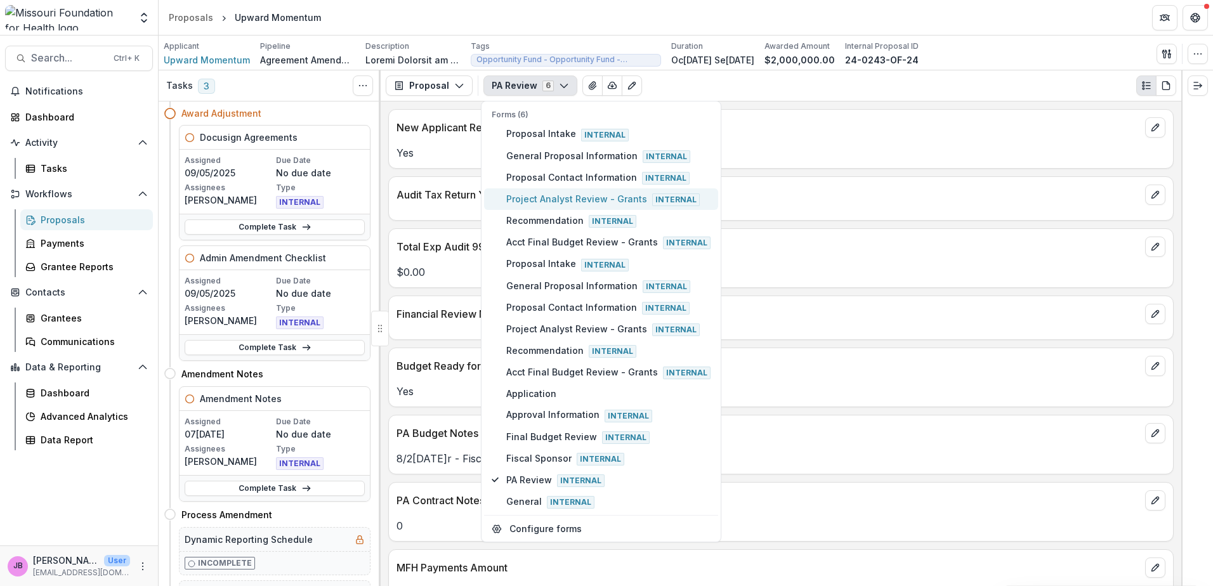
click at [553, 197] on span "Project Analyst Review - Grants Internal" at bounding box center [608, 199] width 204 height 14
click at [516, 501] on span "General Internal" at bounding box center [608, 502] width 204 height 14
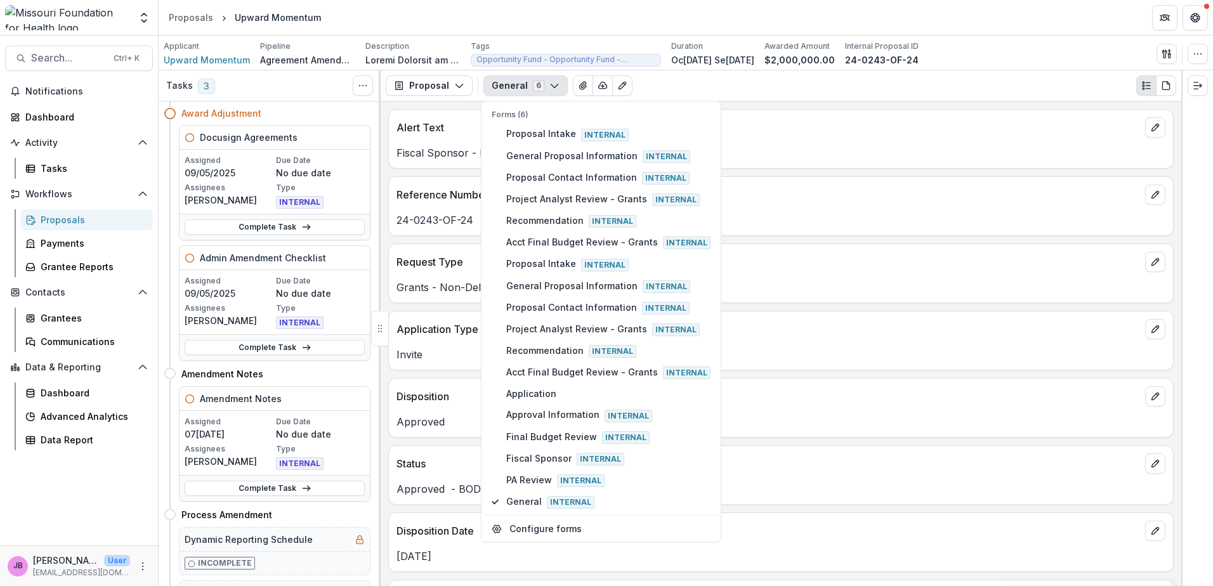
click at [908, 231] on div "Reference Number 24-0243-OF-24" at bounding box center [780, 206] width 785 height 60
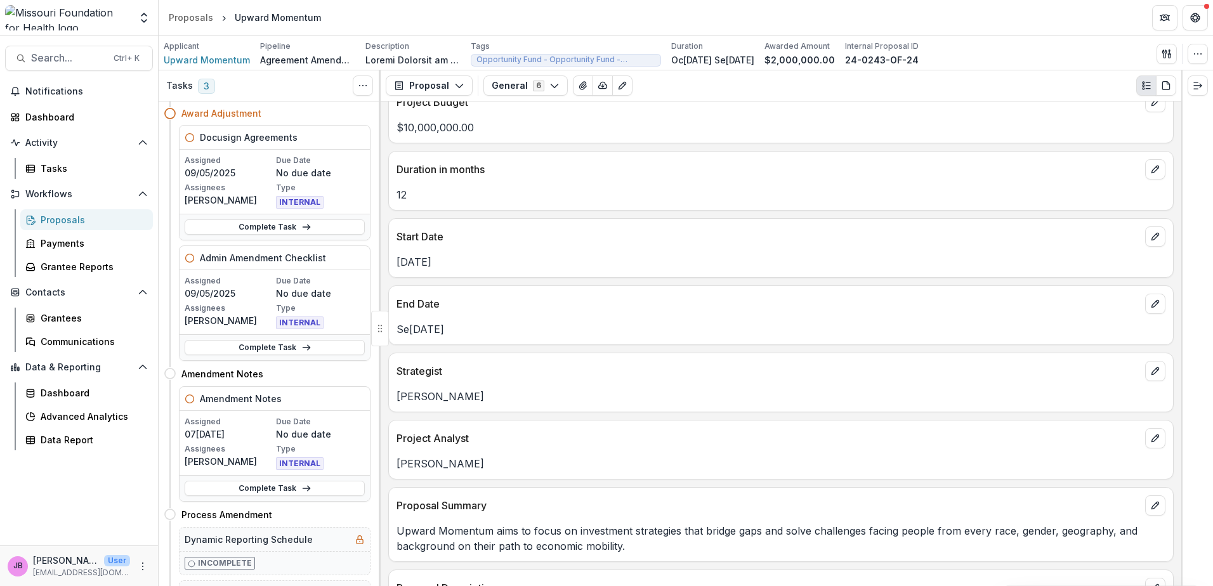
scroll to position [761, 0]
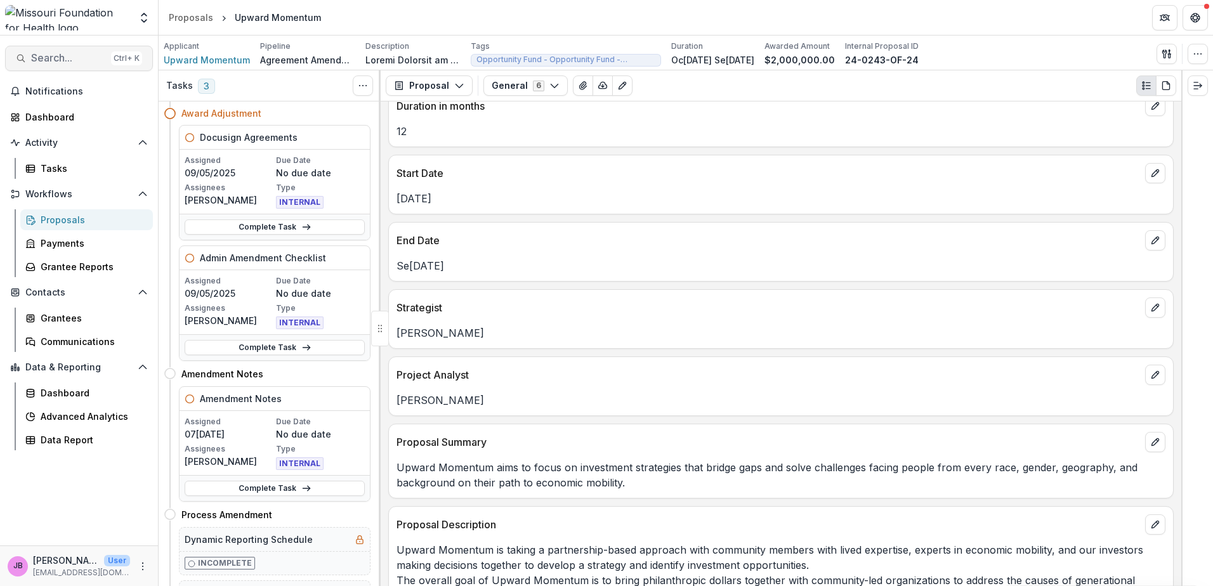
click at [76, 54] on span "Search..." at bounding box center [68, 58] width 75 height 12
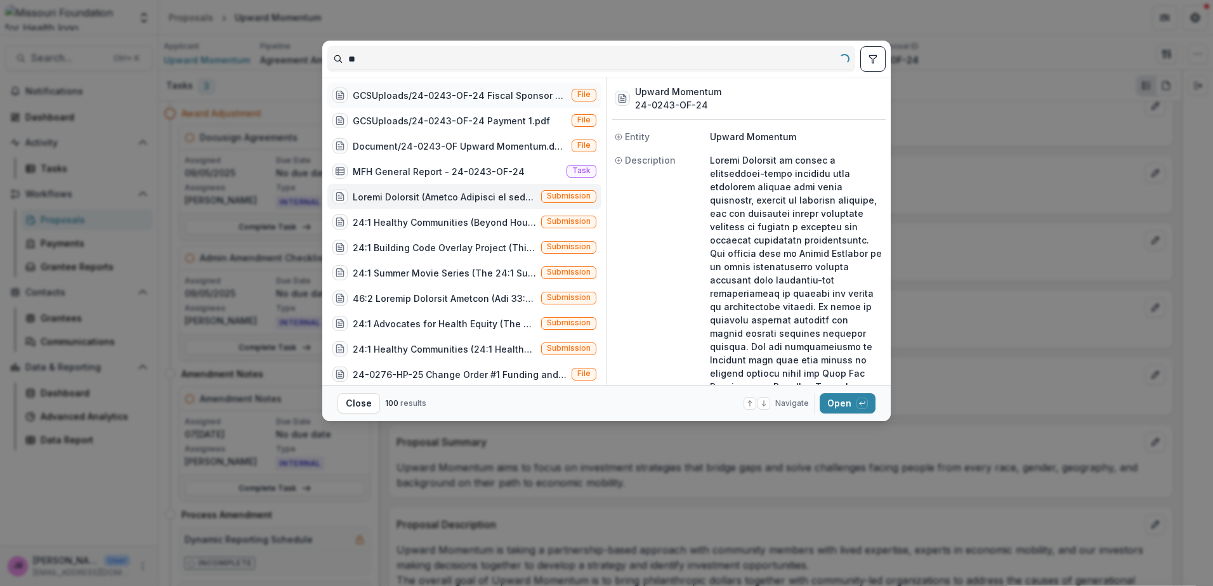
type input "*"
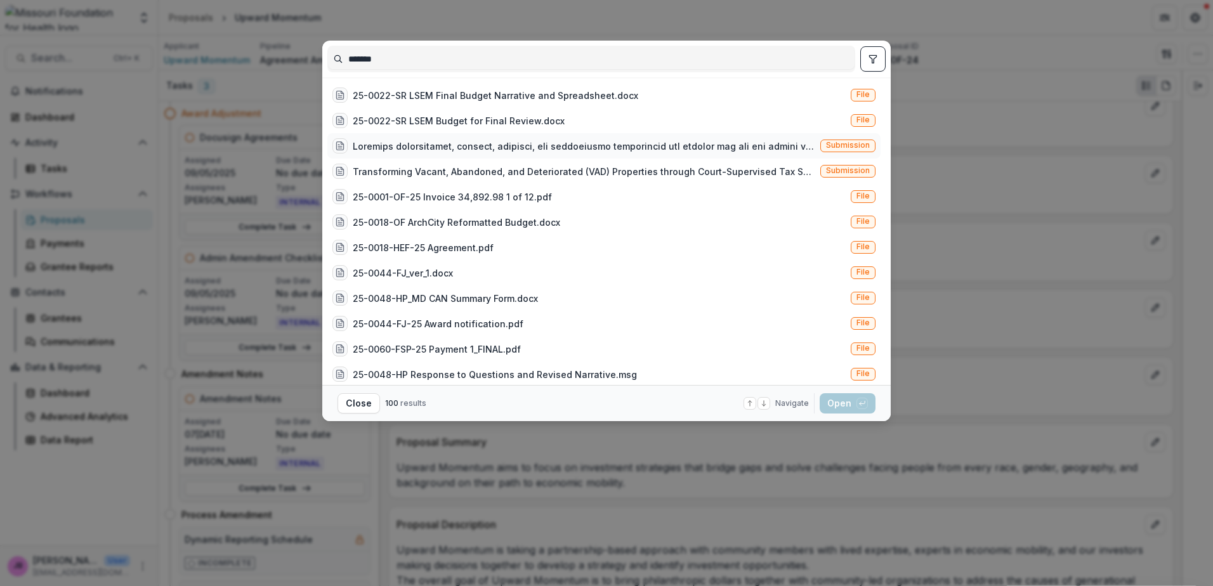
type input "*******"
click at [475, 147] on div at bounding box center [584, 146] width 462 height 13
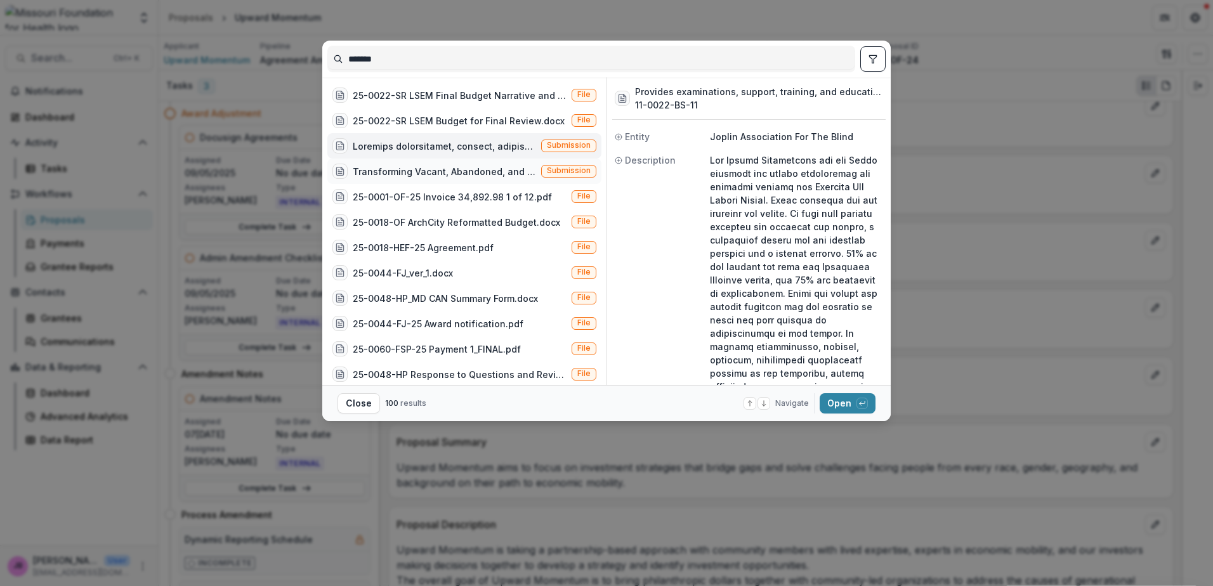
click at [460, 176] on div "Transforming Vacant, Abandoned, and Deteriorated (VAD) Properties through Court…" at bounding box center [444, 171] width 183 height 13
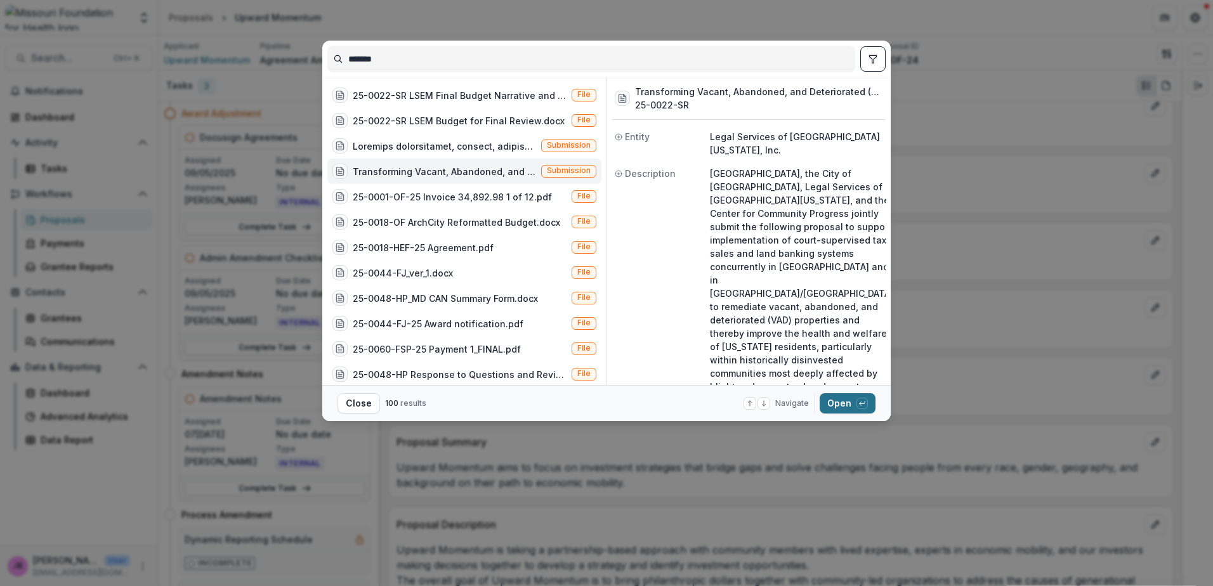
click at [864, 404] on icon "button" at bounding box center [862, 404] width 8 height 8
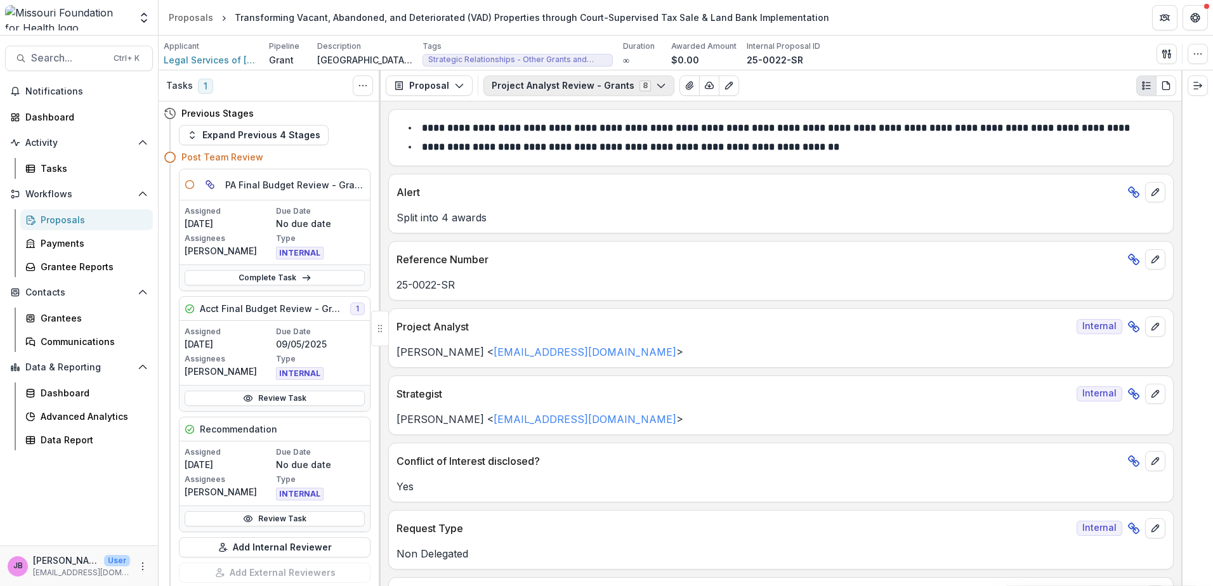
click at [656, 84] on icon "button" at bounding box center [661, 86] width 10 height 10
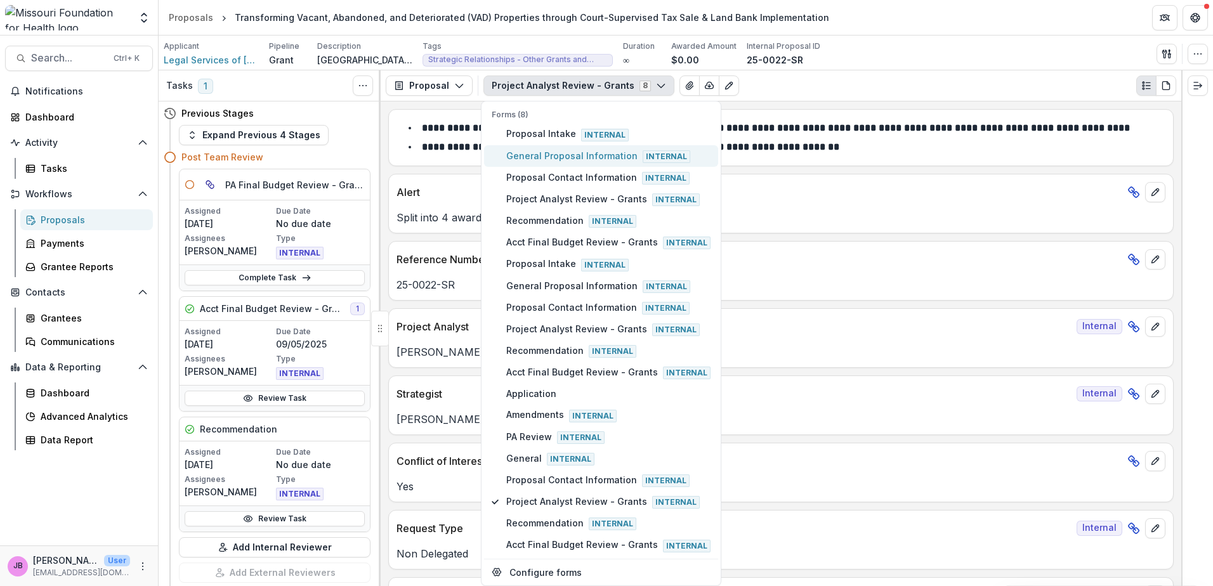
click at [544, 152] on span "General Proposal Information Internal" at bounding box center [608, 156] width 204 height 14
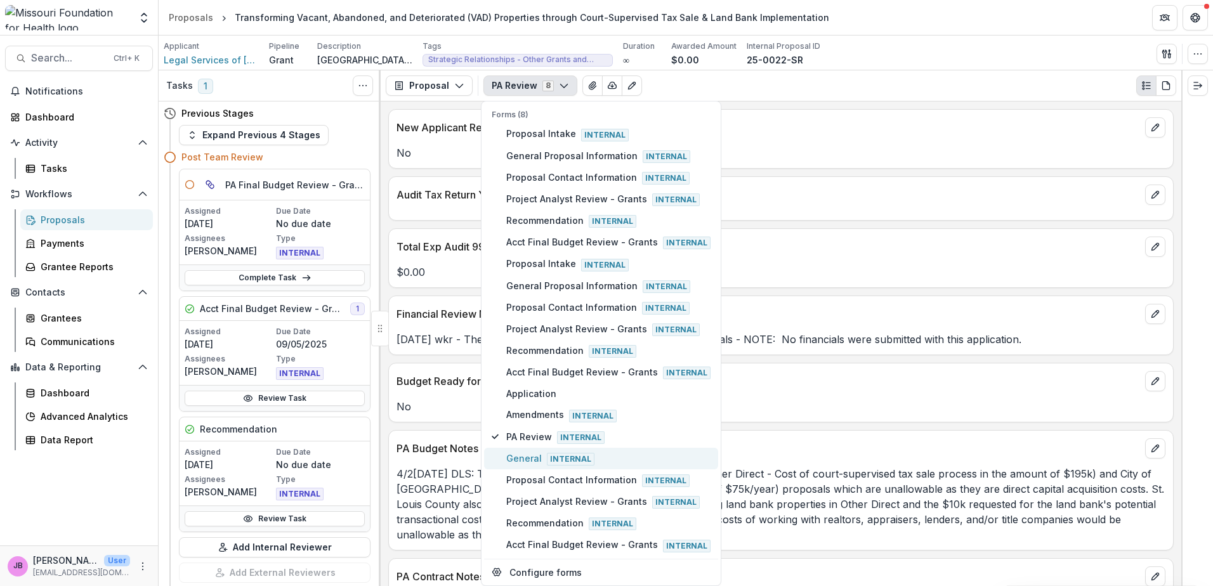
click at [514, 452] on span "General Internal" at bounding box center [608, 459] width 204 height 14
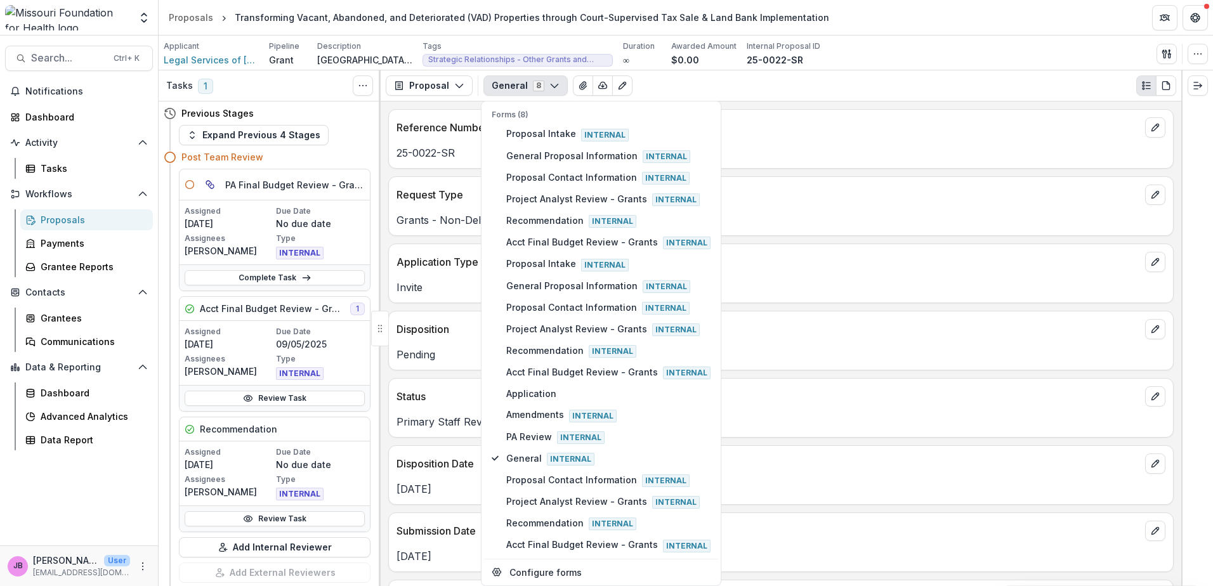
click at [867, 142] on div "25-0022-SR" at bounding box center [781, 149] width 784 height 23
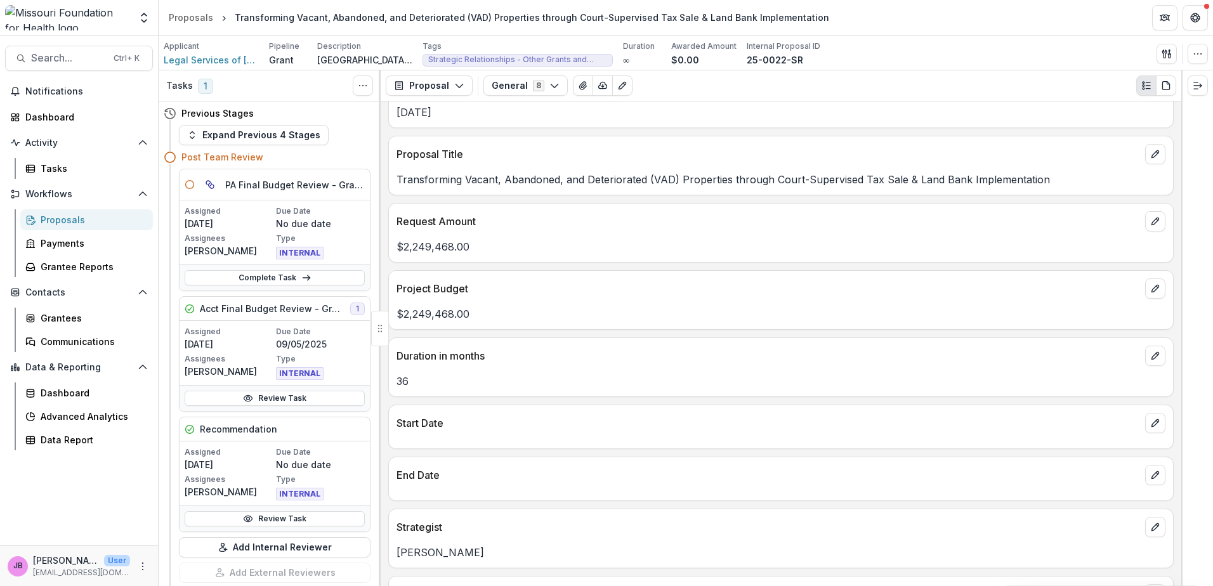
scroll to position [381, 0]
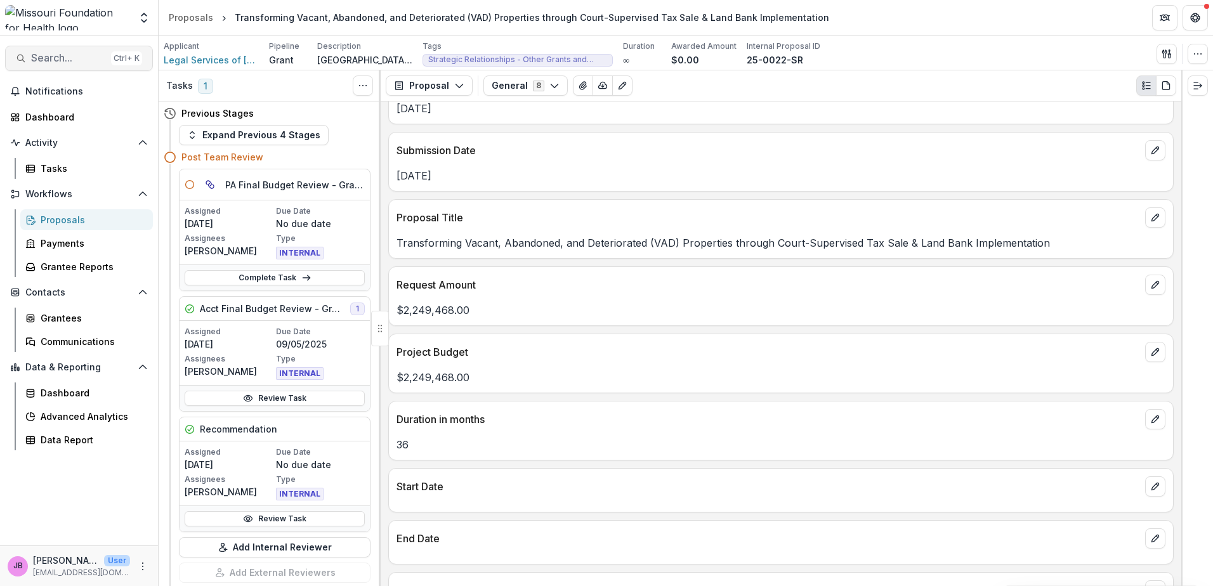
click at [34, 58] on span "Search..." at bounding box center [68, 58] width 75 height 12
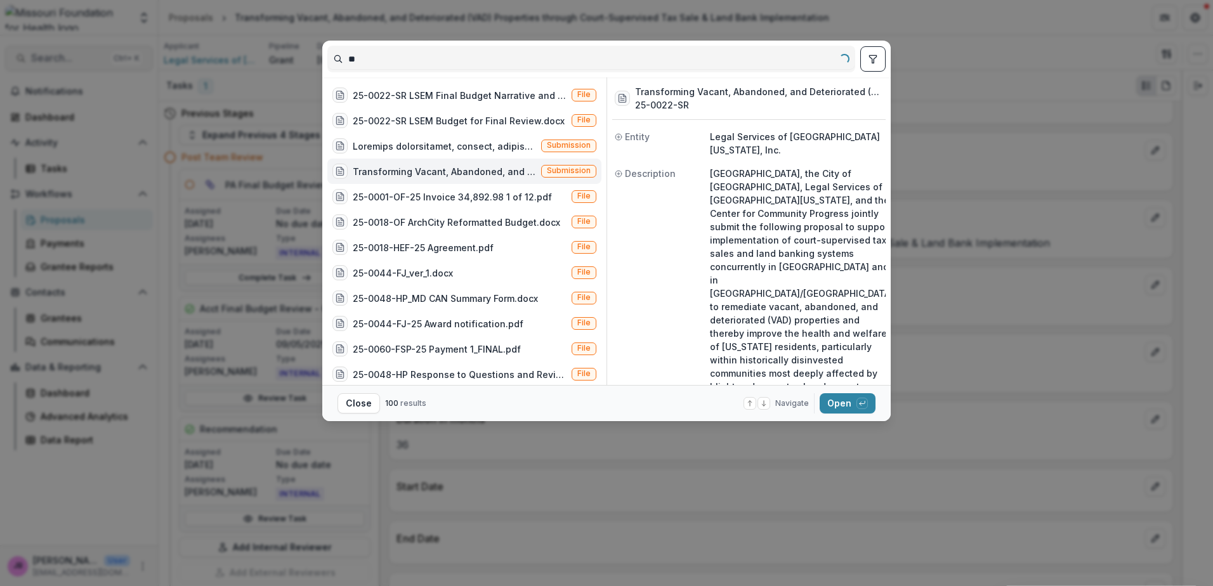
type input "*"
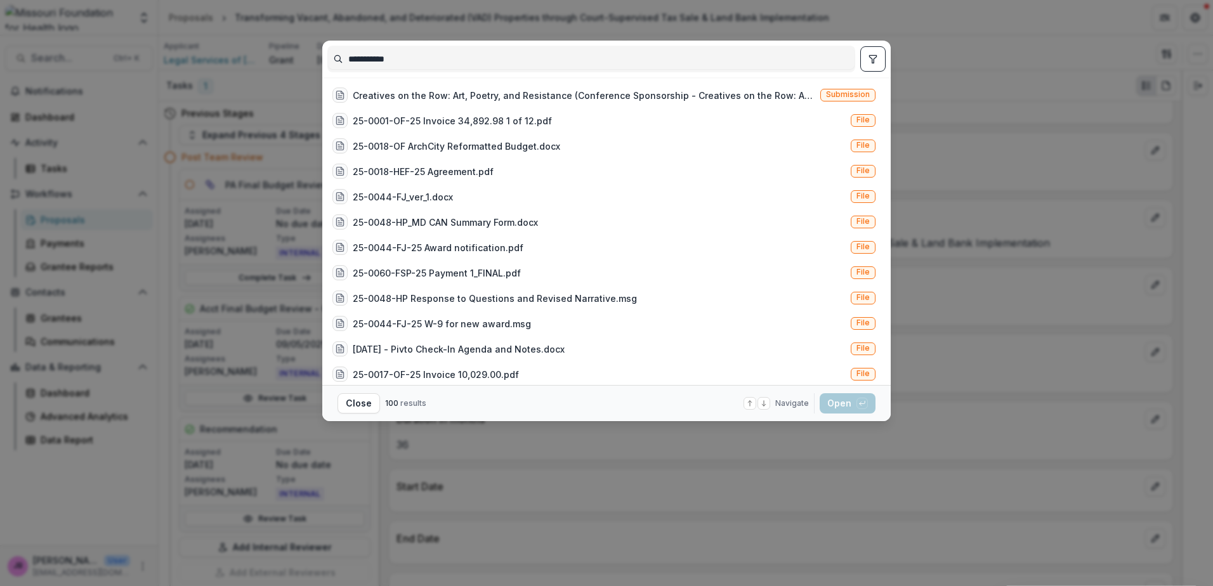
scroll to position [63, 0]
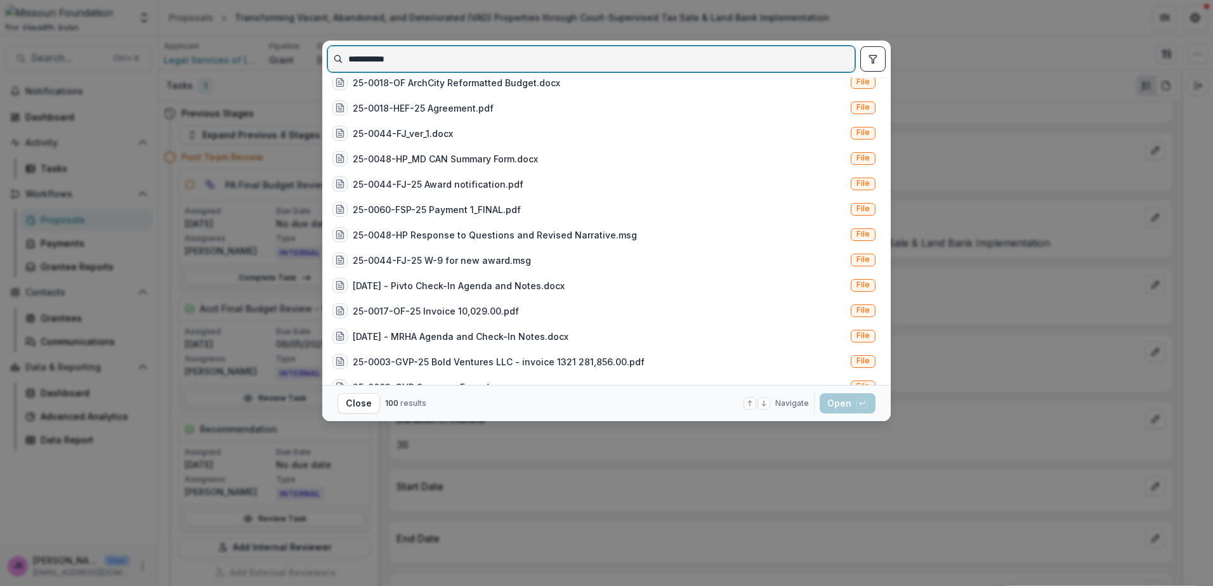
click at [442, 59] on input "**********" at bounding box center [591, 59] width 526 height 20
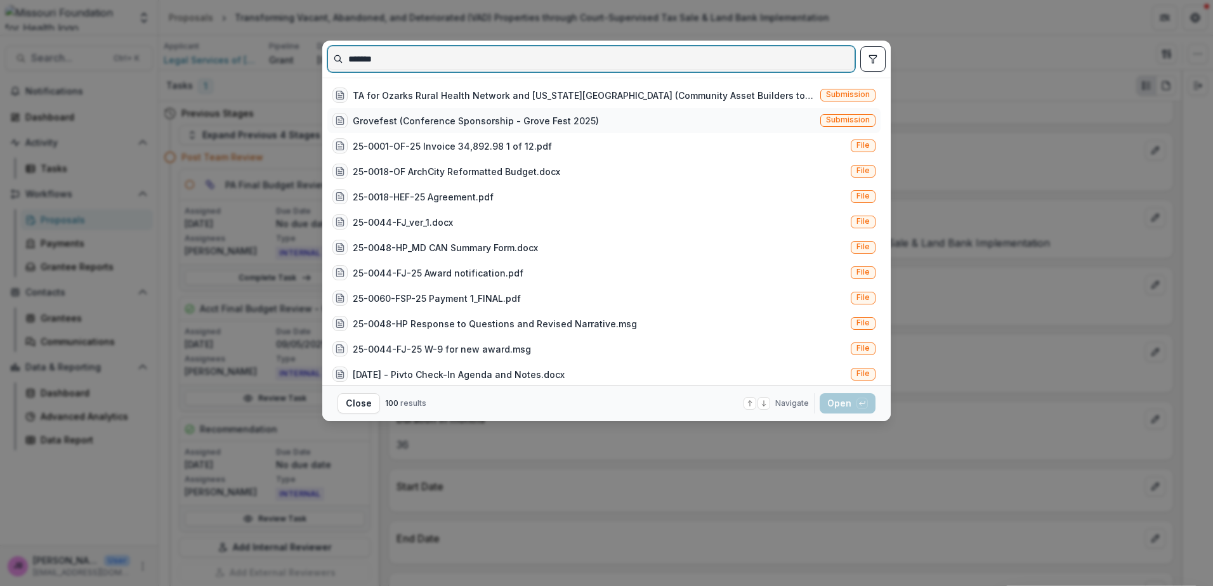
type input "*******"
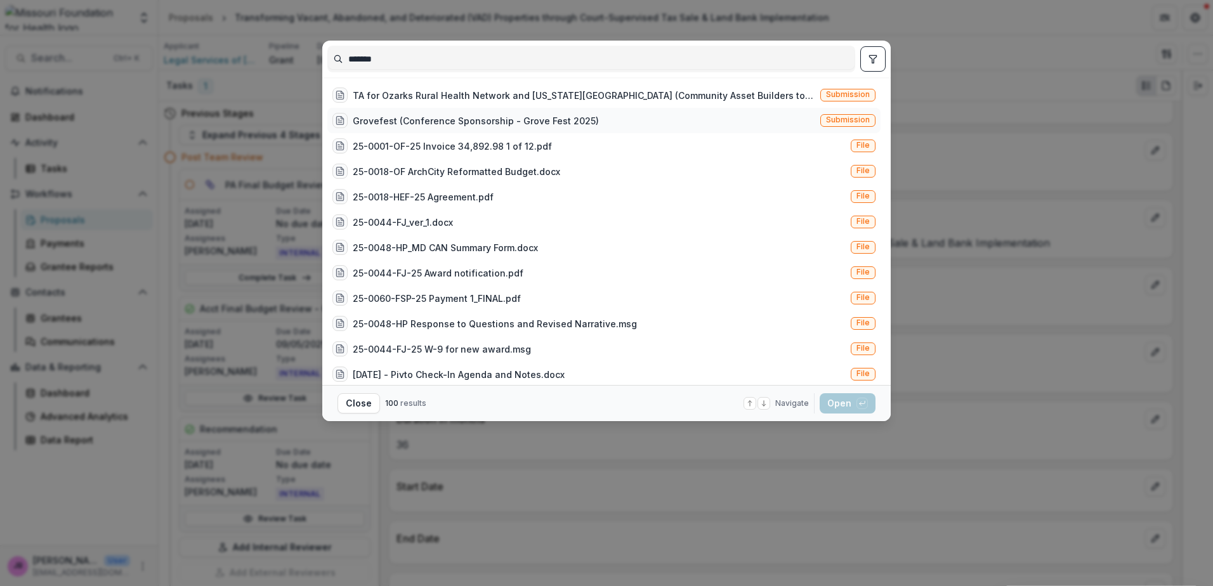
click at [465, 120] on div "Grovefest (Conference Sponsorship - Grove Fest 2025)" at bounding box center [476, 120] width 246 height 13
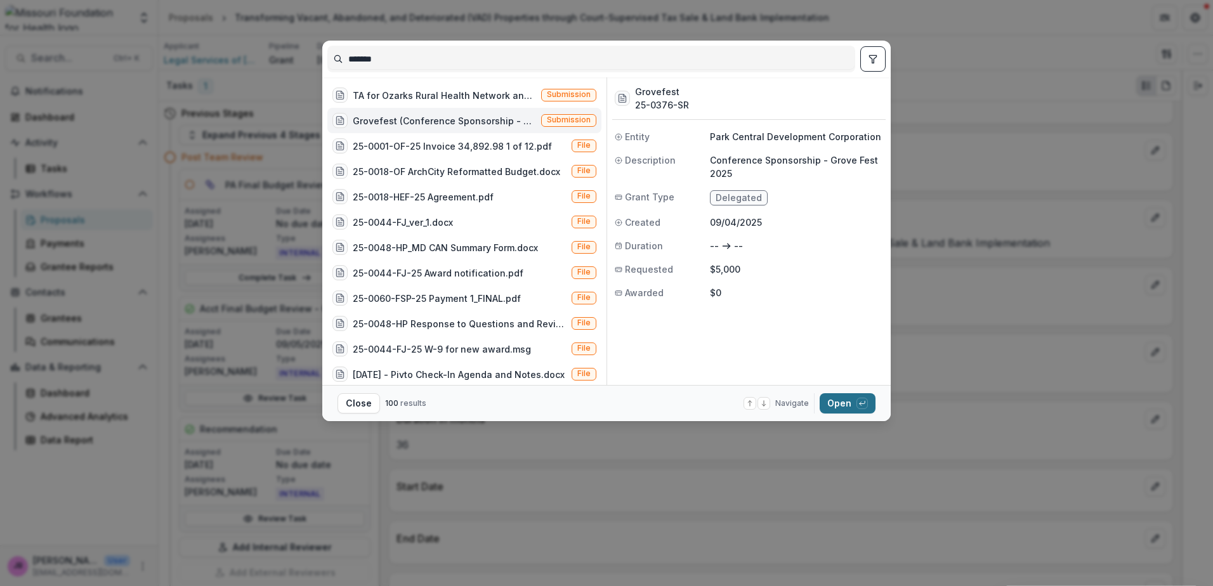
click at [856, 400] on button "Open with enter key" at bounding box center [847, 403] width 56 height 20
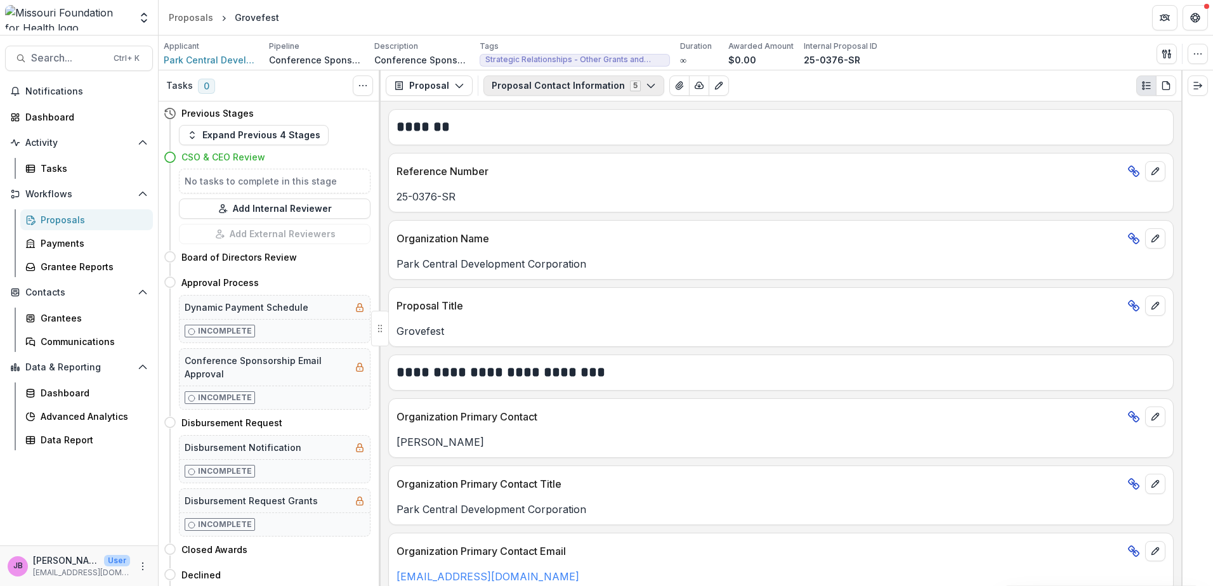
click at [646, 86] on icon "button" at bounding box center [651, 86] width 10 height 10
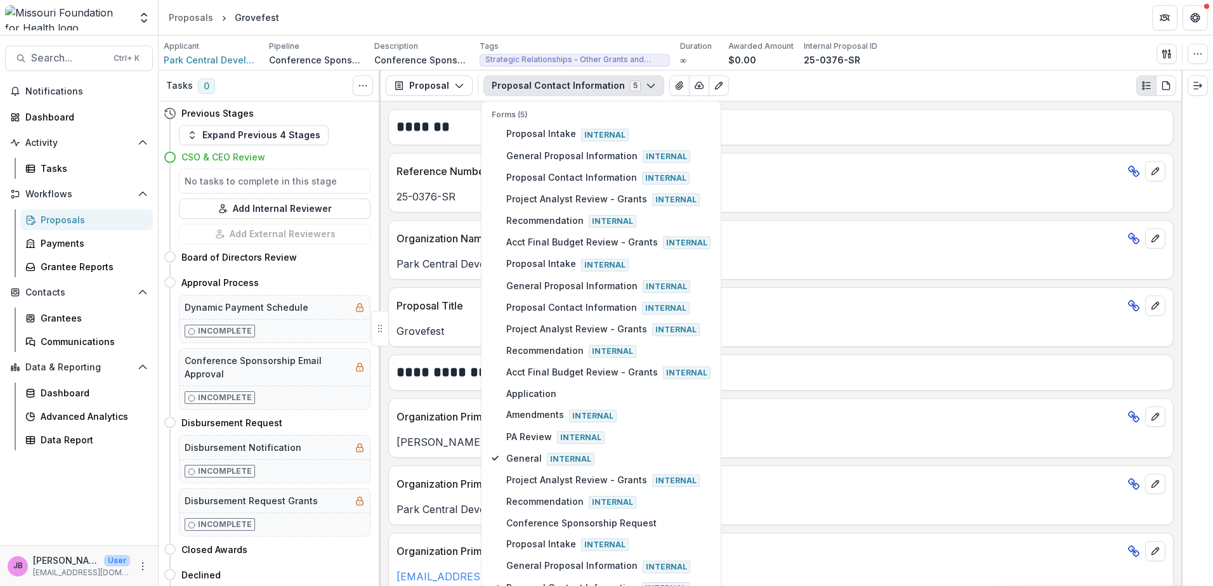
scroll to position [30, 0]
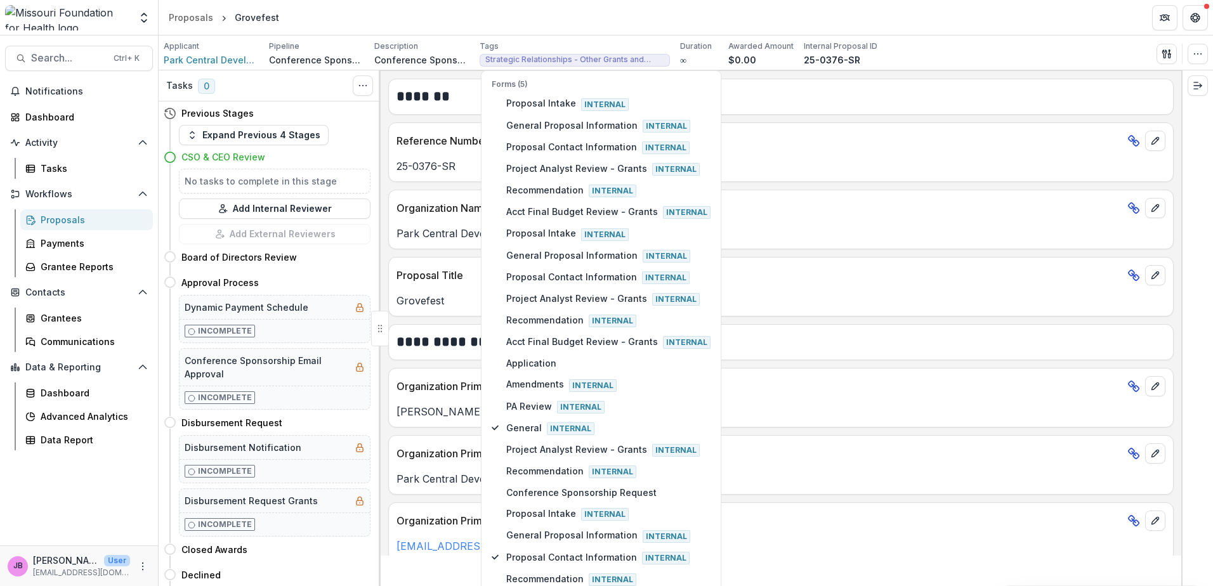
click at [940, 223] on div "Park Central Development Corporation" at bounding box center [781, 229] width 784 height 23
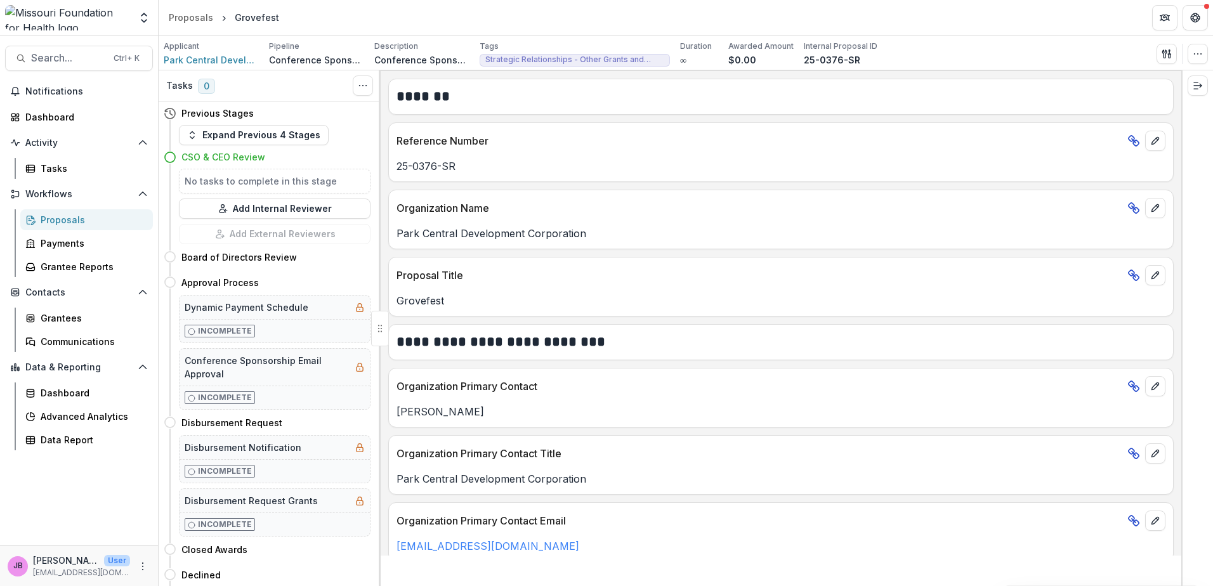
click at [817, 240] on p "Park Central Development Corporation" at bounding box center [780, 233] width 769 height 15
click at [752, 118] on div "**********" at bounding box center [781, 313] width 800 height 485
click at [75, 56] on span "Search..." at bounding box center [68, 58] width 75 height 12
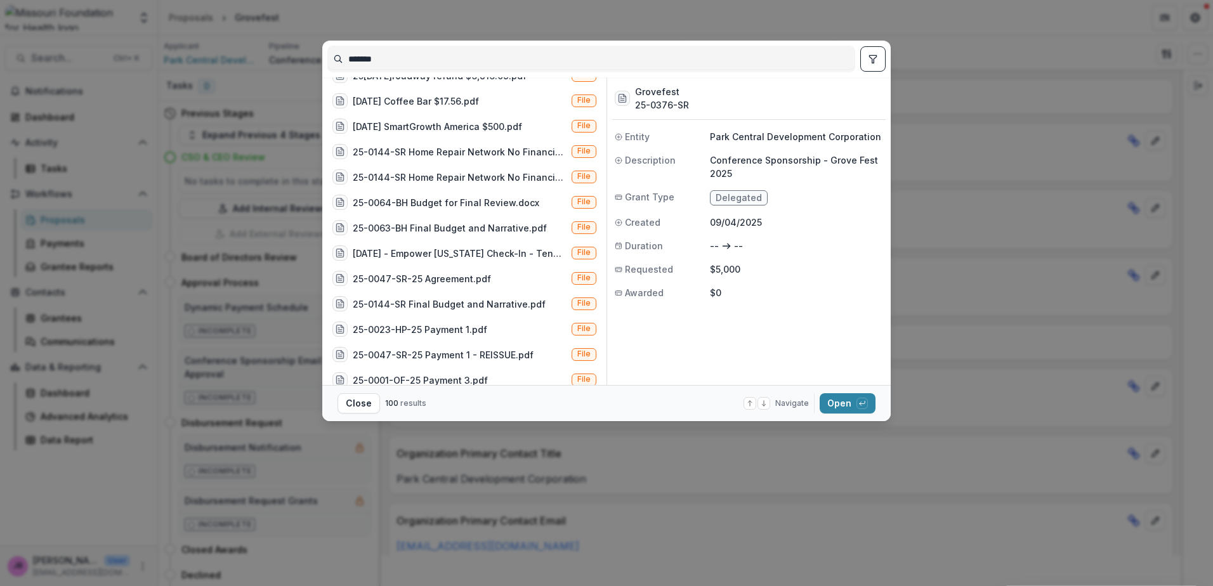
scroll to position [1034, 0]
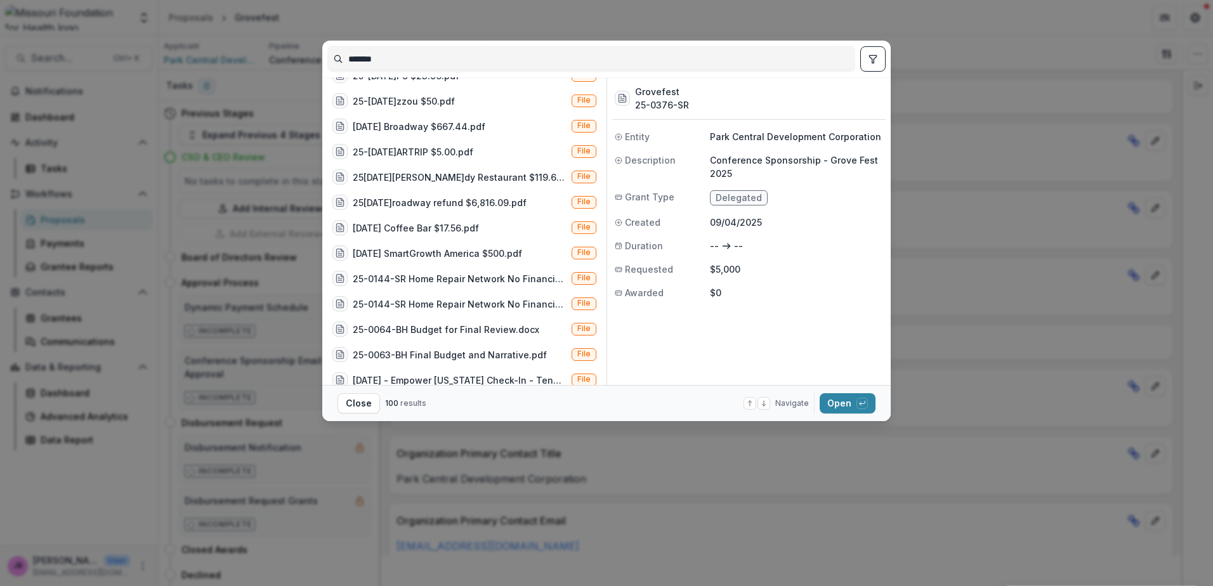
click at [440, 59] on input "*******" at bounding box center [591, 59] width 526 height 20
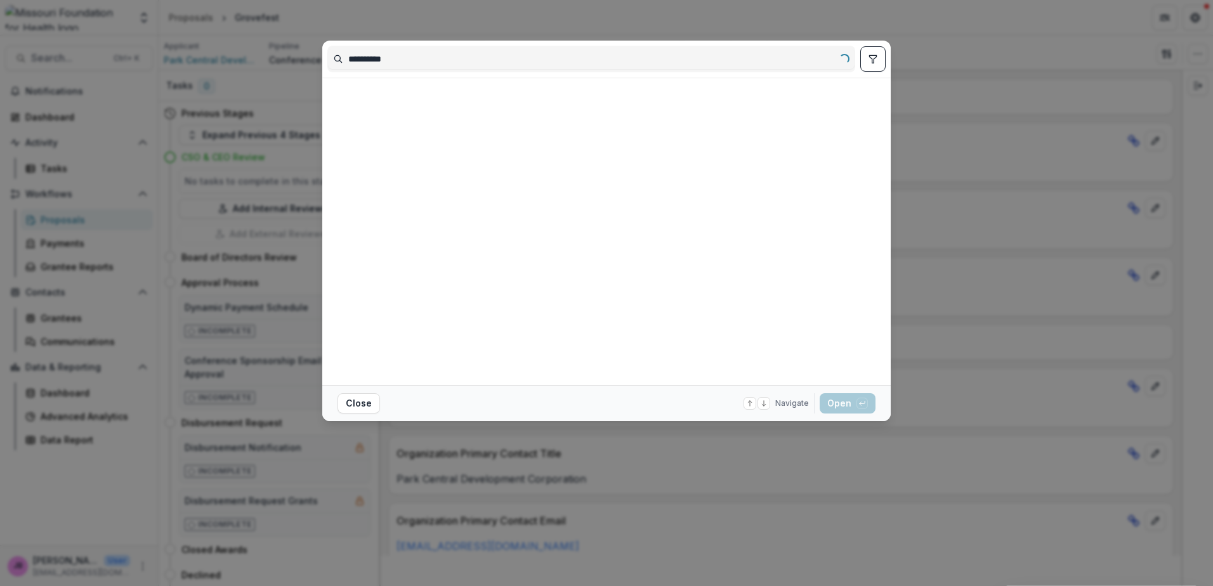
scroll to position [0, 0]
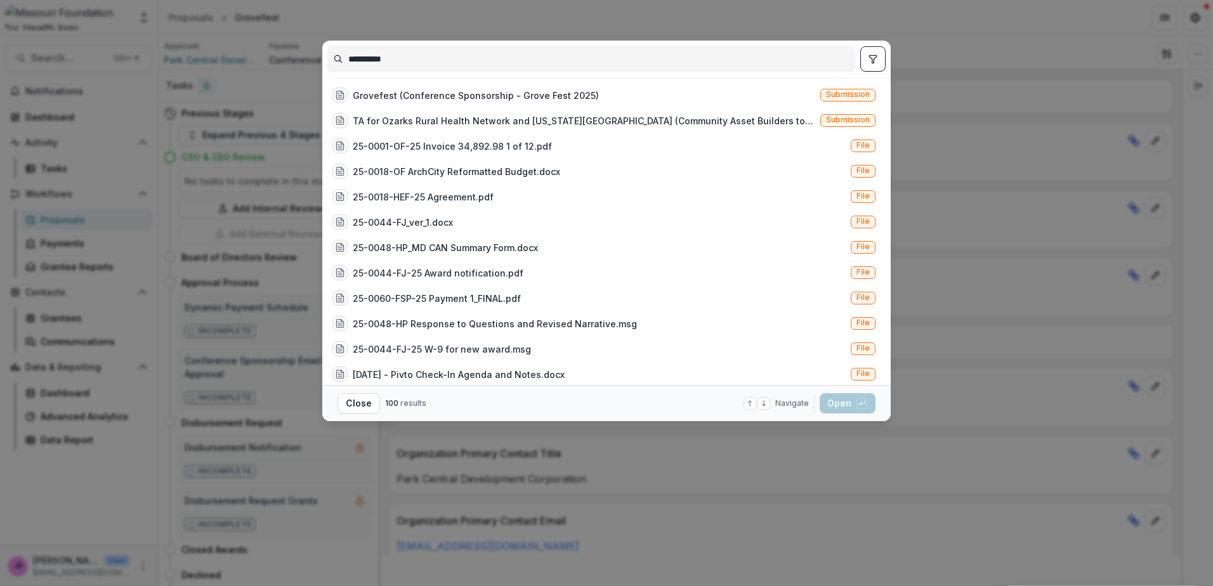
type input "**********"
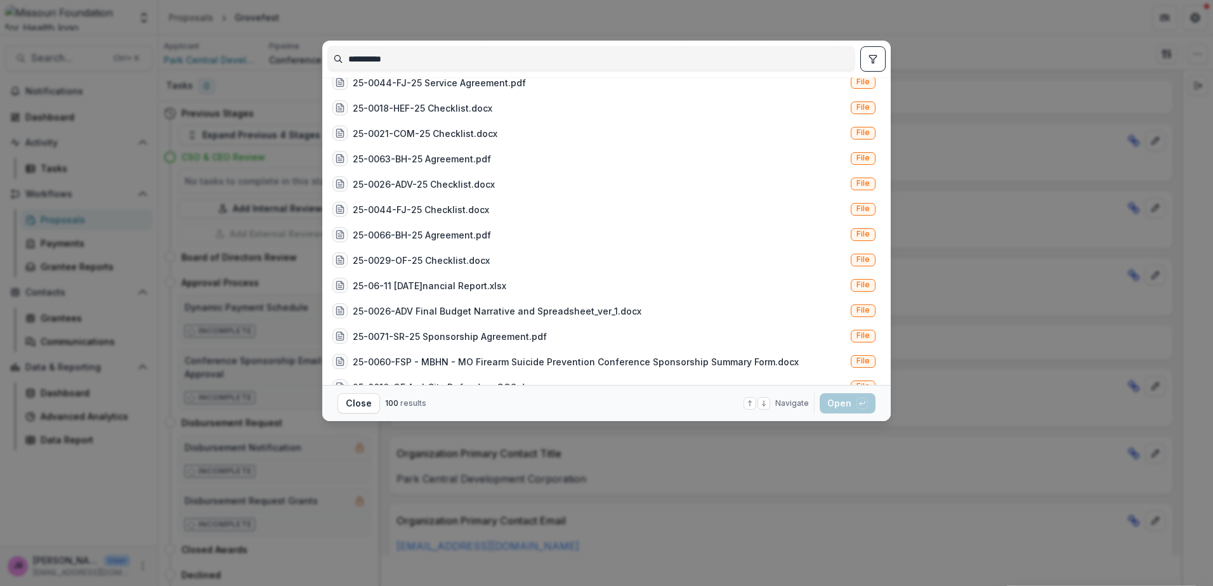
scroll to position [1993, 0]
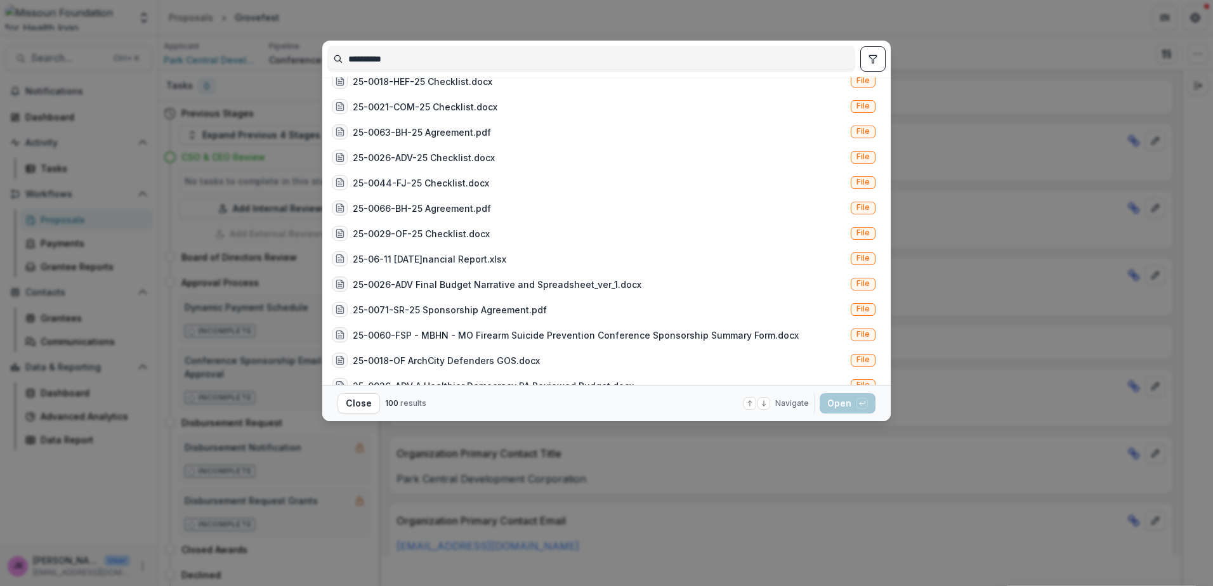
click at [1010, 19] on div "**********" at bounding box center [606, 293] width 1213 height 586
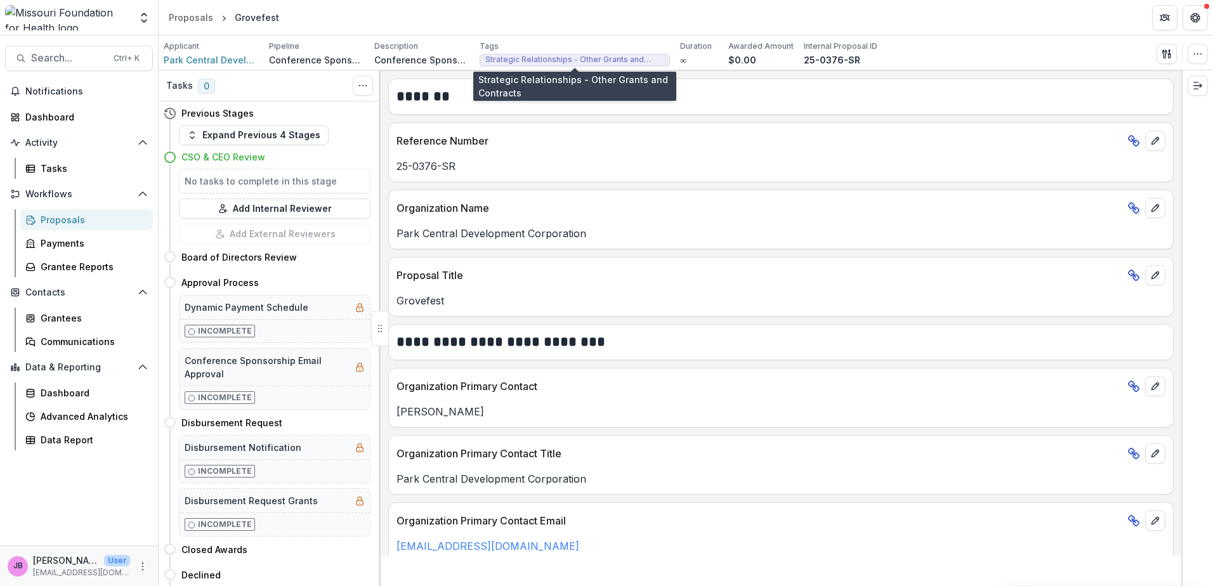
click at [661, 57] on span "Strategic Relationships - Other Grants and Contracts" at bounding box center [574, 59] width 179 height 9
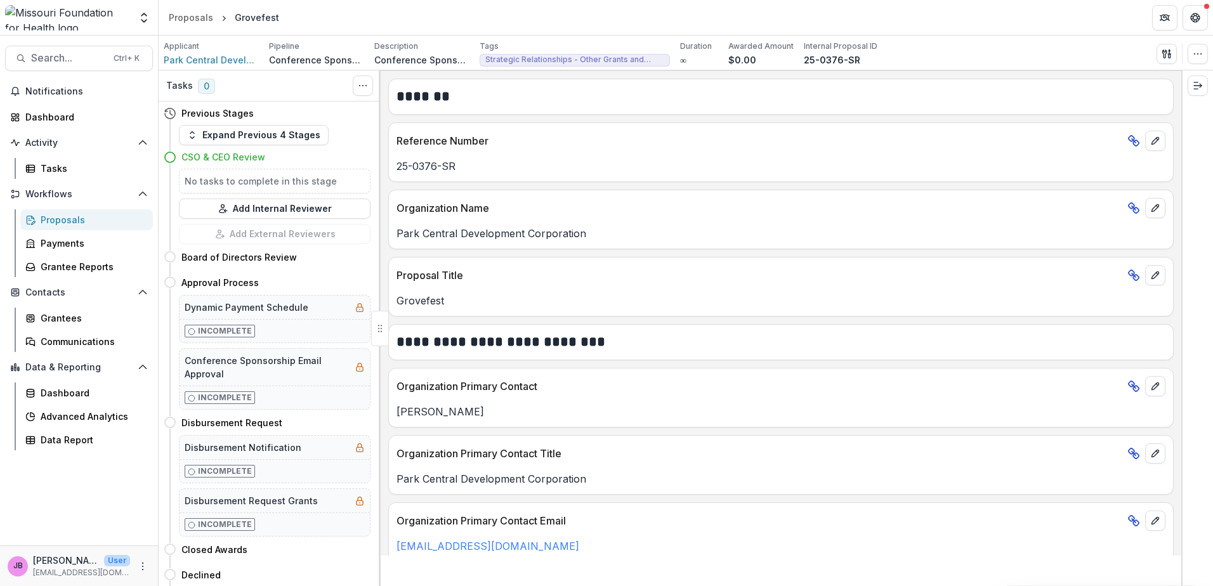
click at [661, 57] on span "Strategic Relationships - Other Grants and Contracts" at bounding box center [574, 59] width 179 height 9
click at [70, 60] on span "Search..." at bounding box center [68, 58] width 75 height 12
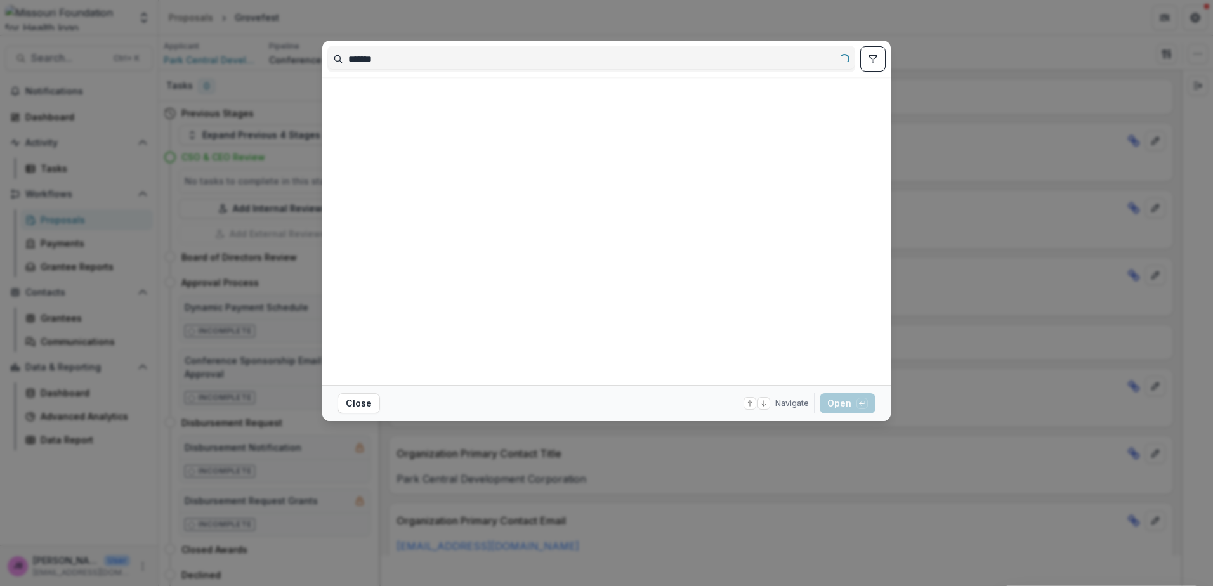
scroll to position [0, 0]
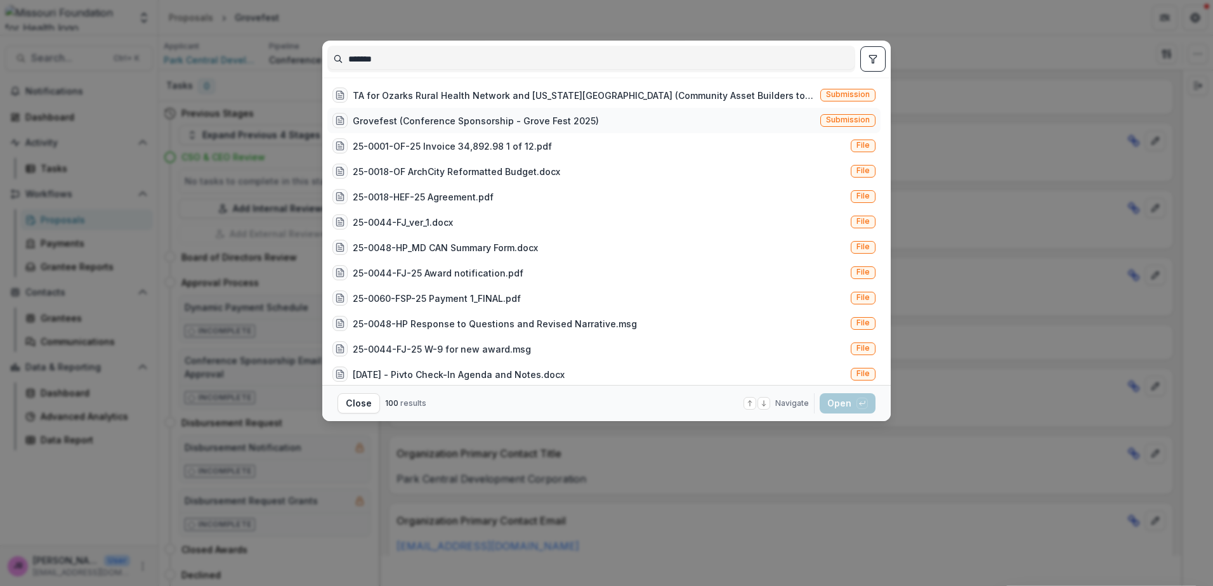
type input "*******"
click at [441, 113] on div "Grovefest (Conference Sponsorship - Grove Fest 2025)" at bounding box center [465, 120] width 266 height 15
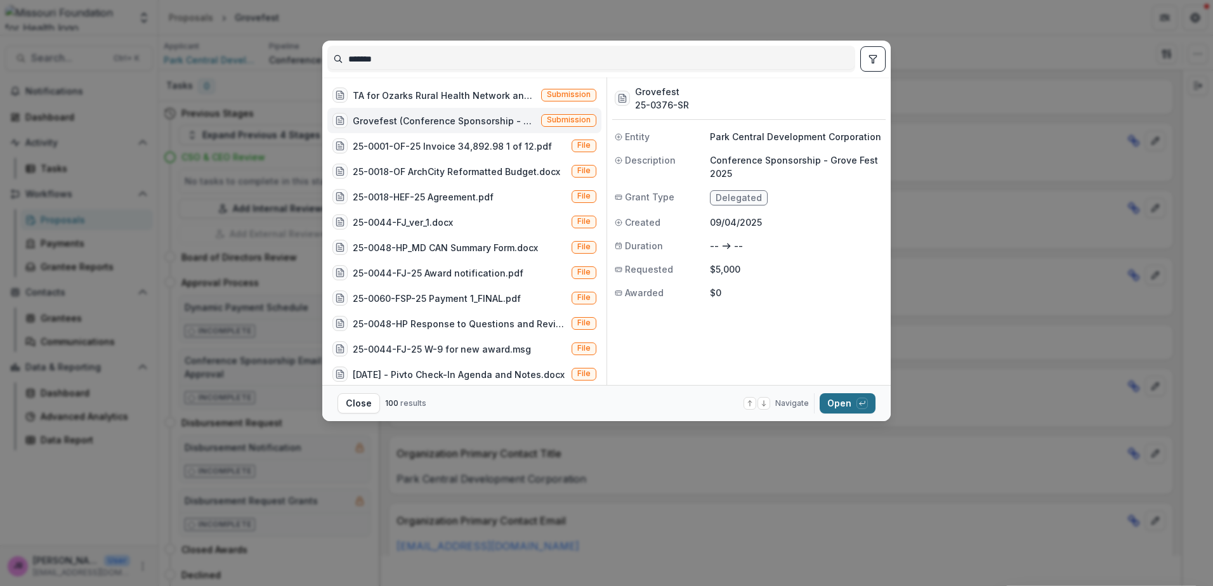
click at [864, 408] on div "button" at bounding box center [861, 403] width 11 height 11
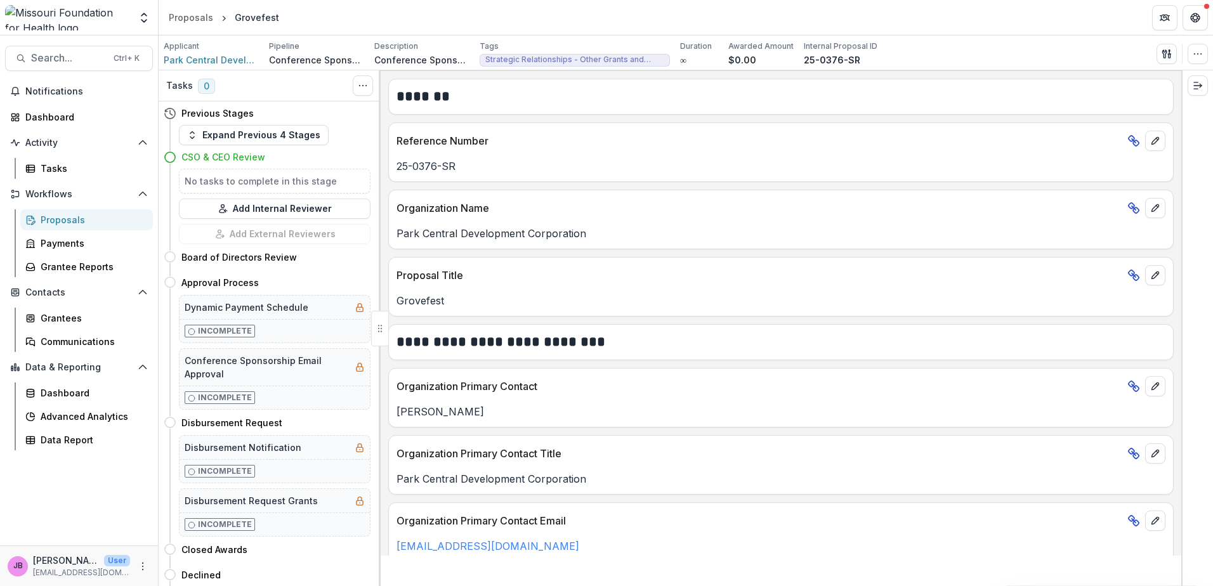
click at [521, 53] on div "Tags Strategic Relationships - Other Grants and Contracts All tags Strategic Re…" at bounding box center [574, 54] width 190 height 26
click at [367, 89] on icon "Toggle View Cancelled Tasks" at bounding box center [363, 86] width 10 height 10
click at [936, 230] on p "Park Central Development Corporation" at bounding box center [780, 233] width 769 height 15
click at [57, 112] on div "Dashboard" at bounding box center [83, 116] width 117 height 13
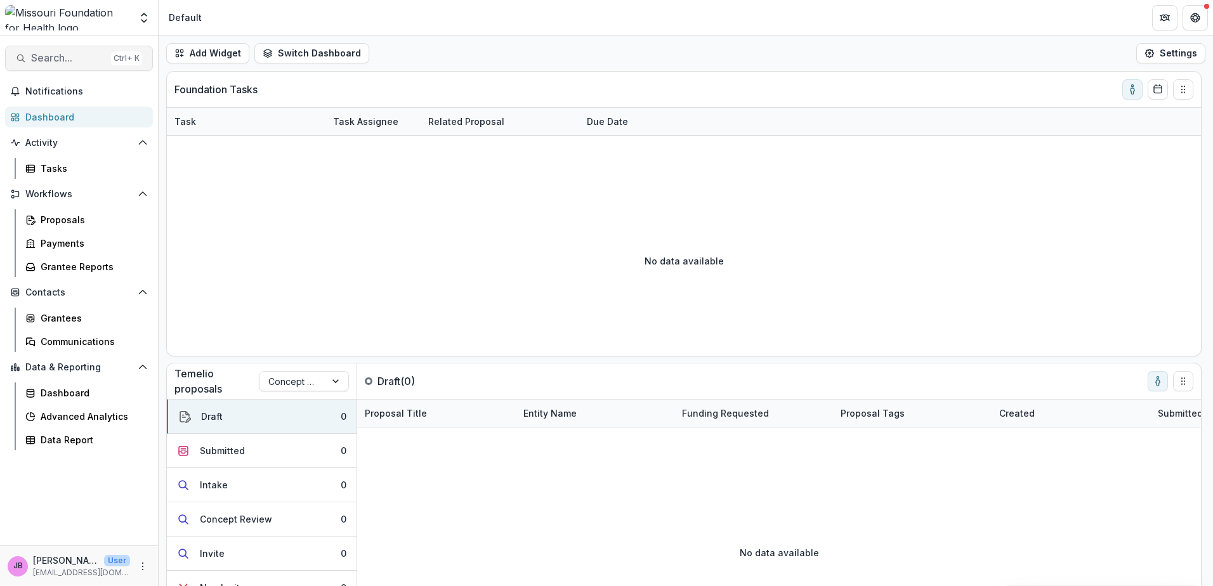
click at [74, 63] on span "Search..." at bounding box center [68, 58] width 75 height 12
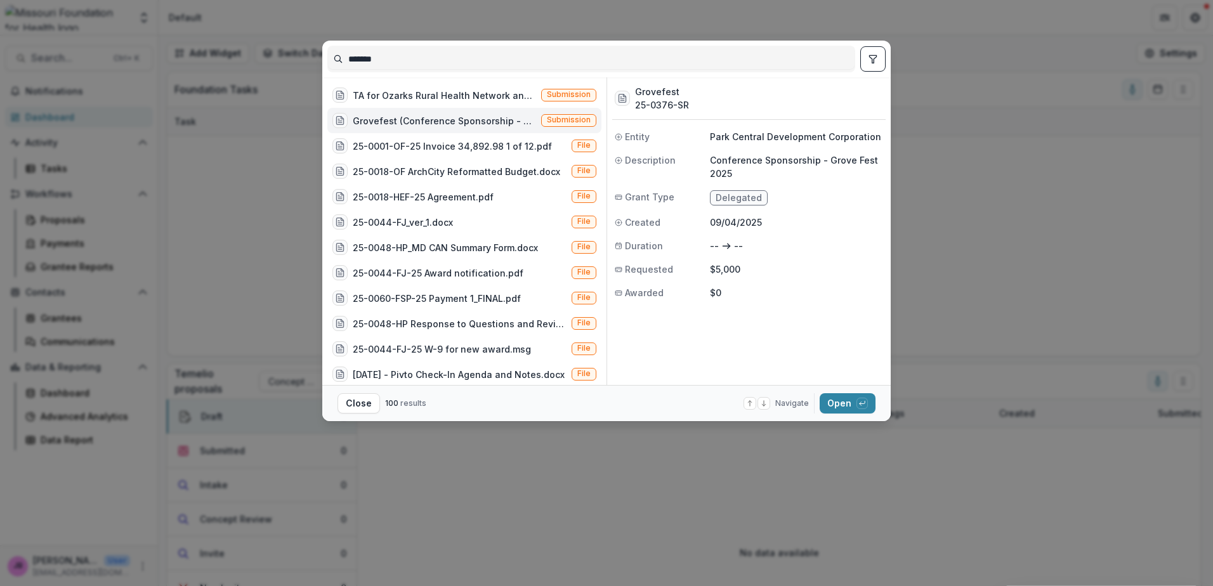
click at [341, 117] on icon at bounding box center [339, 121] width 7 height 8
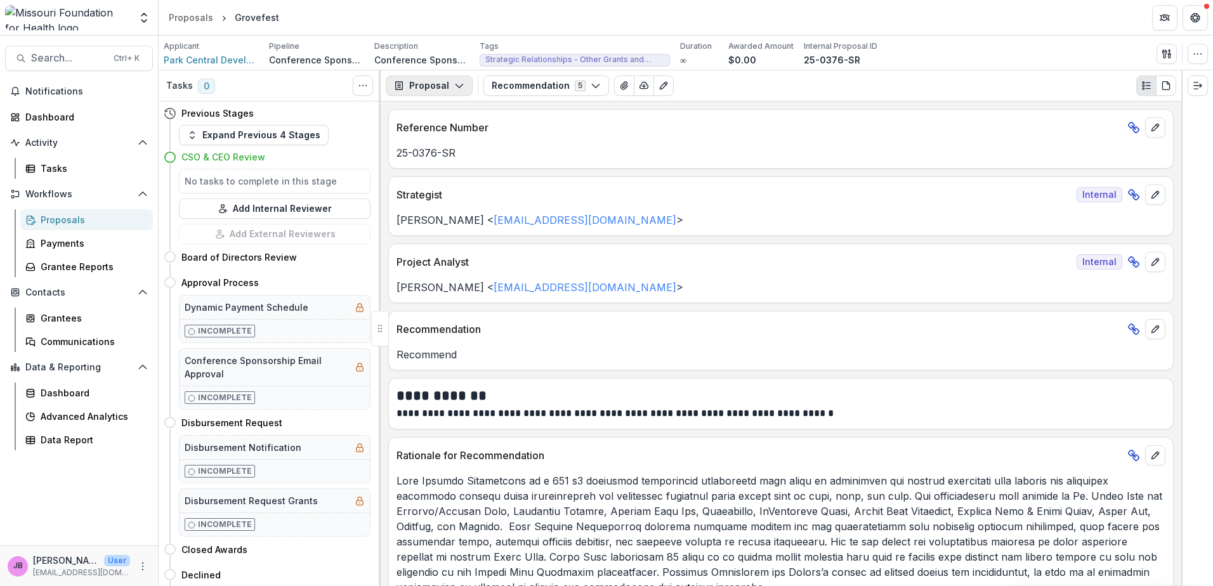
click at [458, 88] on icon "button" at bounding box center [459, 86] width 10 height 10
click at [622, 86] on icon "View Attached Files" at bounding box center [623, 86] width 7 height 8
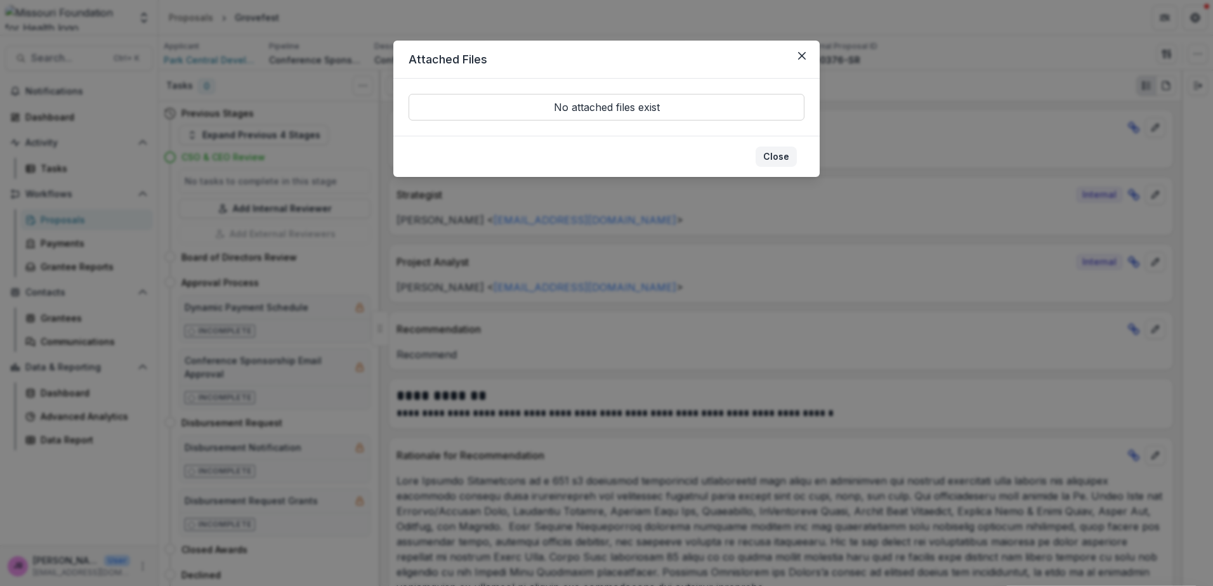
click at [769, 159] on button "Close" at bounding box center [775, 157] width 41 height 20
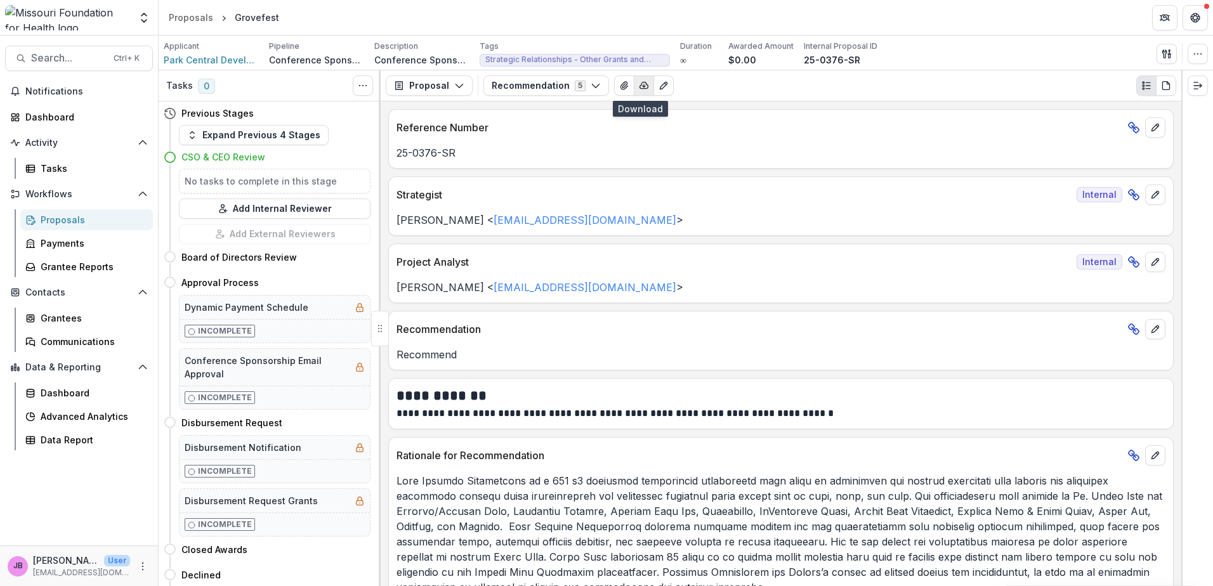
click at [640, 85] on icon "button" at bounding box center [644, 86] width 10 height 10
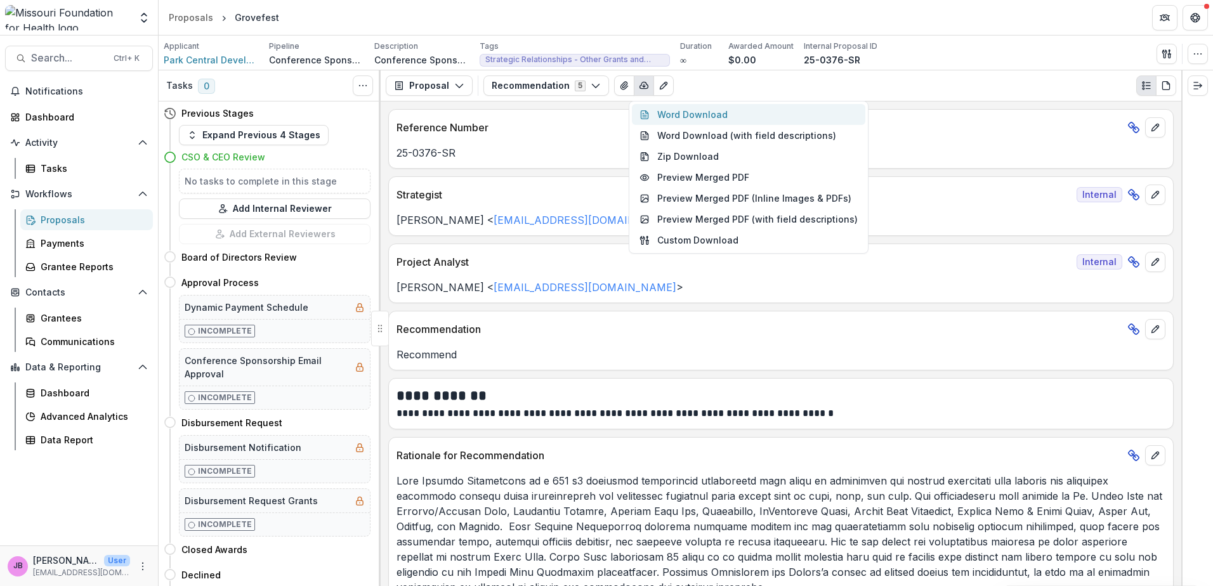
click at [705, 114] on button "Word Download" at bounding box center [748, 114] width 233 height 21
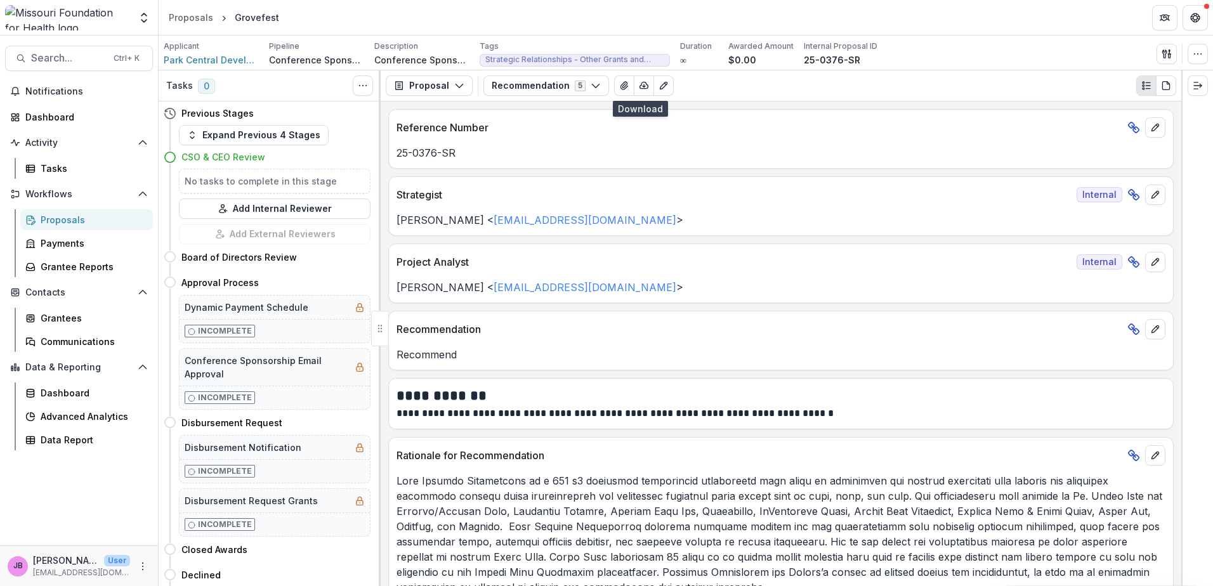
click at [764, 140] on div "25-0376-SR" at bounding box center [781, 149] width 784 height 23
click at [1098, 395] on h2 "**********" at bounding box center [778, 396] width 765 height 20
click at [619, 91] on icon "View Attached Files" at bounding box center [624, 86] width 10 height 10
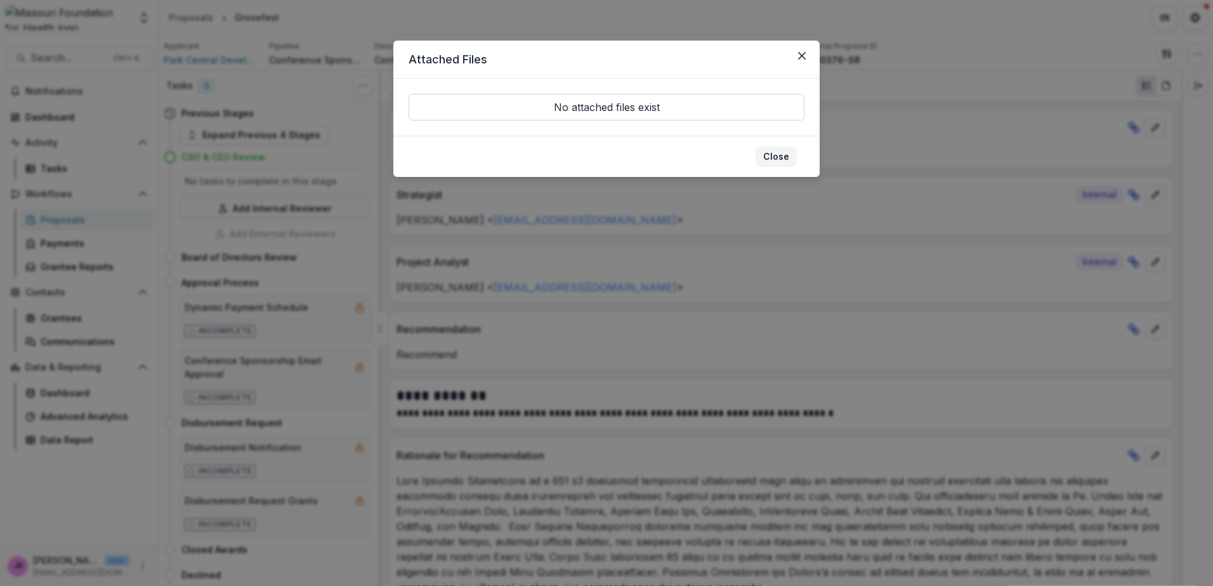
click at [776, 159] on button "Close" at bounding box center [775, 157] width 41 height 20
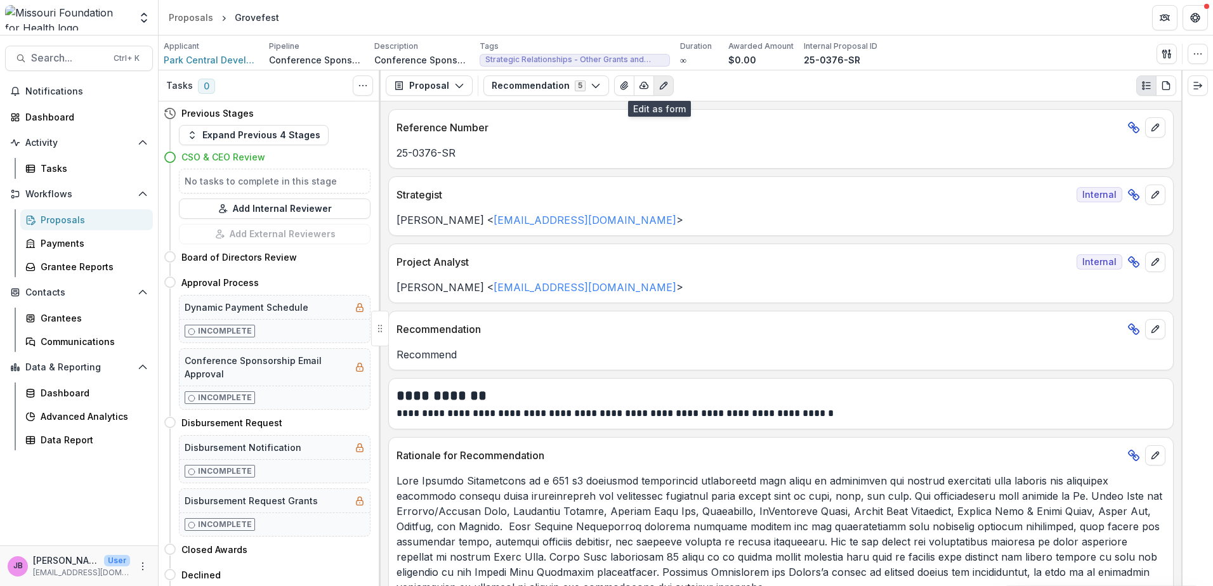
click at [659, 85] on icon "Edit as form" at bounding box center [663, 86] width 10 height 10
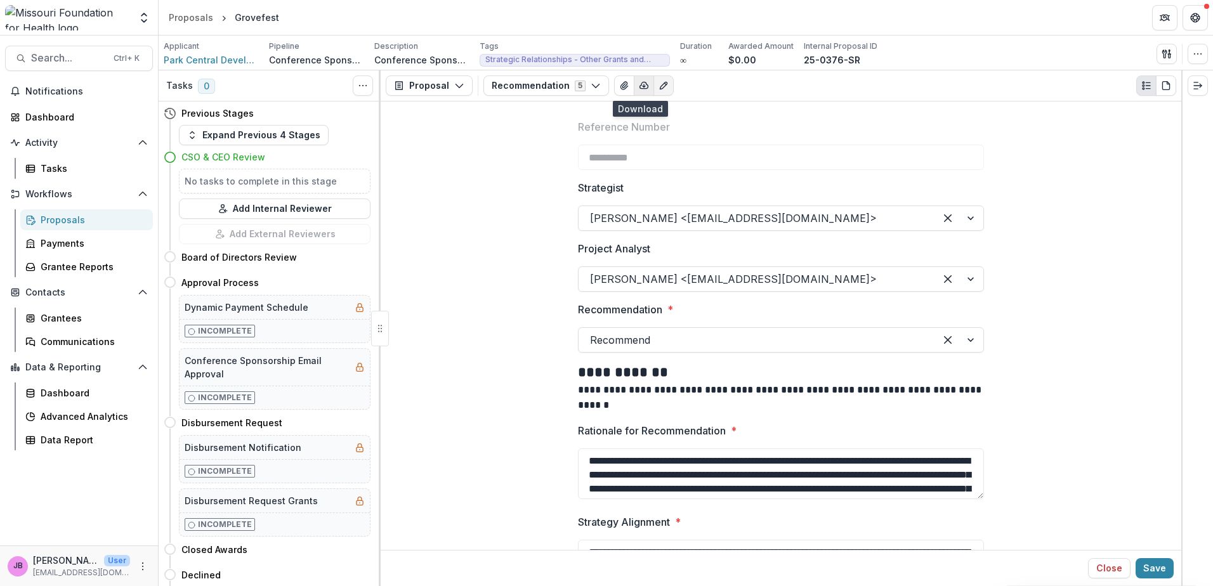
click at [639, 87] on icon "button" at bounding box center [644, 86] width 10 height 10
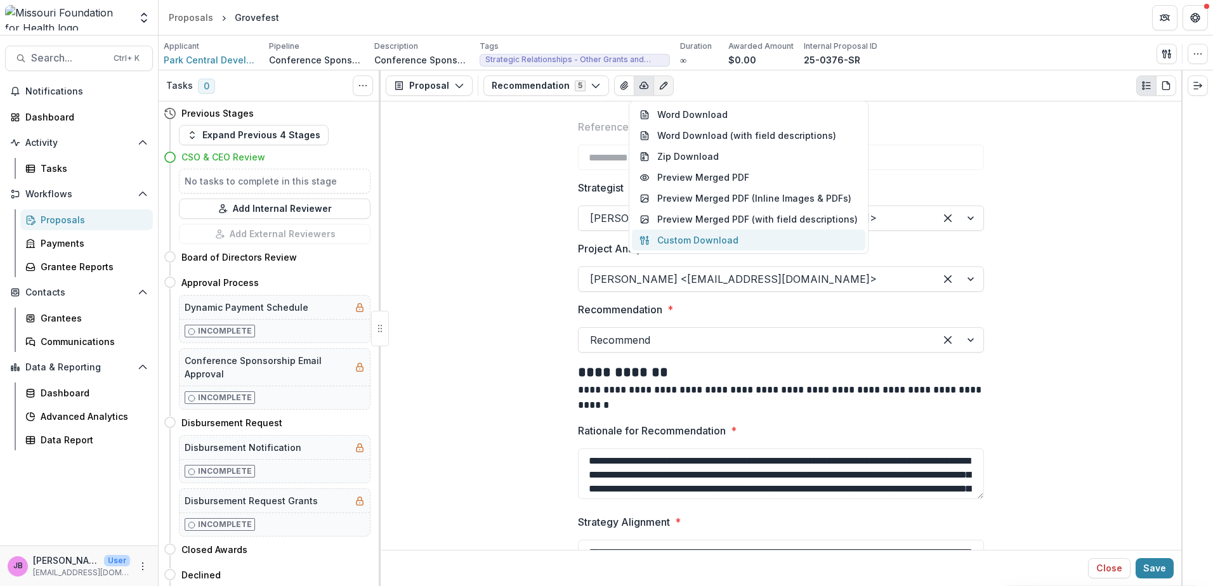
click at [662, 238] on button "Custom Download" at bounding box center [748, 240] width 233 height 21
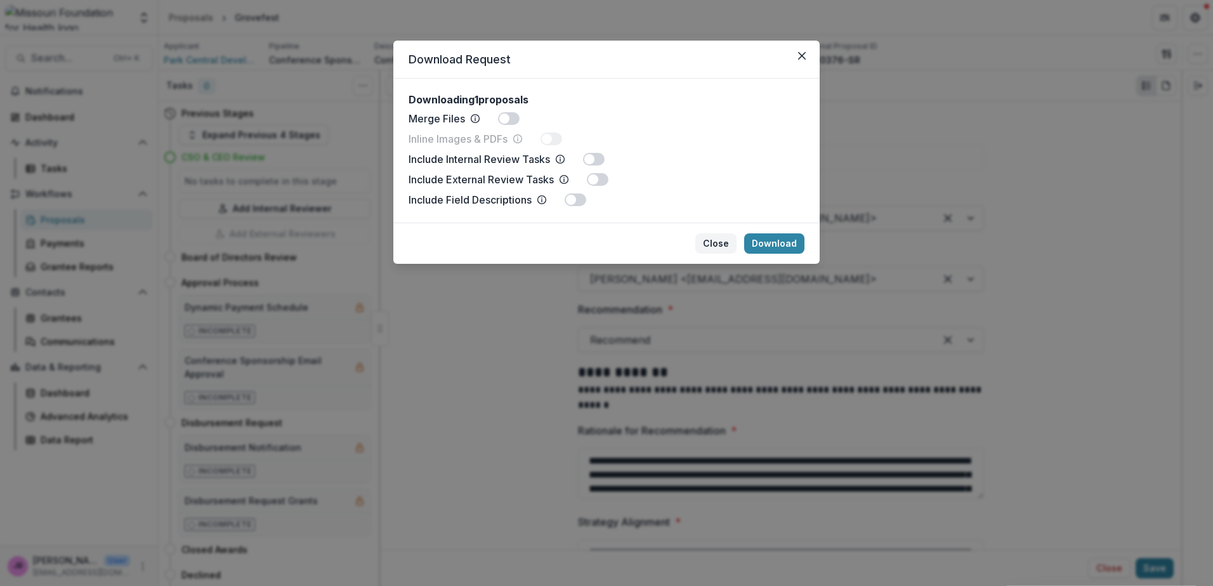
click at [705, 239] on button "Close" at bounding box center [715, 243] width 41 height 20
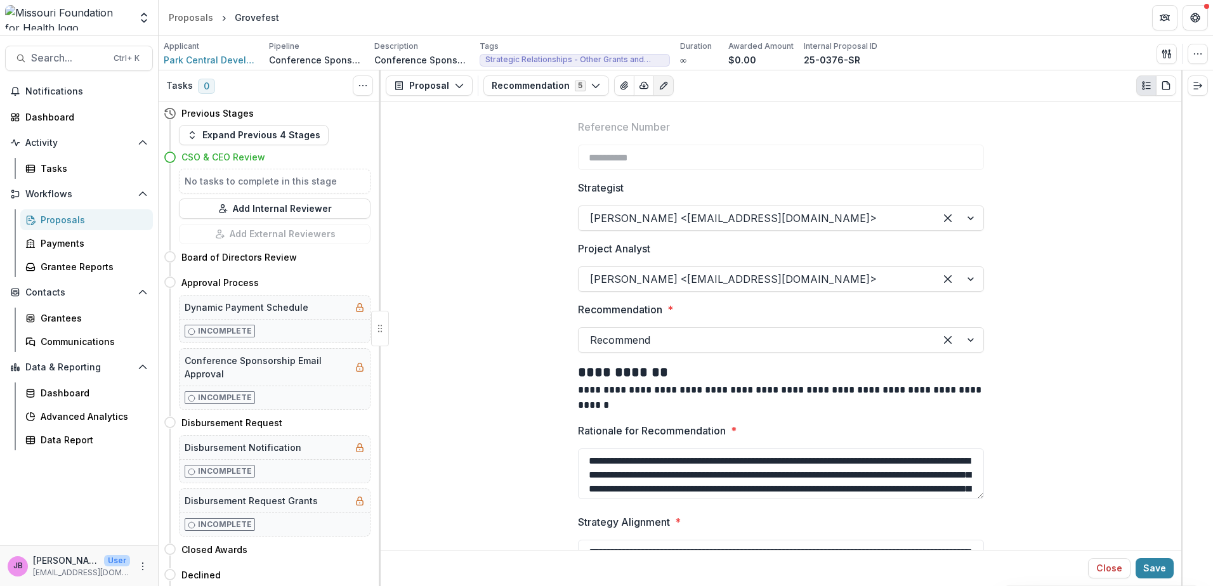
click at [1003, 134] on div "**********" at bounding box center [780, 362] width 785 height 507
click at [592, 86] on icon "button" at bounding box center [595, 86] width 10 height 10
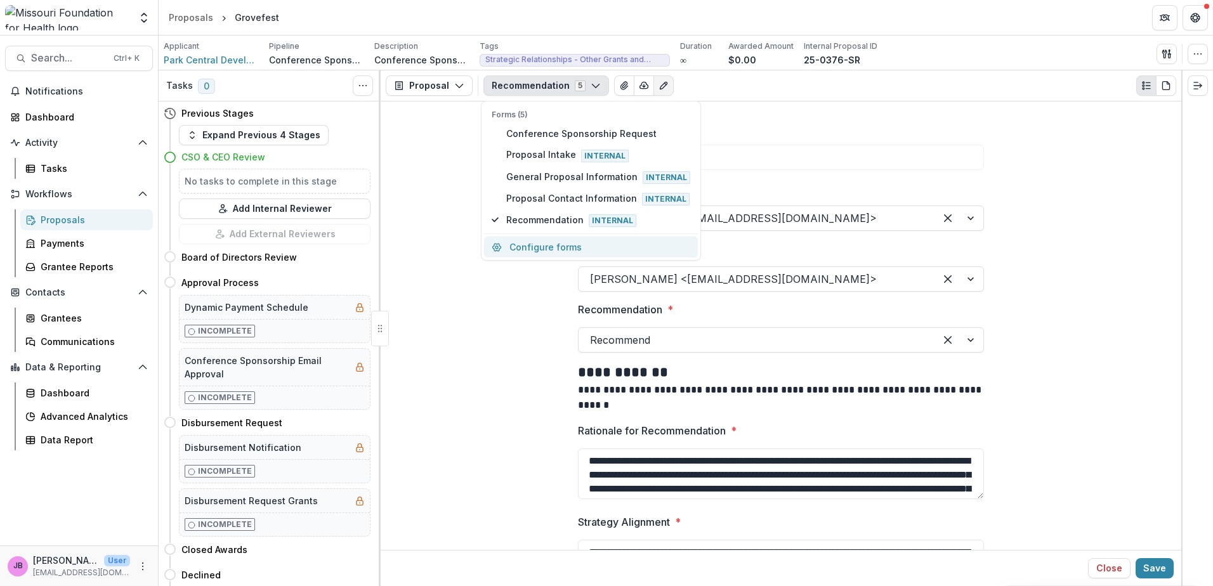
click at [545, 245] on button "Configure forms" at bounding box center [591, 247] width 214 height 21
select select "****"
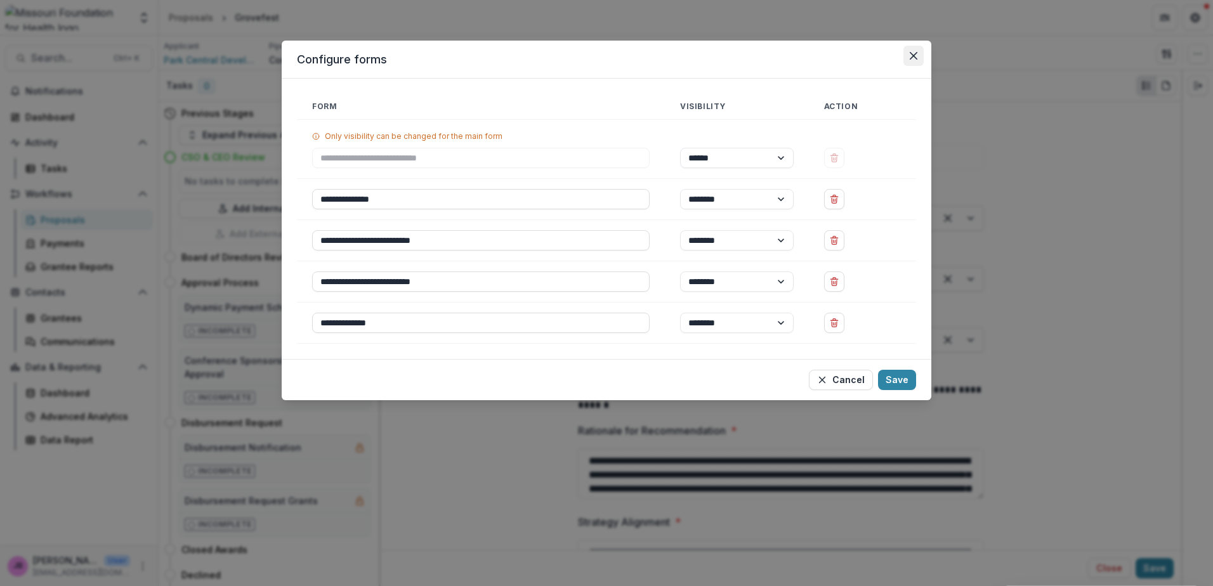
click at [916, 59] on icon "Close" at bounding box center [913, 56] width 8 height 8
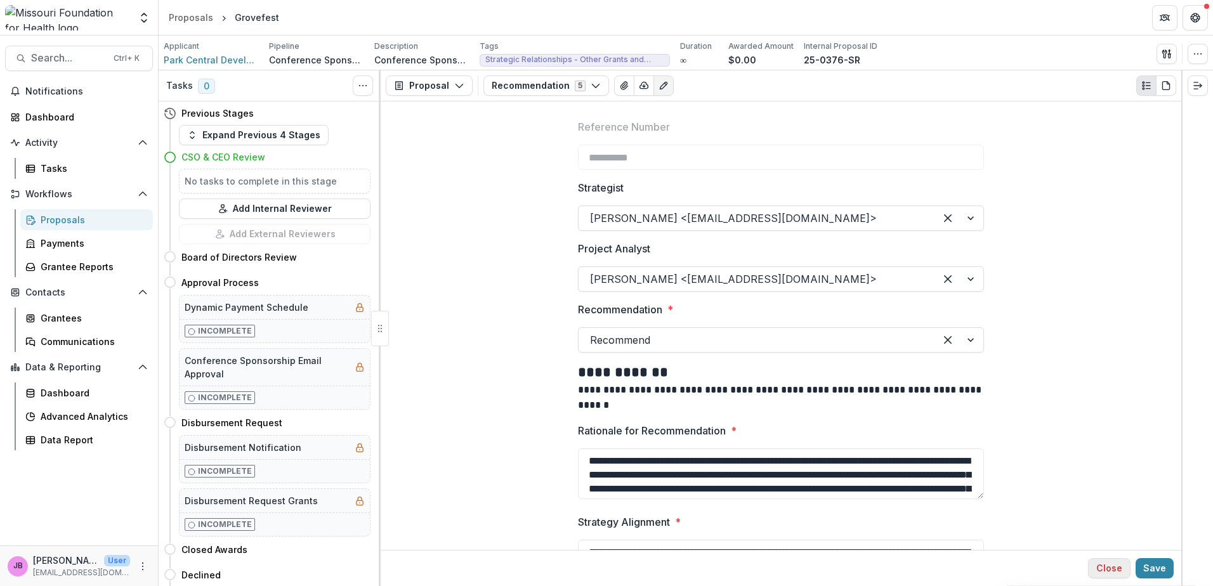
click at [1097, 563] on button "Close" at bounding box center [1109, 568] width 42 height 20
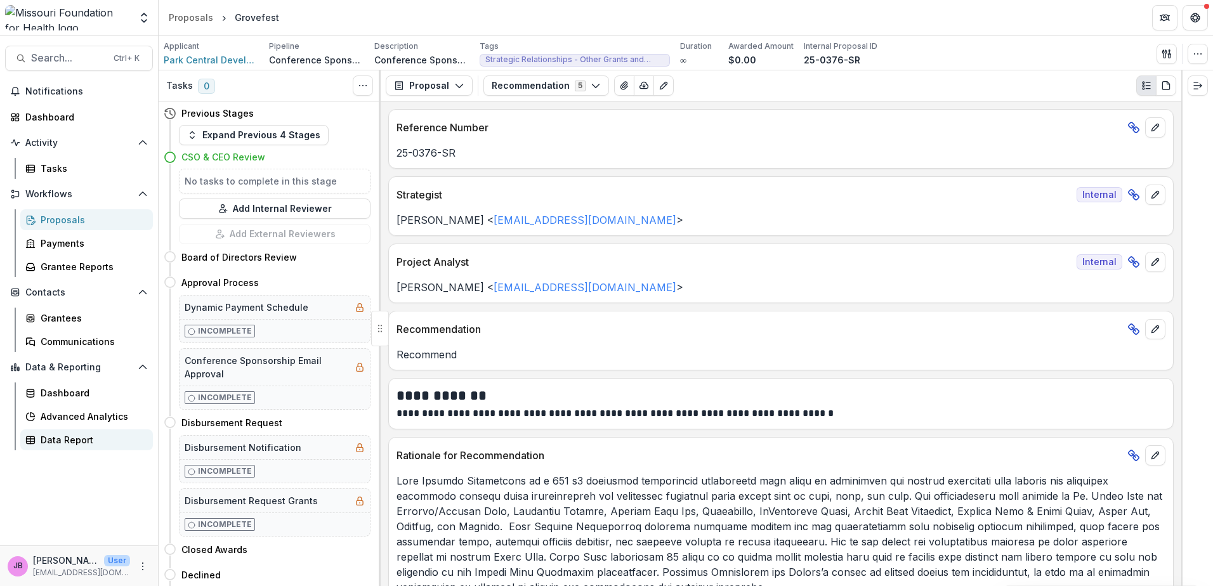
click at [68, 434] on div "Data Report" at bounding box center [92, 439] width 102 height 13
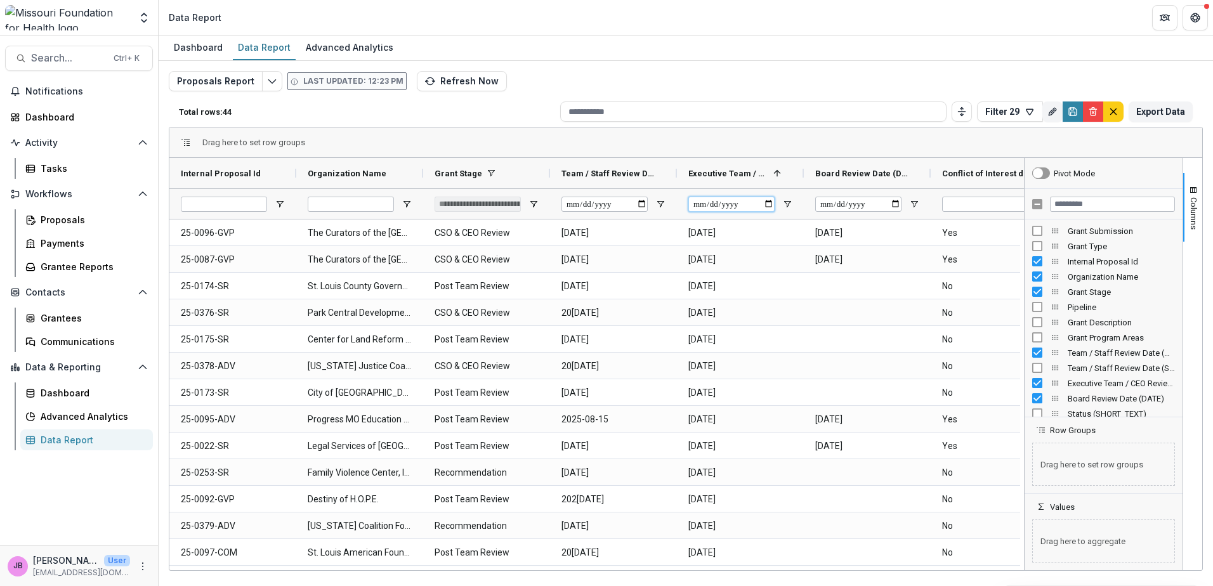
click at [765, 202] on input "Executive Team / CEO Review Date (DATE) Filter Input" at bounding box center [731, 204] width 86 height 15
type input "**********"
